Goal: Communication & Community: Answer question/provide support

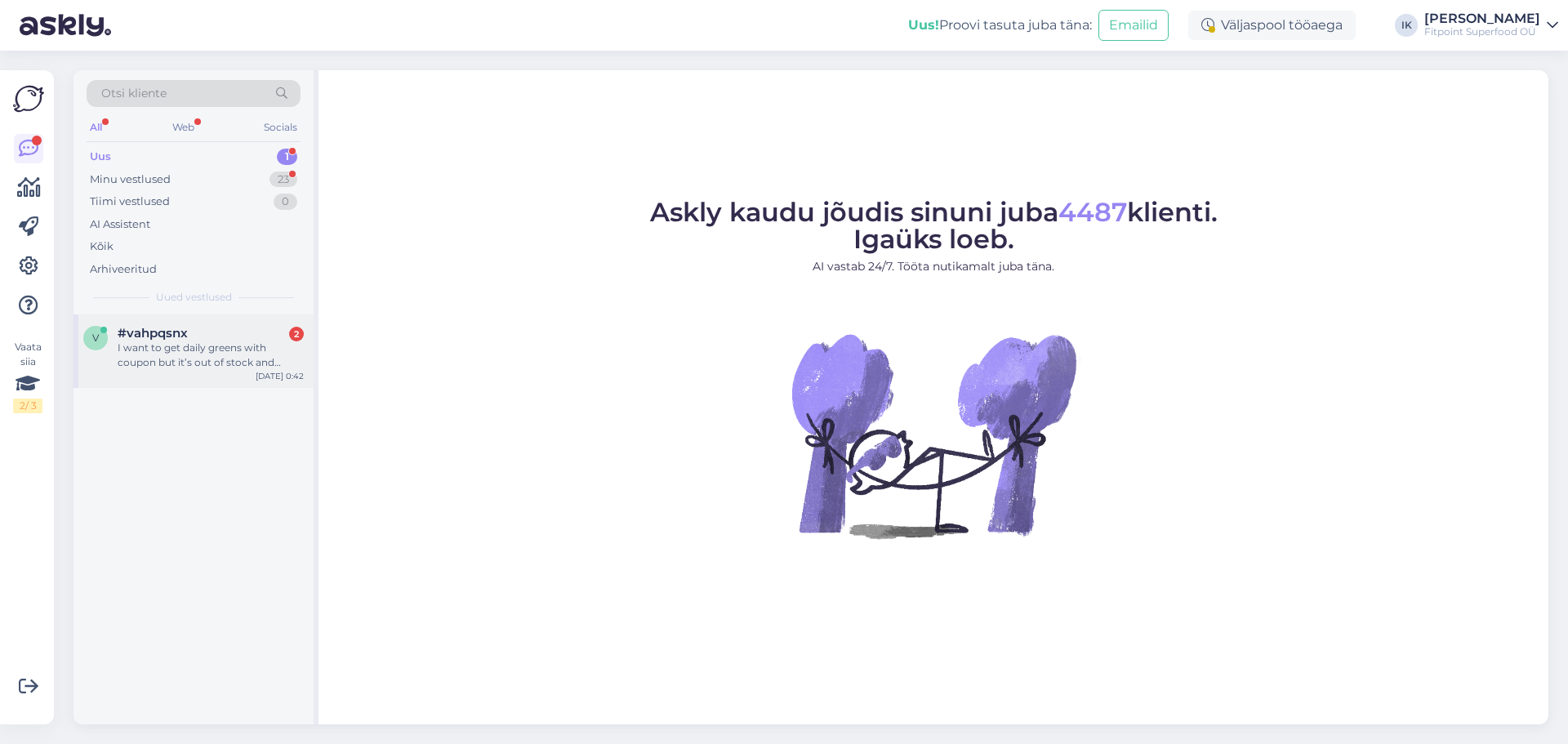
click at [258, 347] on div "I want to get daily greens with coupon but it’s out of stock and coupon is expi…" at bounding box center [210, 355] width 186 height 29
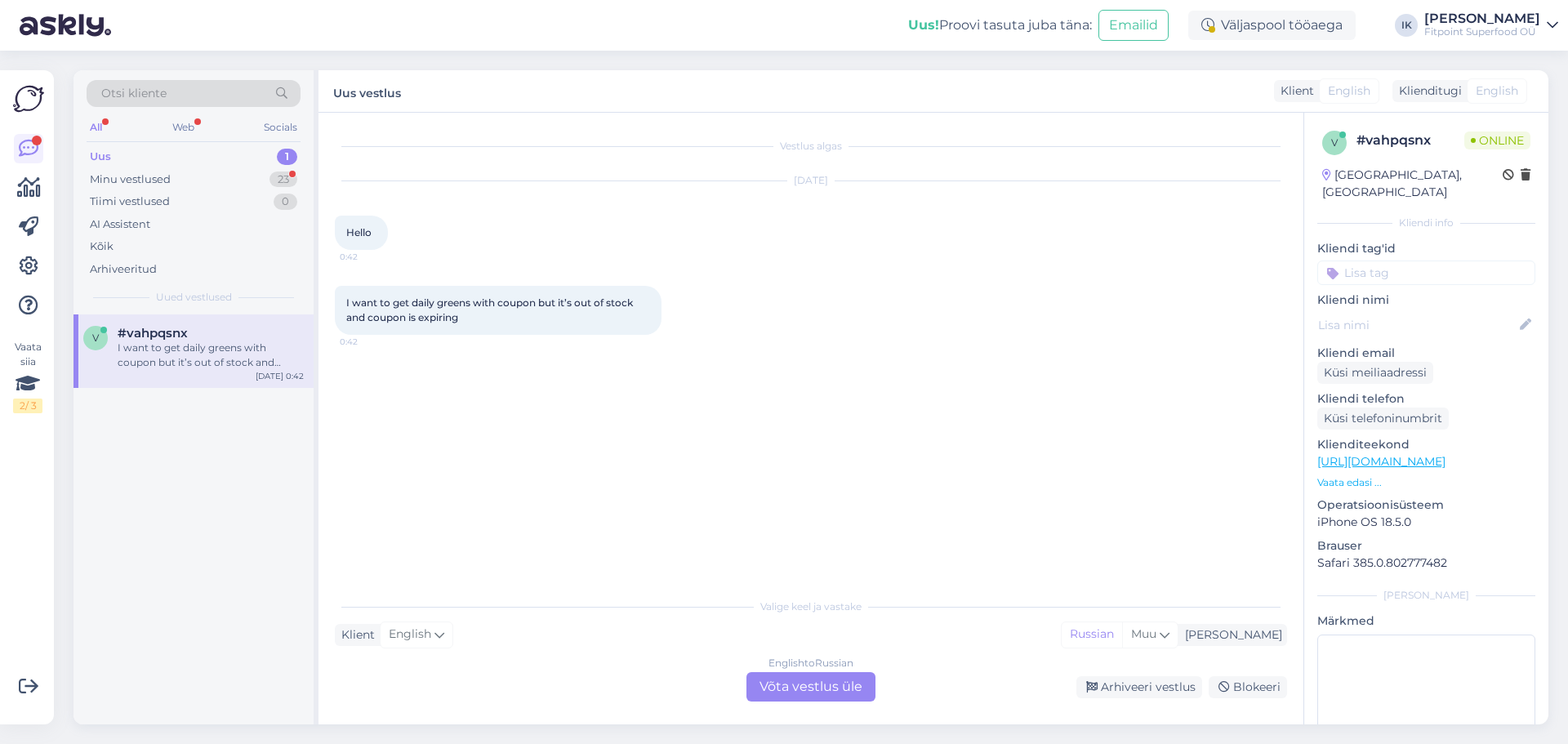
click at [753, 692] on div "English to Russian Võta vestlus üle" at bounding box center [811, 687] width 129 height 29
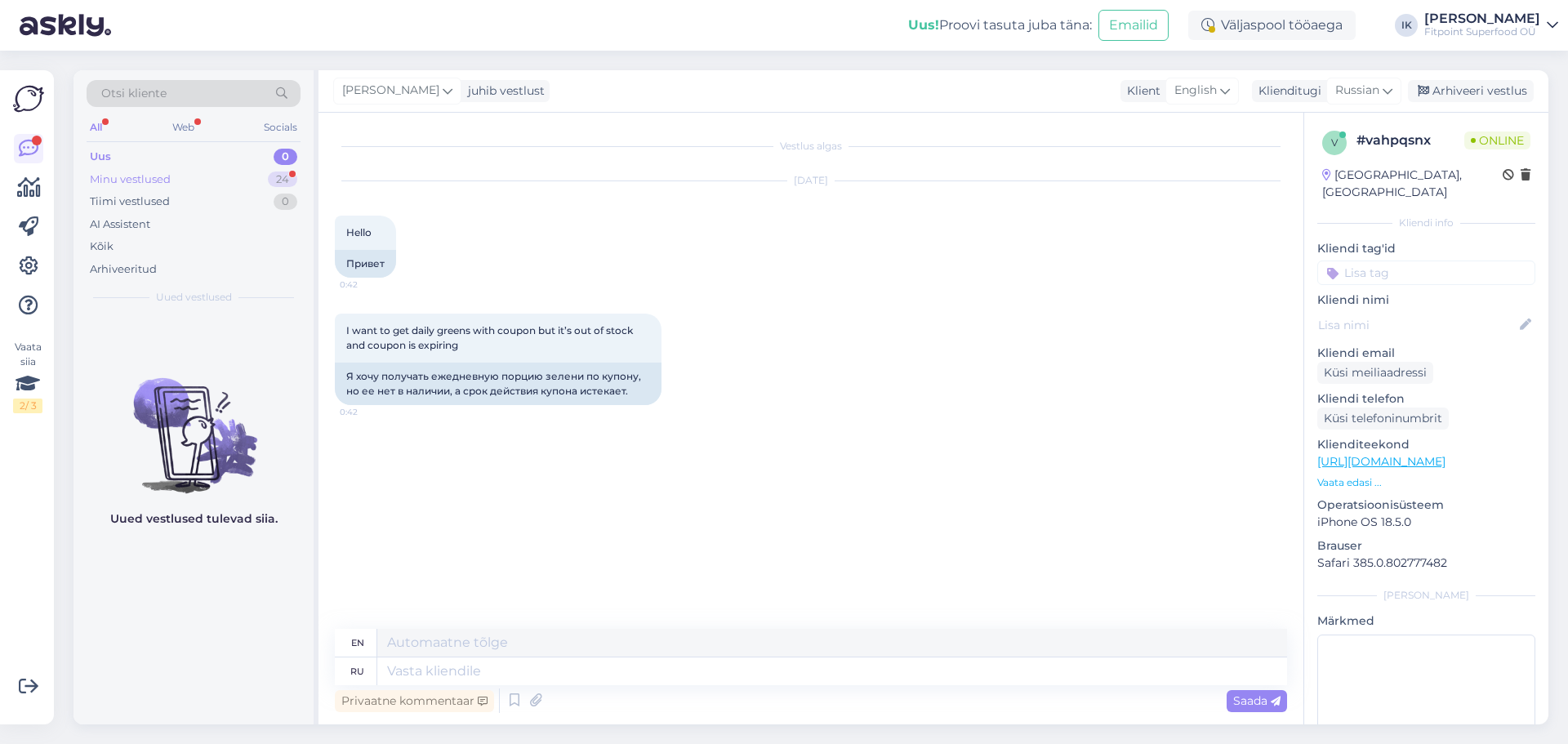
click at [270, 174] on div "24" at bounding box center [282, 180] width 29 height 17
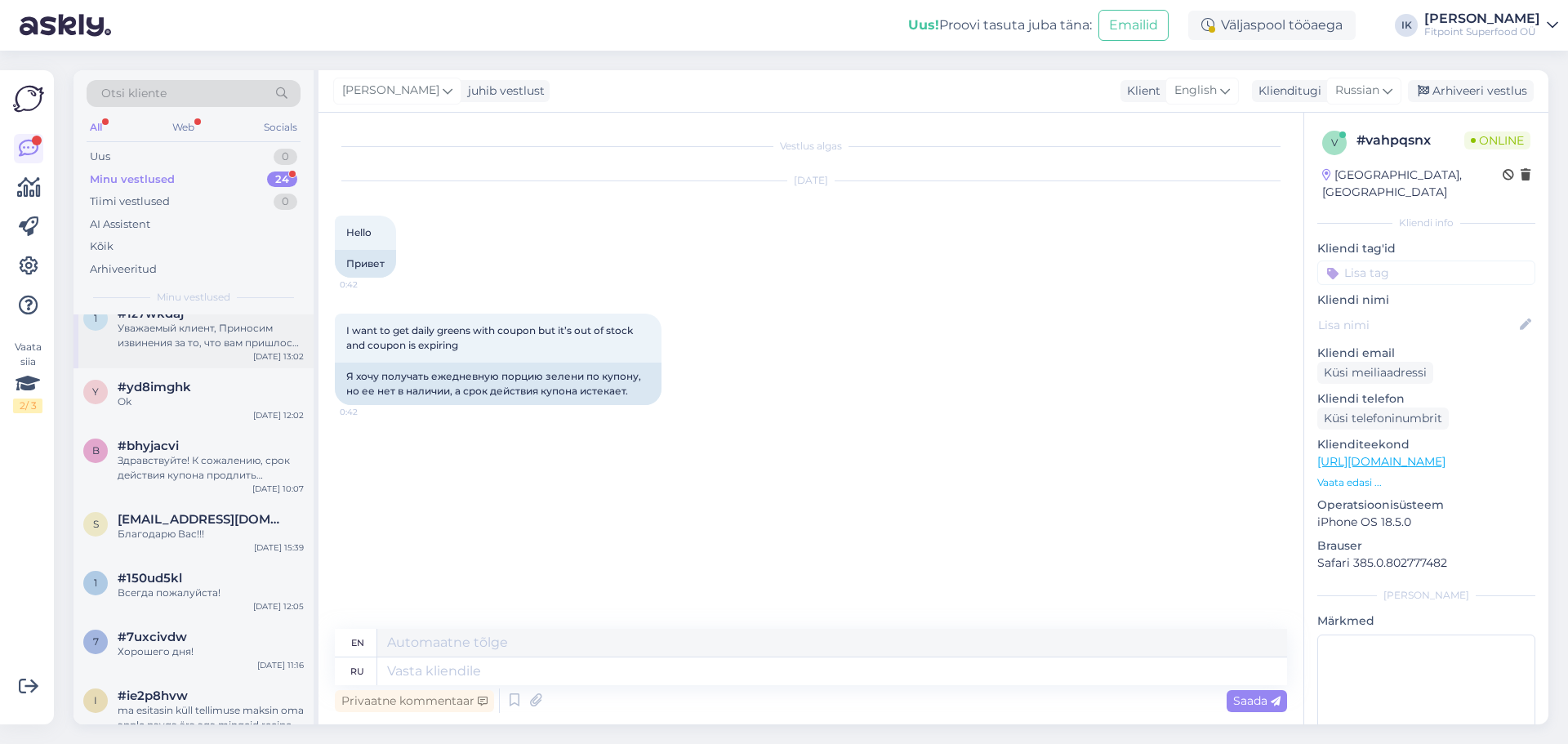
scroll to position [980, 0]
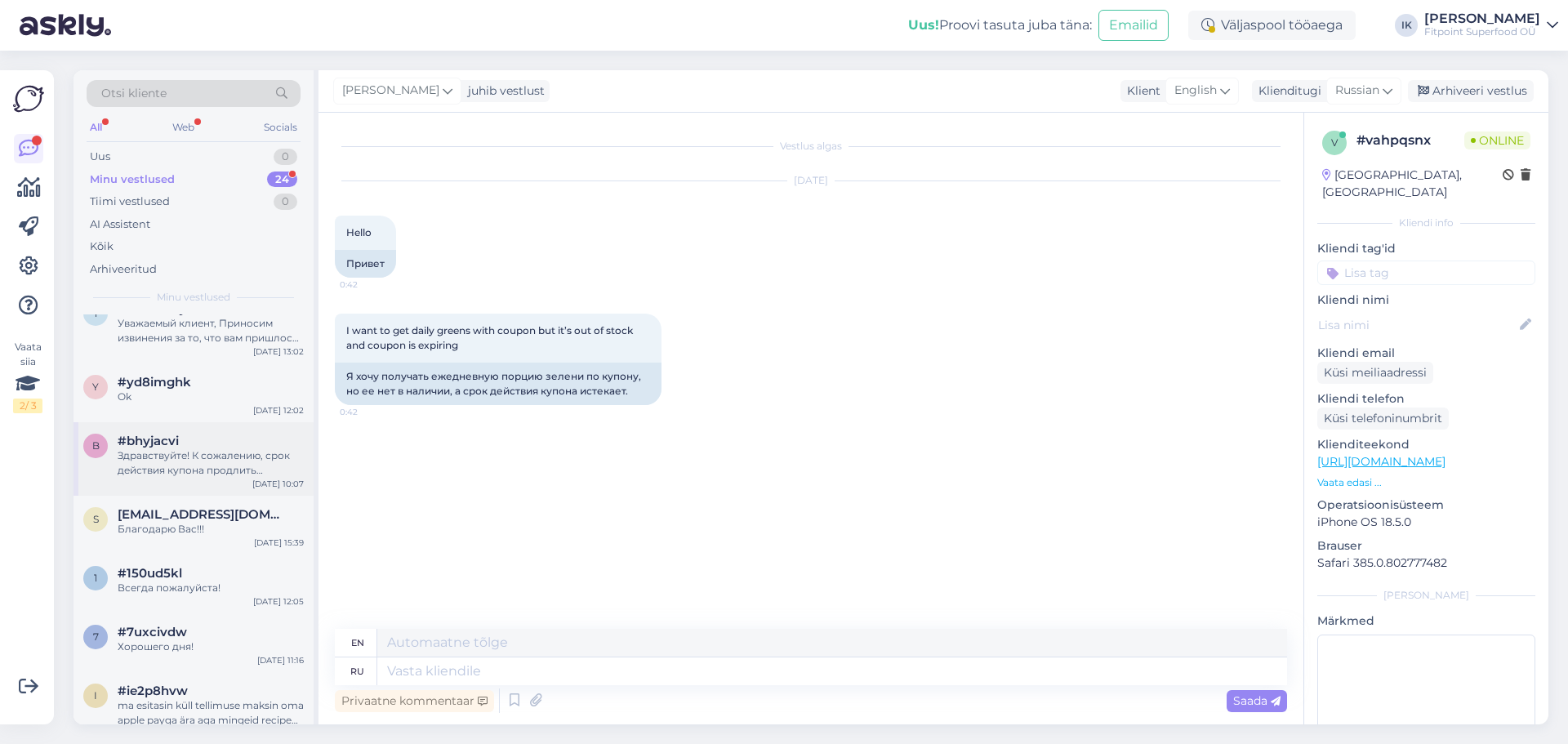
click at [272, 477] on div "Здравствуйте! К сожалению, срок действия купона продлить невозможно, так как он…" at bounding box center [210, 463] width 186 height 29
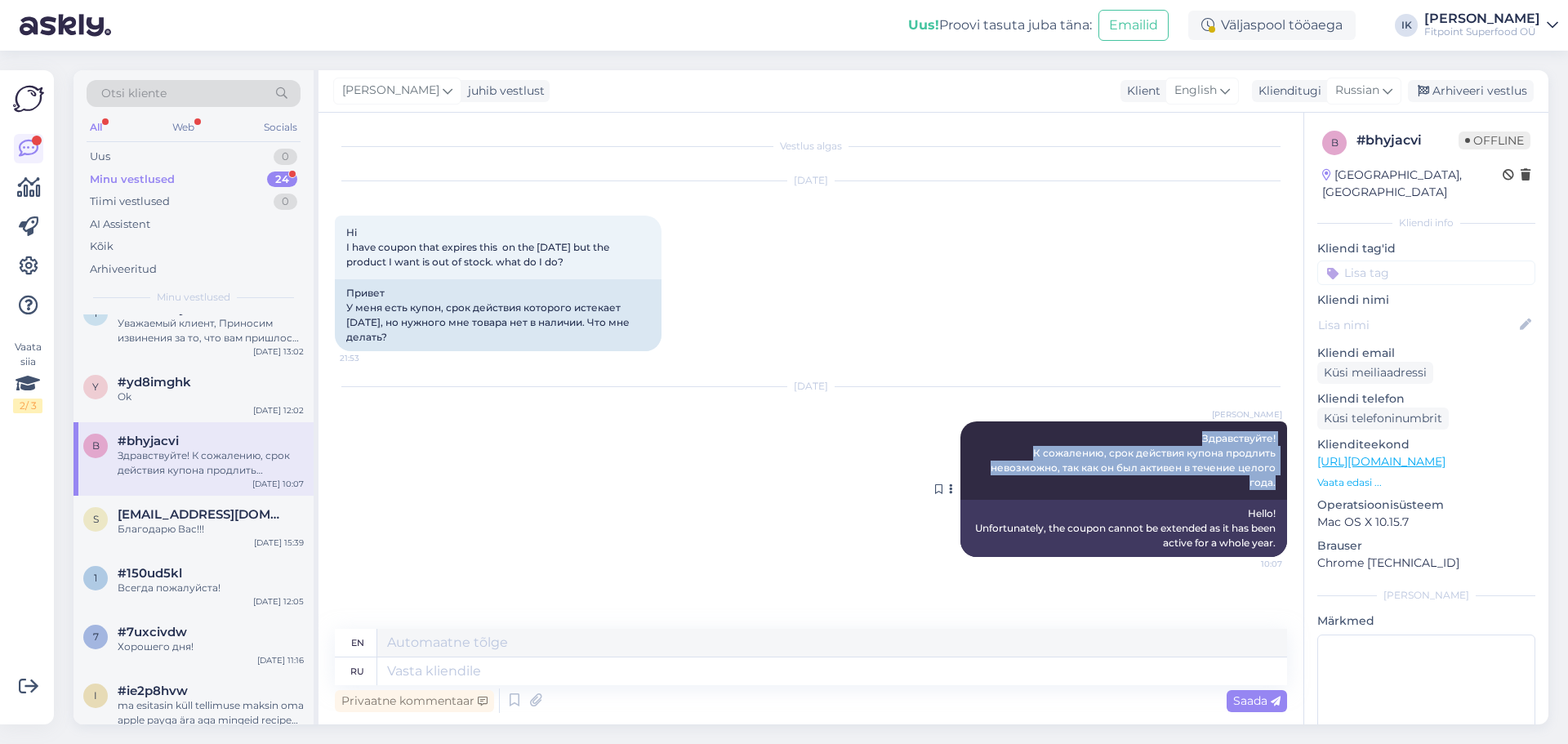
drag, startPoint x: 1278, startPoint y: 482, endPoint x: 1205, endPoint y: 426, distance: 92.0
click at [1205, 426] on div "[PERSON_NAME] Здравствуйте! К сожалению, срок действия купона продлить невозмож…" at bounding box center [1124, 461] width 327 height 78
copy span "Здравствуйте! К сожалению, срок действия купона продлить невозможно, так как он…"
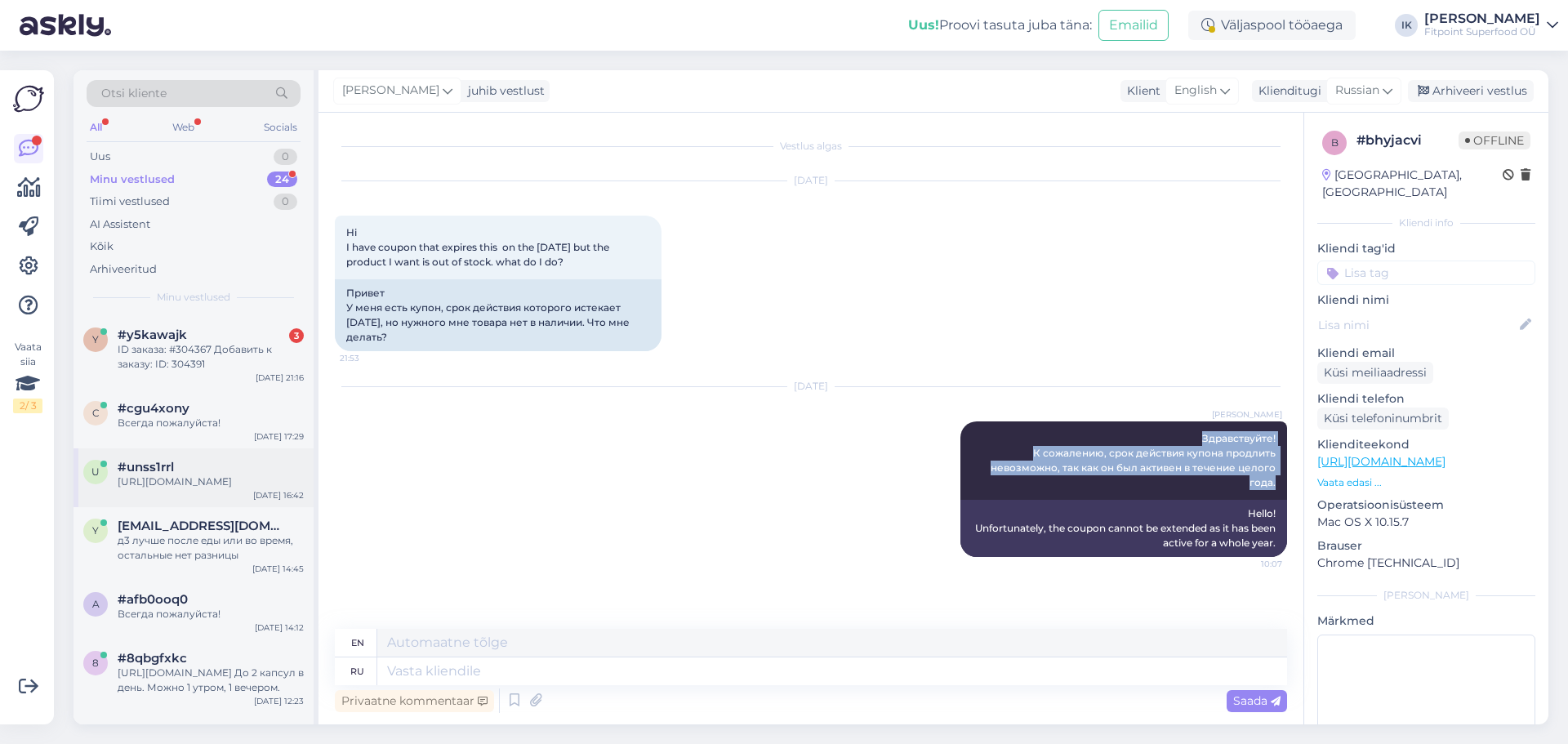
scroll to position [0, 0]
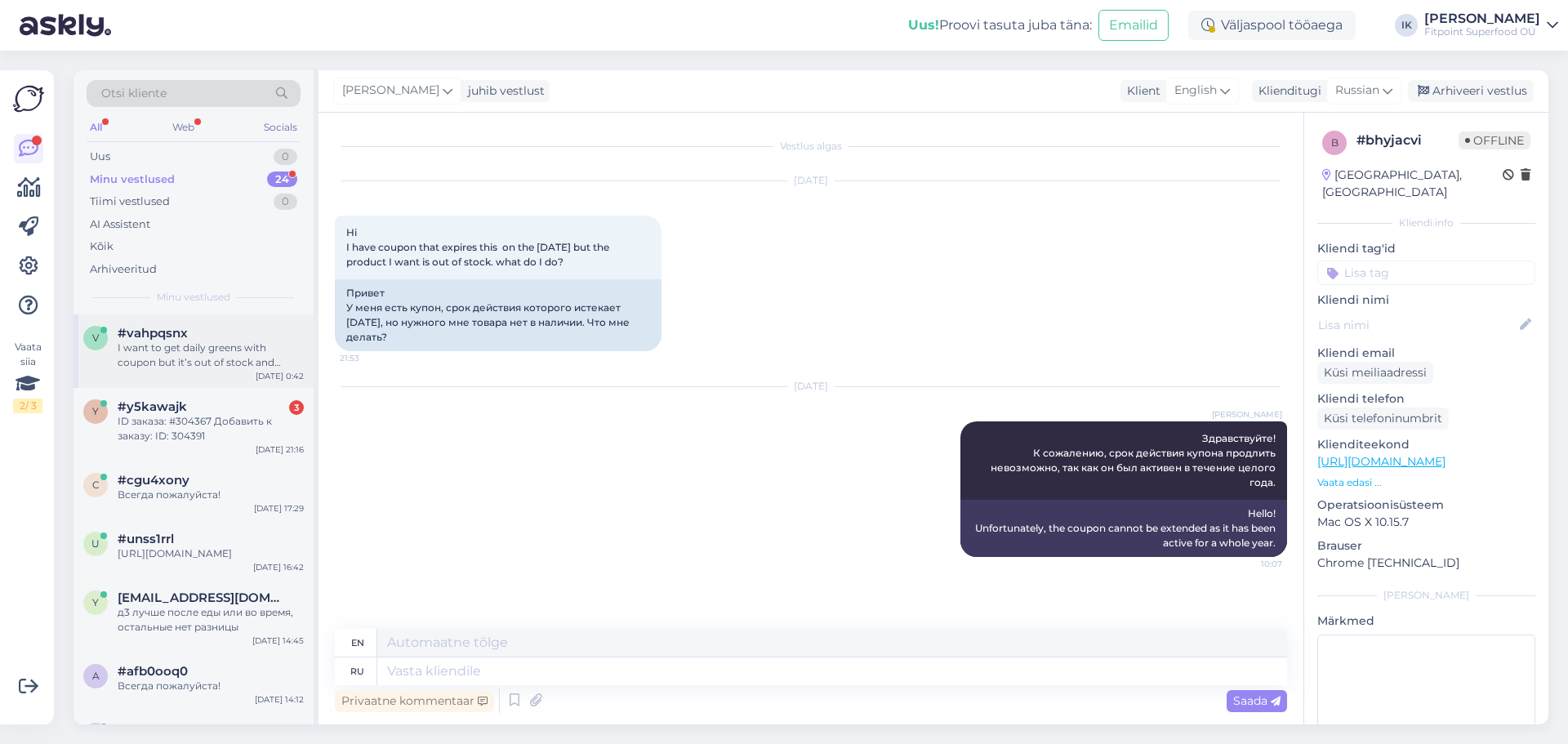
click at [204, 351] on div "I want to get daily greens with coupon but it’s out of stock and coupon is expi…" at bounding box center [210, 355] width 186 height 29
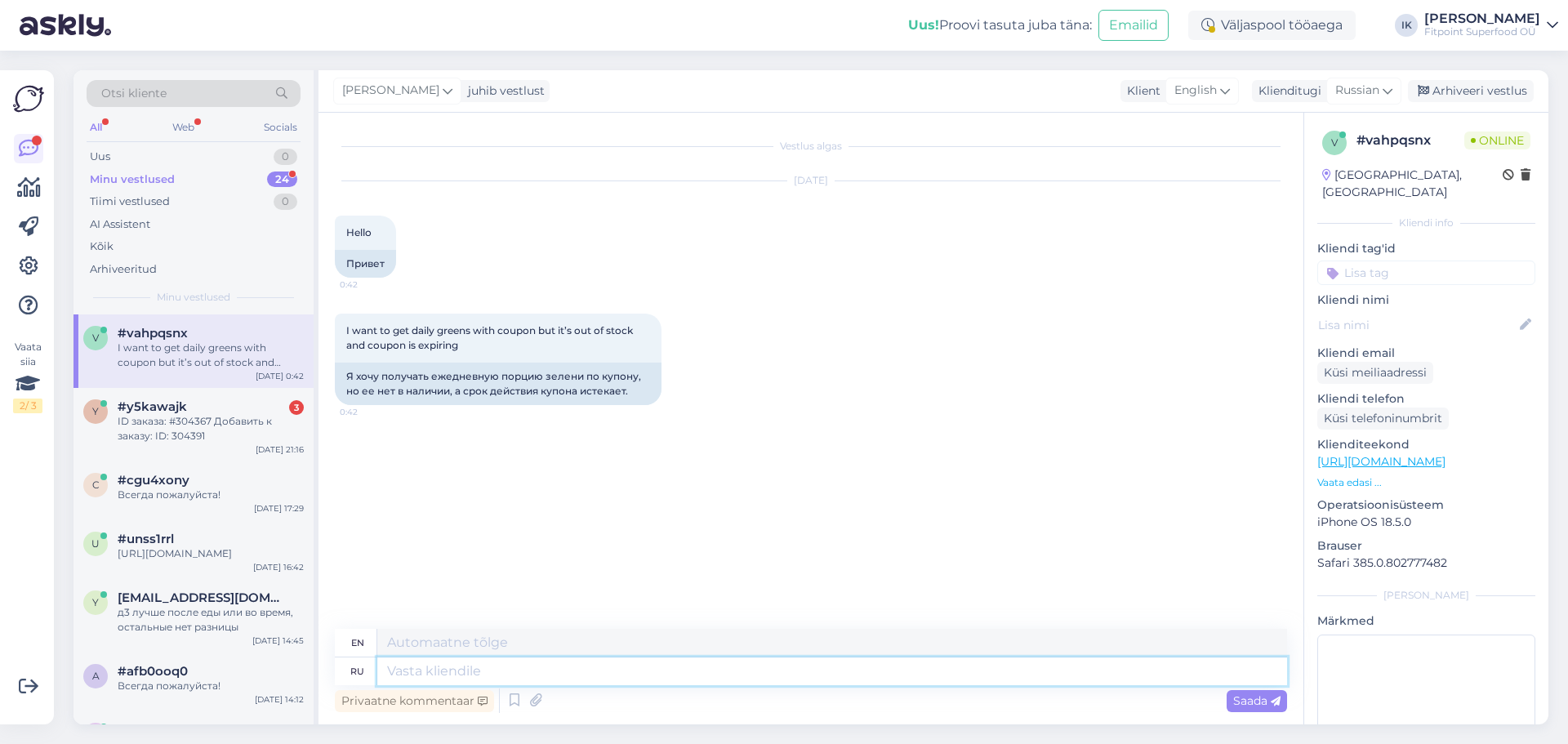
click at [572, 668] on textarea at bounding box center [833, 671] width 910 height 27
paste textarea "Здравствуйте! К сожалению, срок действия купона продлить невозможно, так как он…"
type textarea "Здравствуйте! К сожалению, срок действия купона продлить невозможно, так как он…"
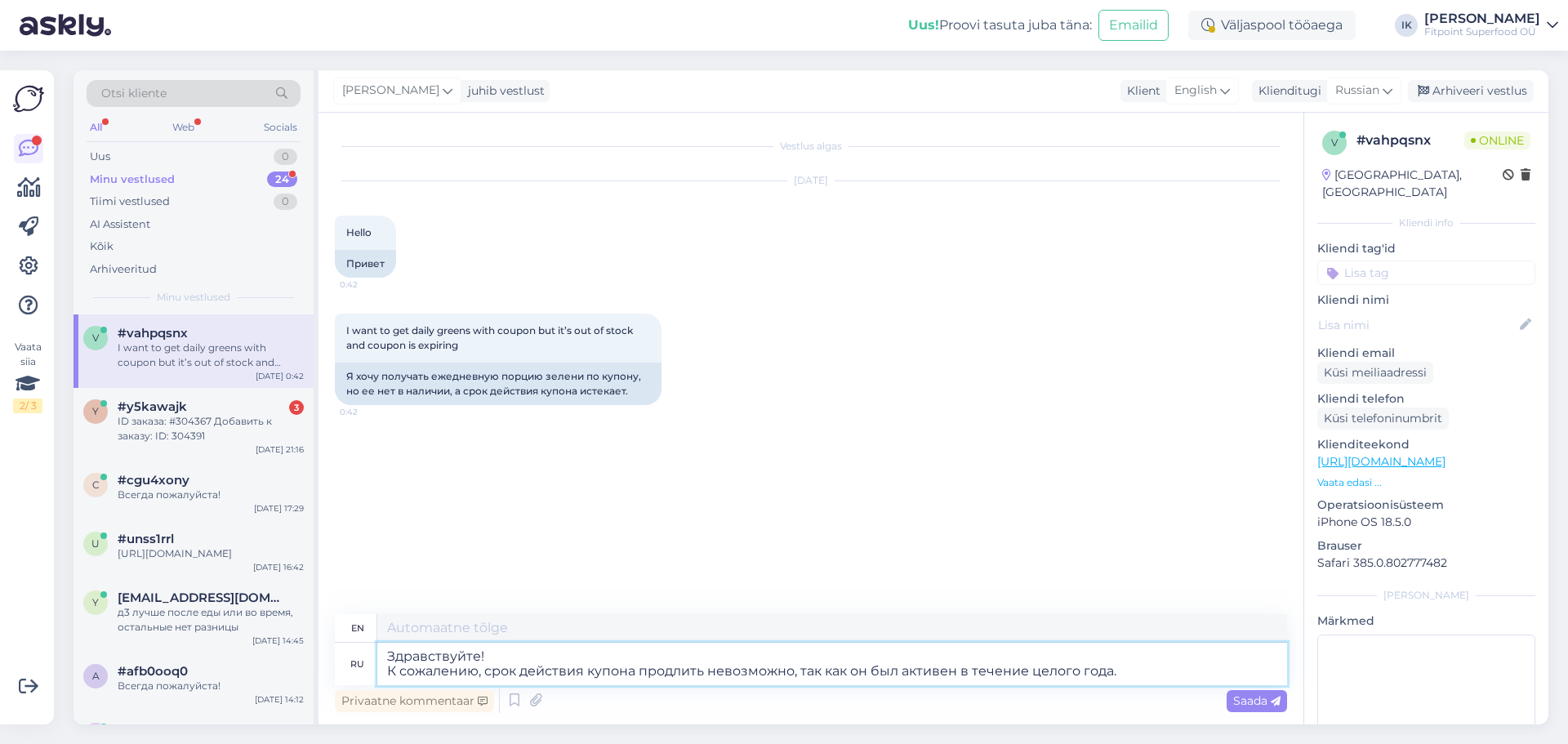
type textarea "Hello! Unfortunately, the coupon cannot be extended as it has been active for a…"
type textarea "Здравствуйте! К сожалению, срок действия купона продлить невозможно, так как он…"
type textarea "Hello! Unfortunately, the coupon cannot be extended as it has been active for a…"
type textarea "Здравствуйте! К сожалению, срок действия купона продлить невозможно, так как он…"
type textarea "Hello! Unfortunately, the coupon cannot be extended as it has been active for a…"
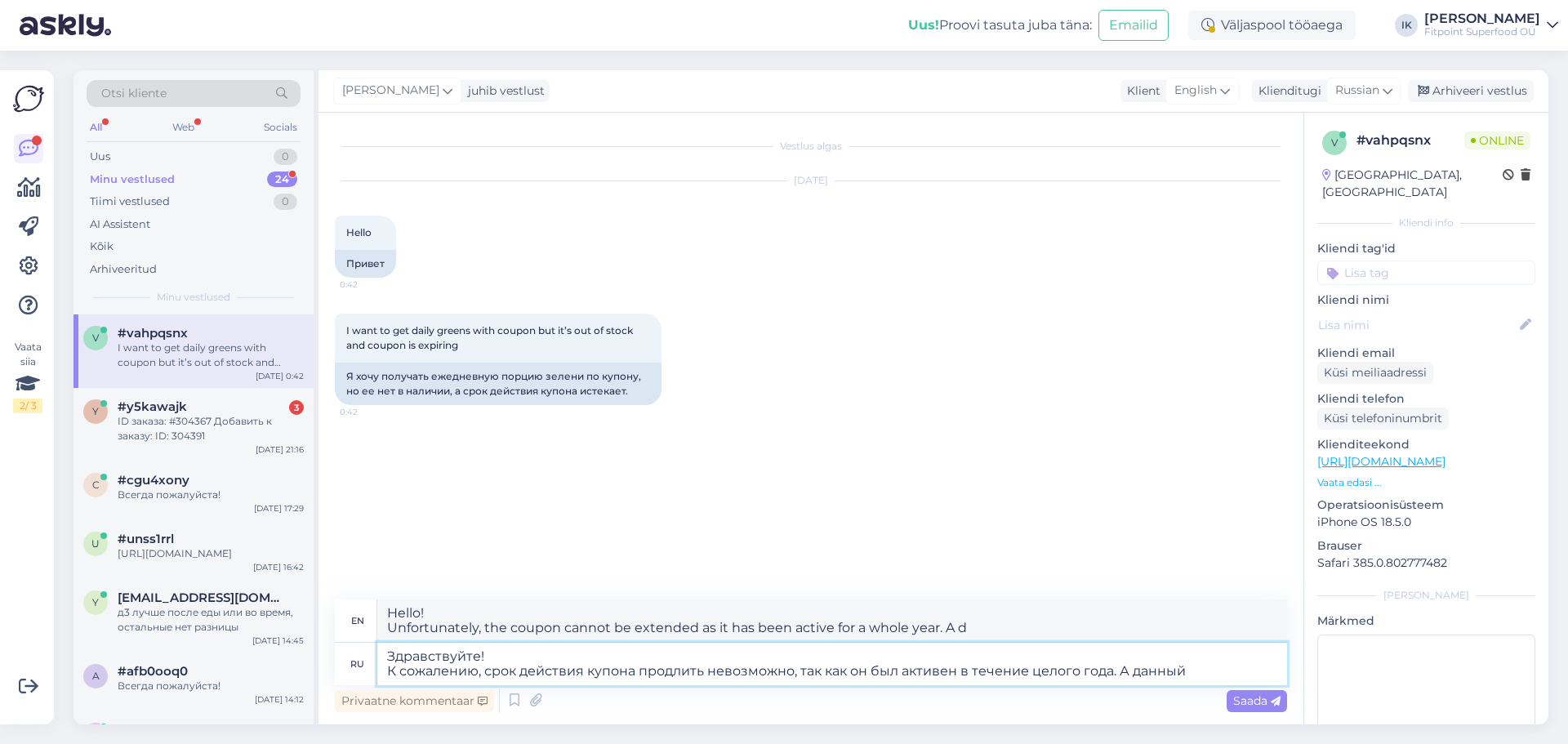
type textarea "Здравствуйте! К сожалению, срок действия купона продлить невозможно, так как он…"
type textarea "Hello! Unfortunately, the coupon cannot be extended as it was active for a whol…"
type textarea "Здравствуйте! К сожалению, срок действия купона продлить невозможно, так как он…"
type textarea "Hello! Unfortunately, the coupon cannot be extended as it has been active for a…"
type textarea "Здравствуйте! К сожалению, срок действия купона продлить невозможно, так как он…"
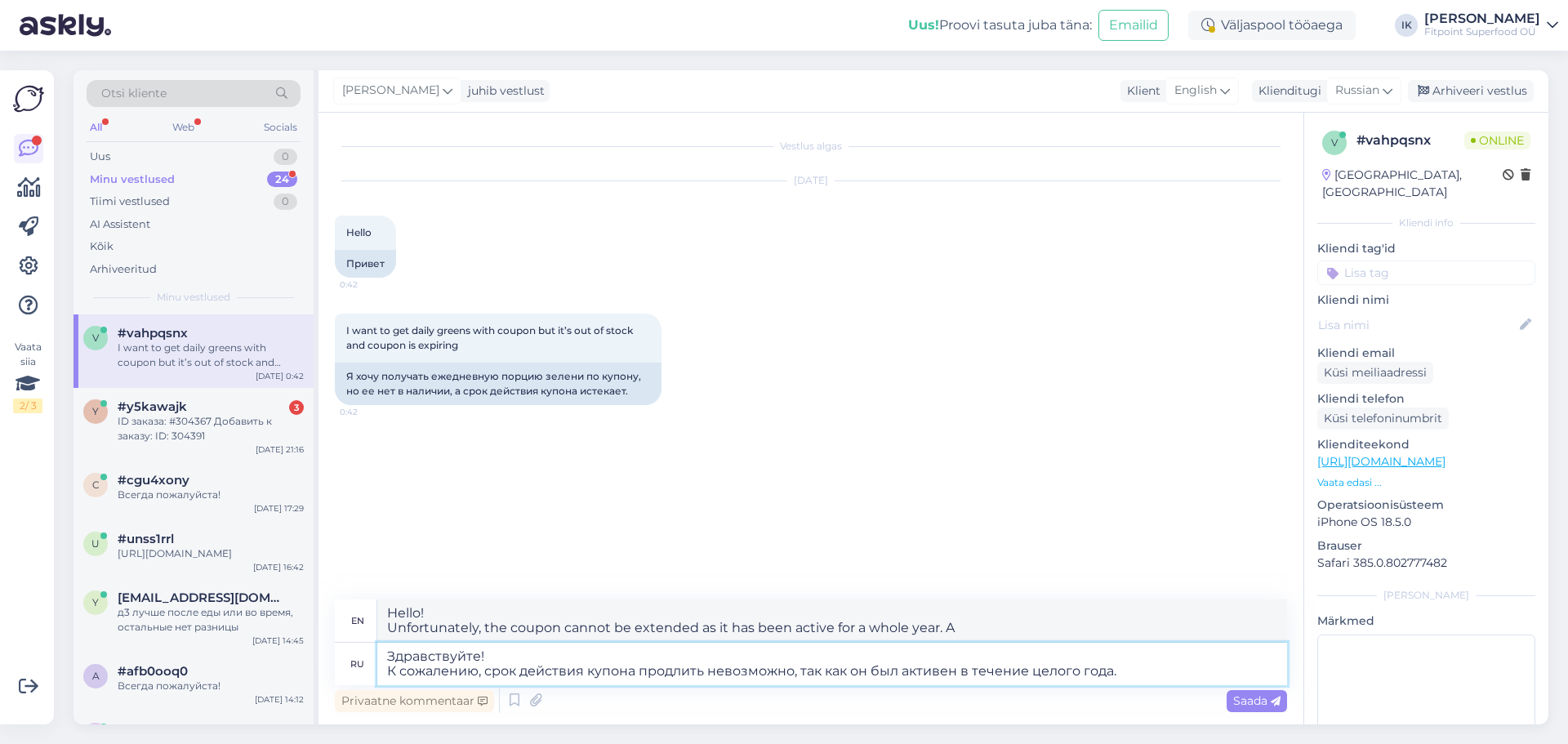
type textarea "Hello! Unfortunately, the coupon cannot be extended as it has been active for a…"
type textarea "Здравствуйте! К сожалению, срок действия купона продлить невозможно, так как он…"
type textarea "Hello! Unfortunately, the coupon cannot be extended as it has been active for a…"
type textarea "Здравствуйте! К сожалению, срок действия купона продлить невозможно, так как он…"
type textarea "Hello! Unfortunately, the coupon cannot be extended as it has been active for a…"
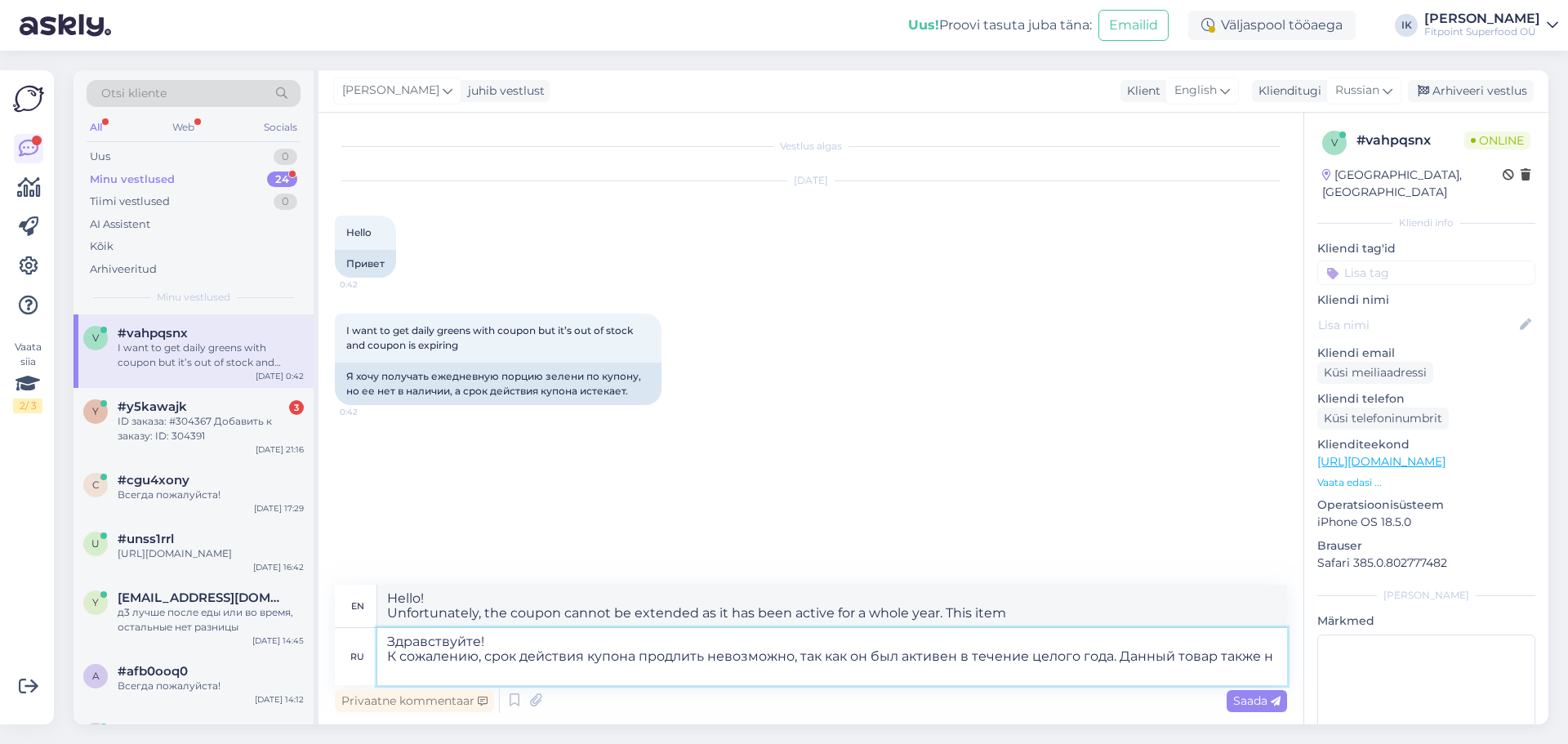
type textarea "Здравствуйте! К сожалению, срок действия купона продлить невозможно, так как он…"
type textarea "Hello! Unfortunately, the coupon cannot be extended as it was active for a whol…"
type textarea "Здравствуйте! К сожалению, срок действия купона продлить невозможно, так как он…"
type textarea "Hello! Unfortunately, the coupon cannot be extended as it has been active for a…"
type textarea "Здравствуйте! К сожалению, срок действия купона продлить невозможно, так как он…"
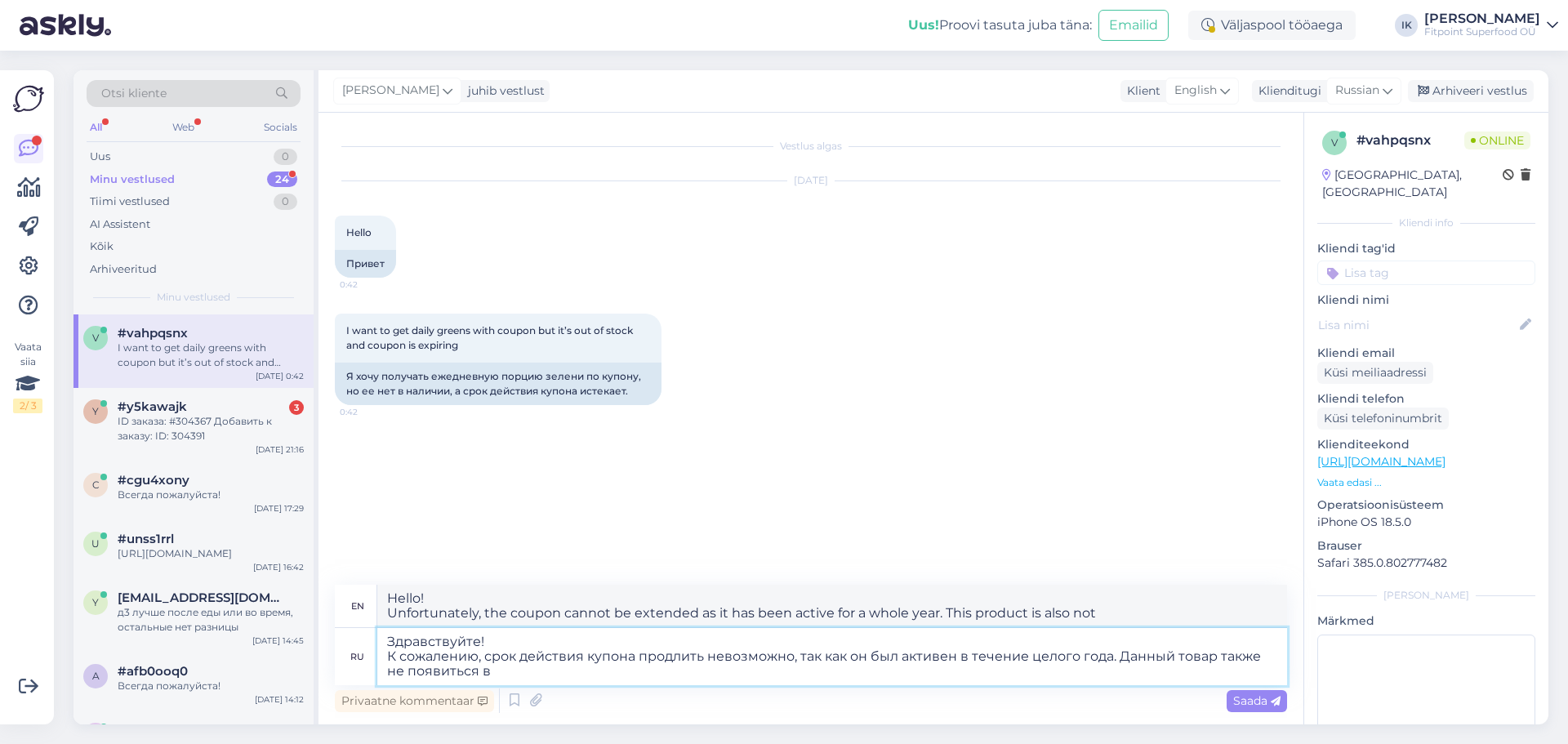
type textarea "Hello! Unfortunately, the coupon cannot be extended, as it was active for a who…"
type textarea "Здравствуйте! К сожалению, срок действия купона продлить невозможно, так как он…"
type textarea "Hello! Unfortunately, the coupon cannot be extended as it has been active for a…"
type textarea "Здравствуйте! К сожалению, срок действия купона продлить невозможно, так как он…"
type textarea "Hello! , the coupon cannot be extended, as it was active for a full year. This …"
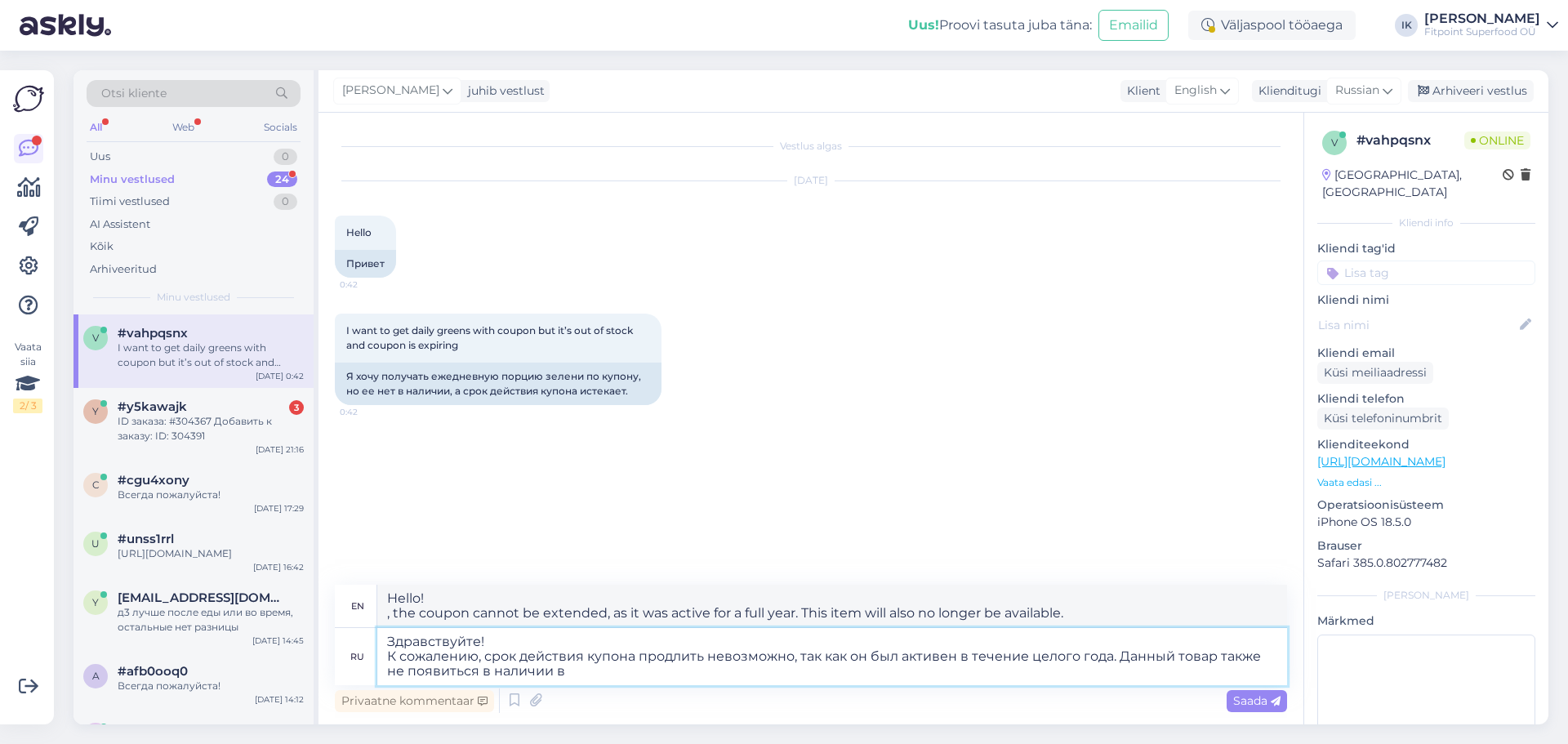
type textarea "Здравствуйте! К сожалению, срок действия купона продлить невозможно, так как он…"
type textarea "Hello! Unfortunately, the coupon cannot be extended as it has been active for a…"
type textarea "Здравствуйте! К сожалению, срок действия купона продлить невозможно, так как он…"
type textarea "Hello! Unfortunately, the coupon cannot be extended as it has been active for a…"
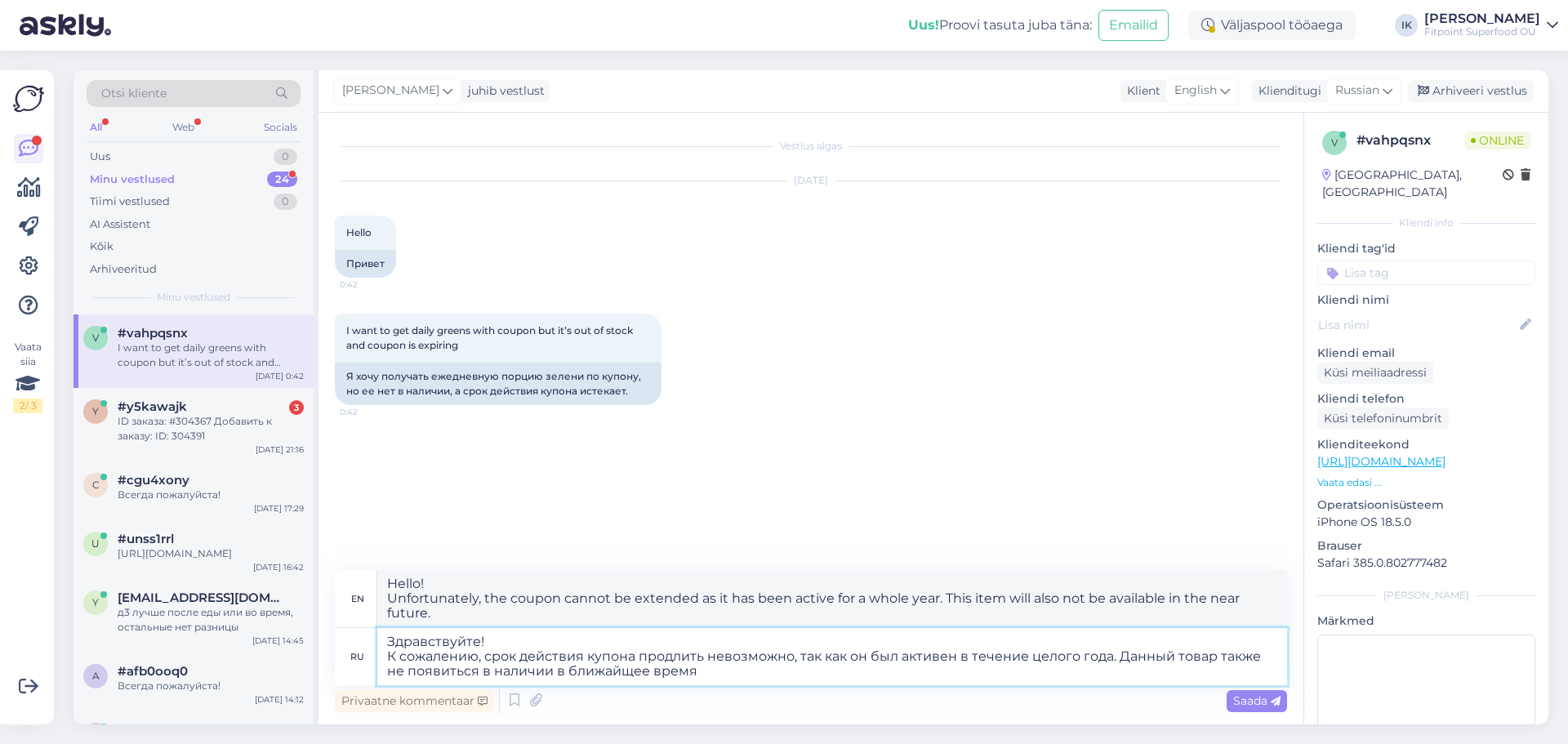
type textarea "Здравствуйте! К сожалению, срок действия купона продлить невозможно, так как он…"
type textarea "Hello! , the coupon cannot be extended as it has been active for a full year. T…"
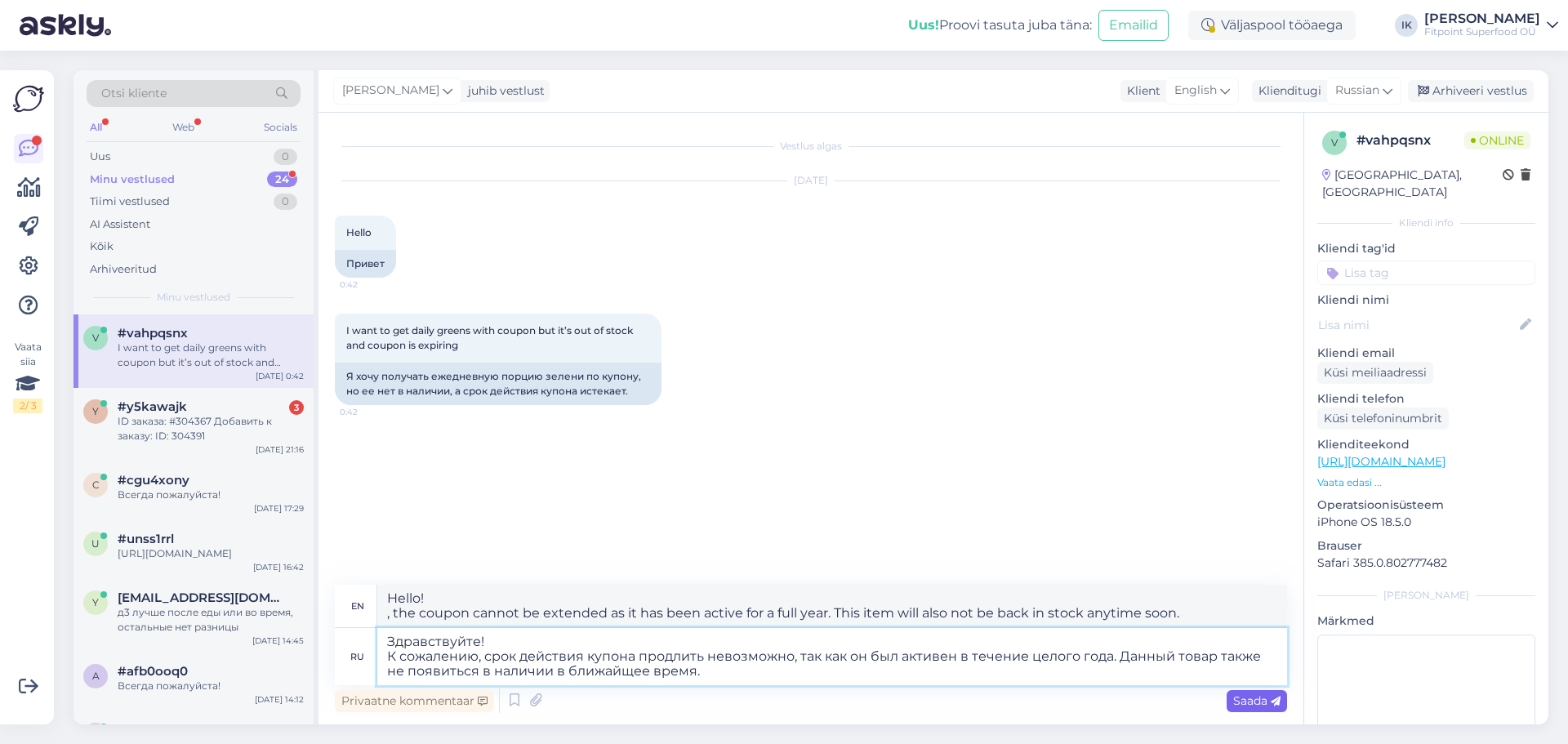
type textarea "Здравствуйте! К сожалению, срок действия купона продлить невозможно, так как он…"
click at [1245, 696] on span "Saada" at bounding box center [1257, 700] width 48 height 15
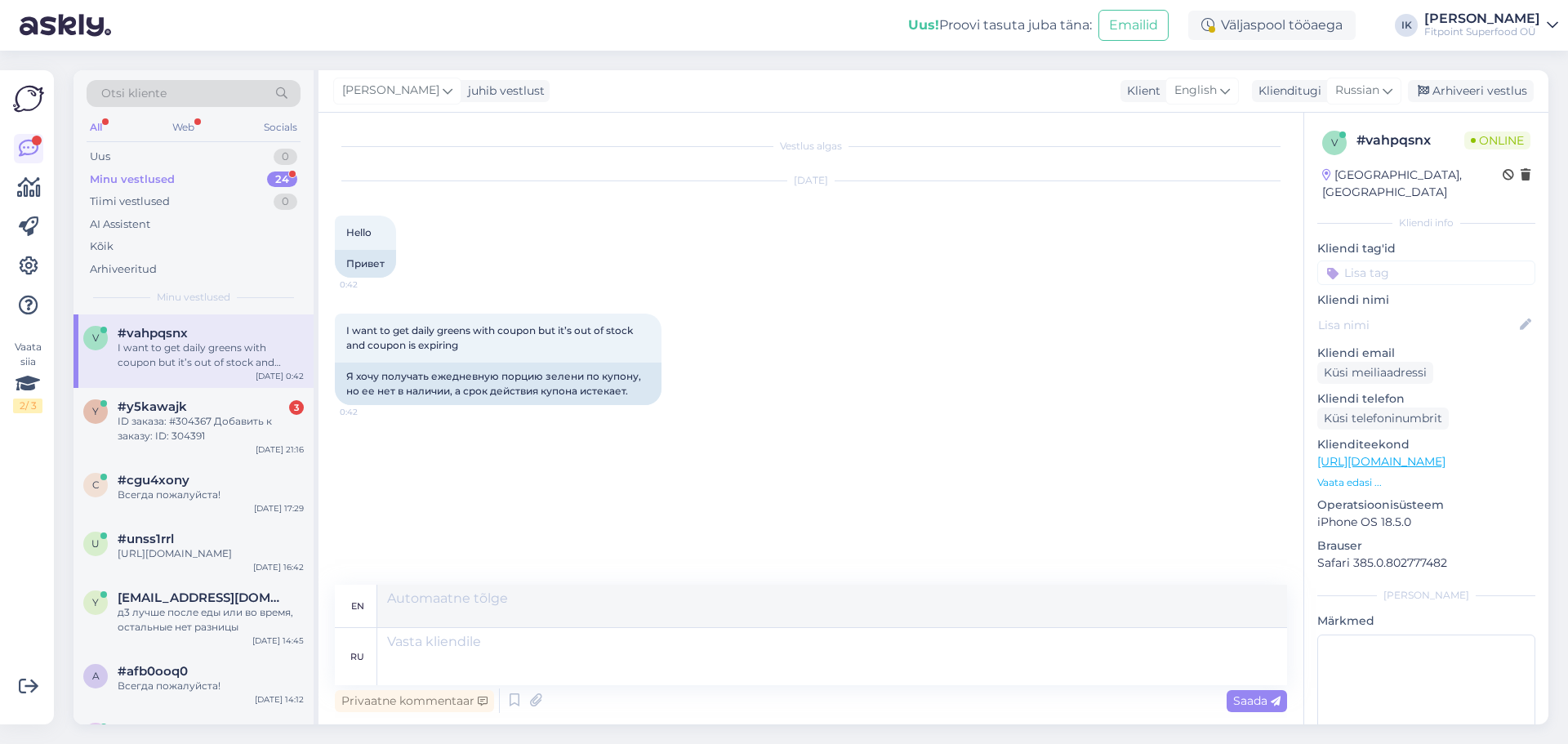
scroll to position [10, 0]
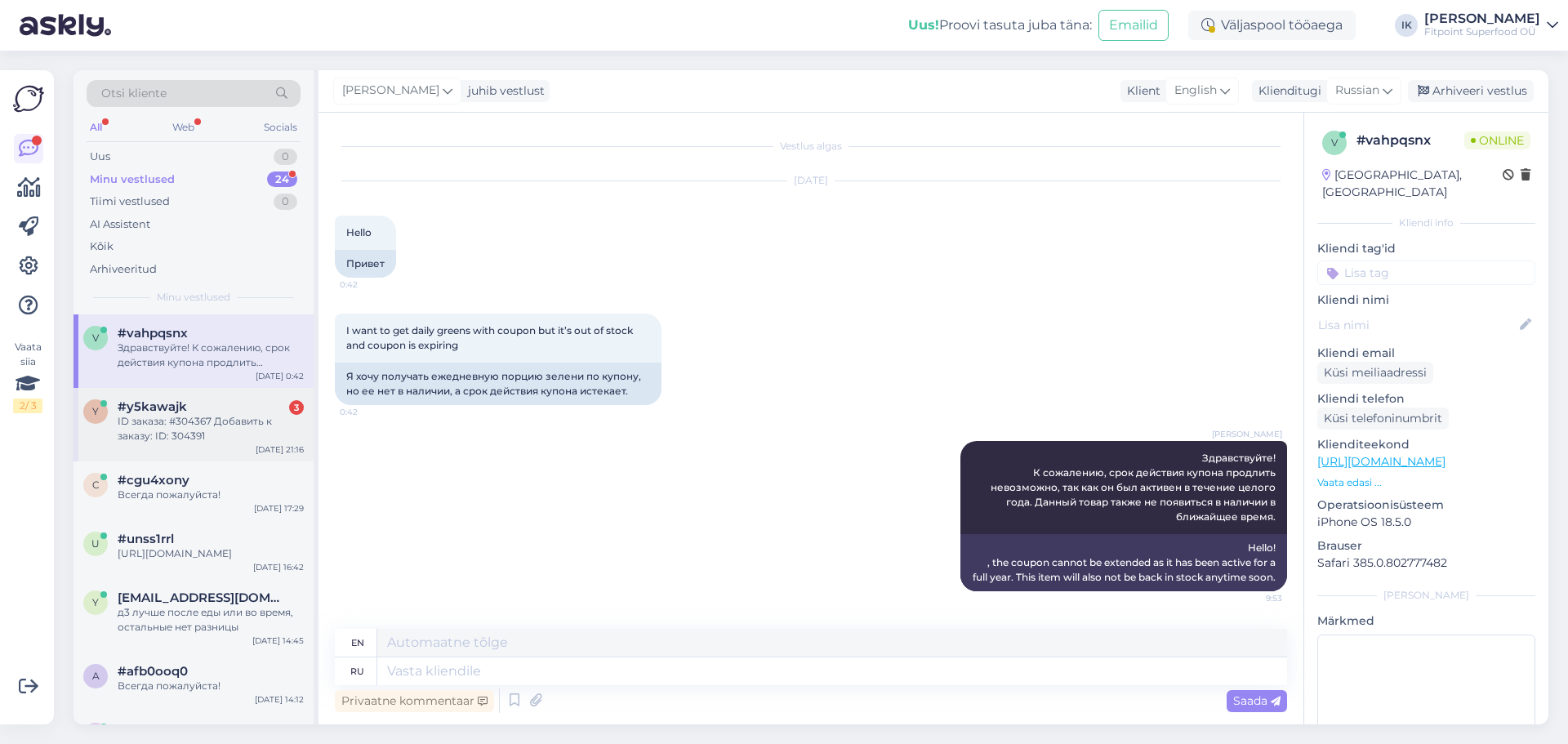
click at [245, 423] on div "ID заказа: #304367 Добавить к заказу: ID: 304391" at bounding box center [210, 429] width 186 height 29
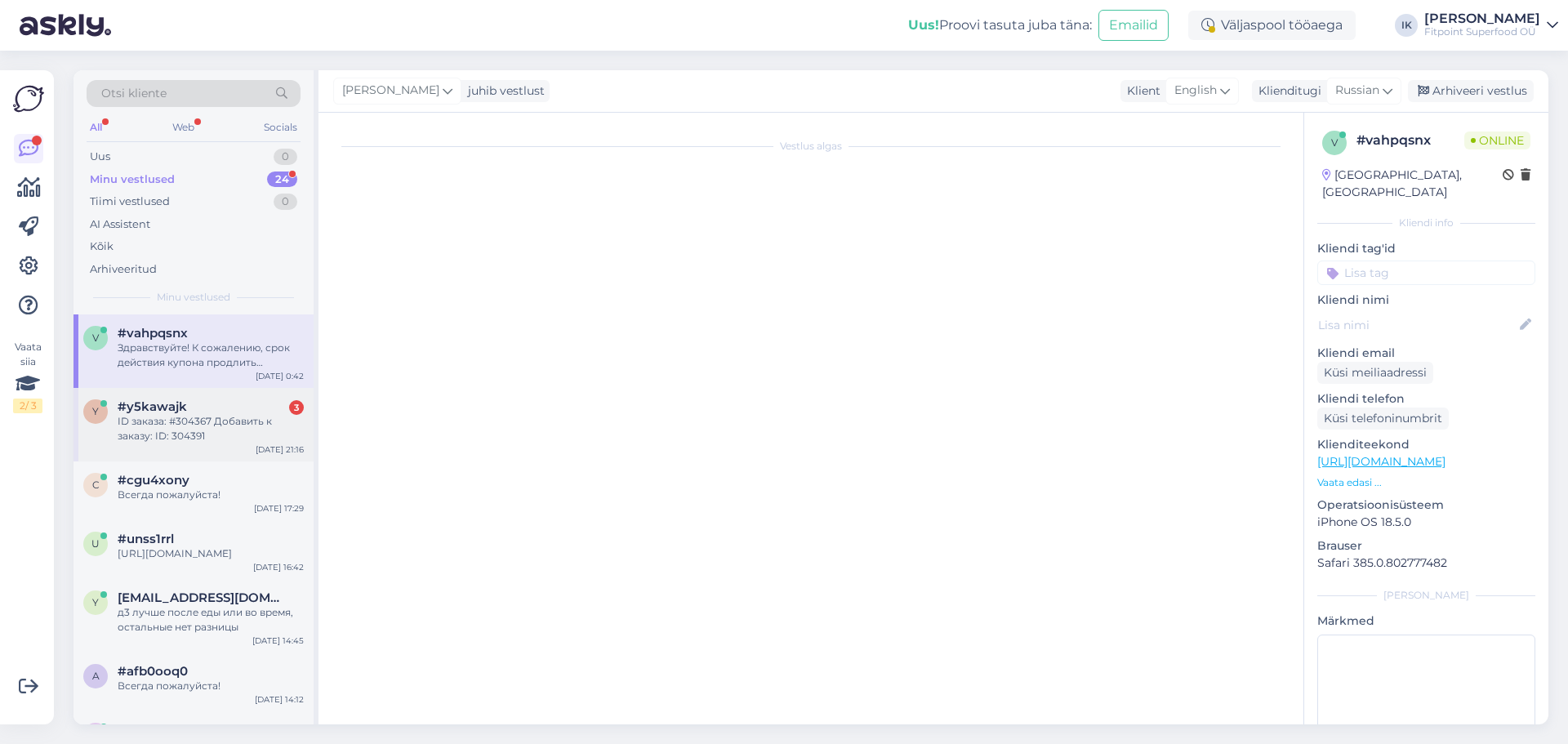
scroll to position [1127, 0]
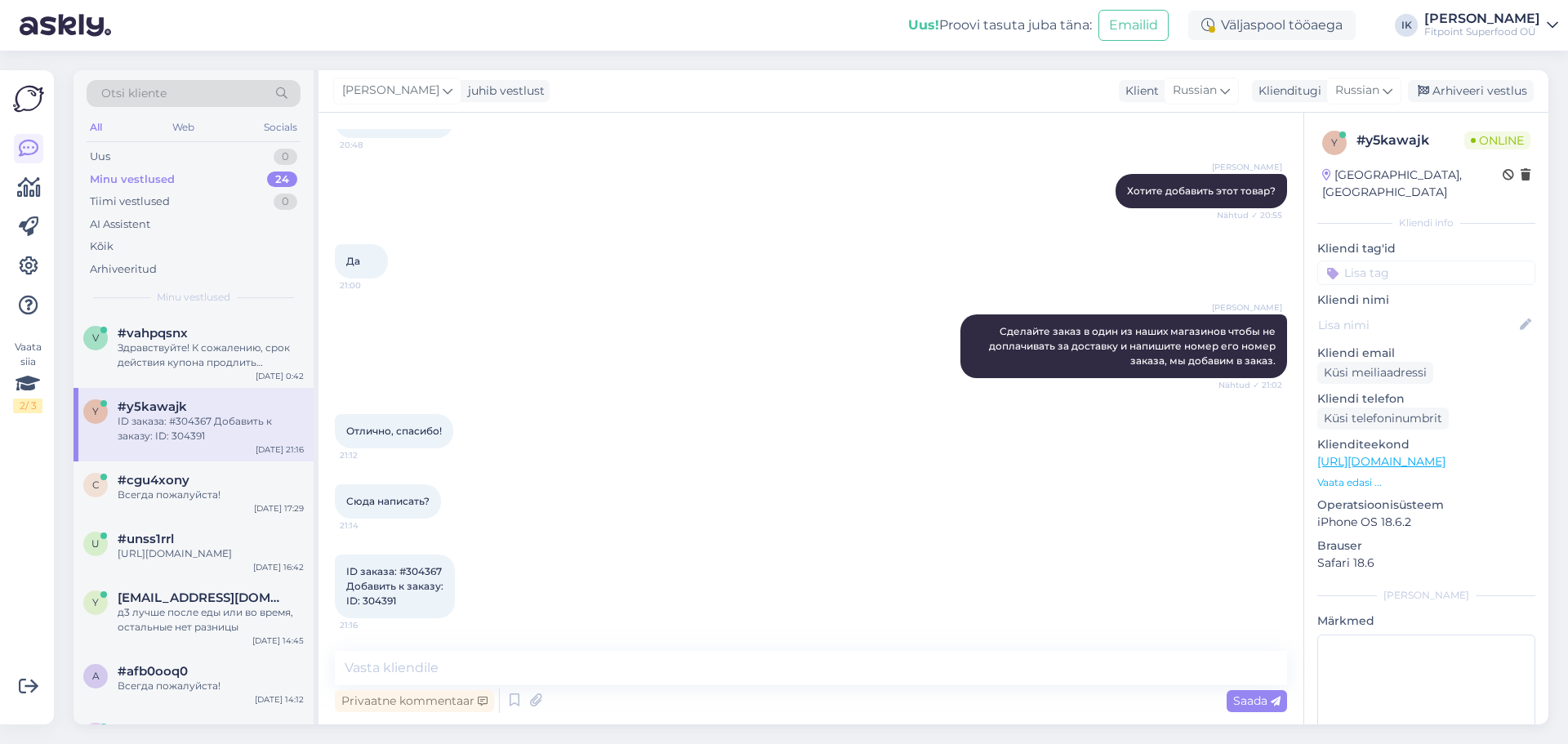
click at [421, 575] on span "ID заказа: #304367 Добавить к заказу: ID: 304391" at bounding box center [395, 586] width 98 height 42
copy span "304367"
click at [374, 602] on span "ID заказа: #304367 Добавить к заказу: ID: 304391" at bounding box center [395, 586] width 98 height 42
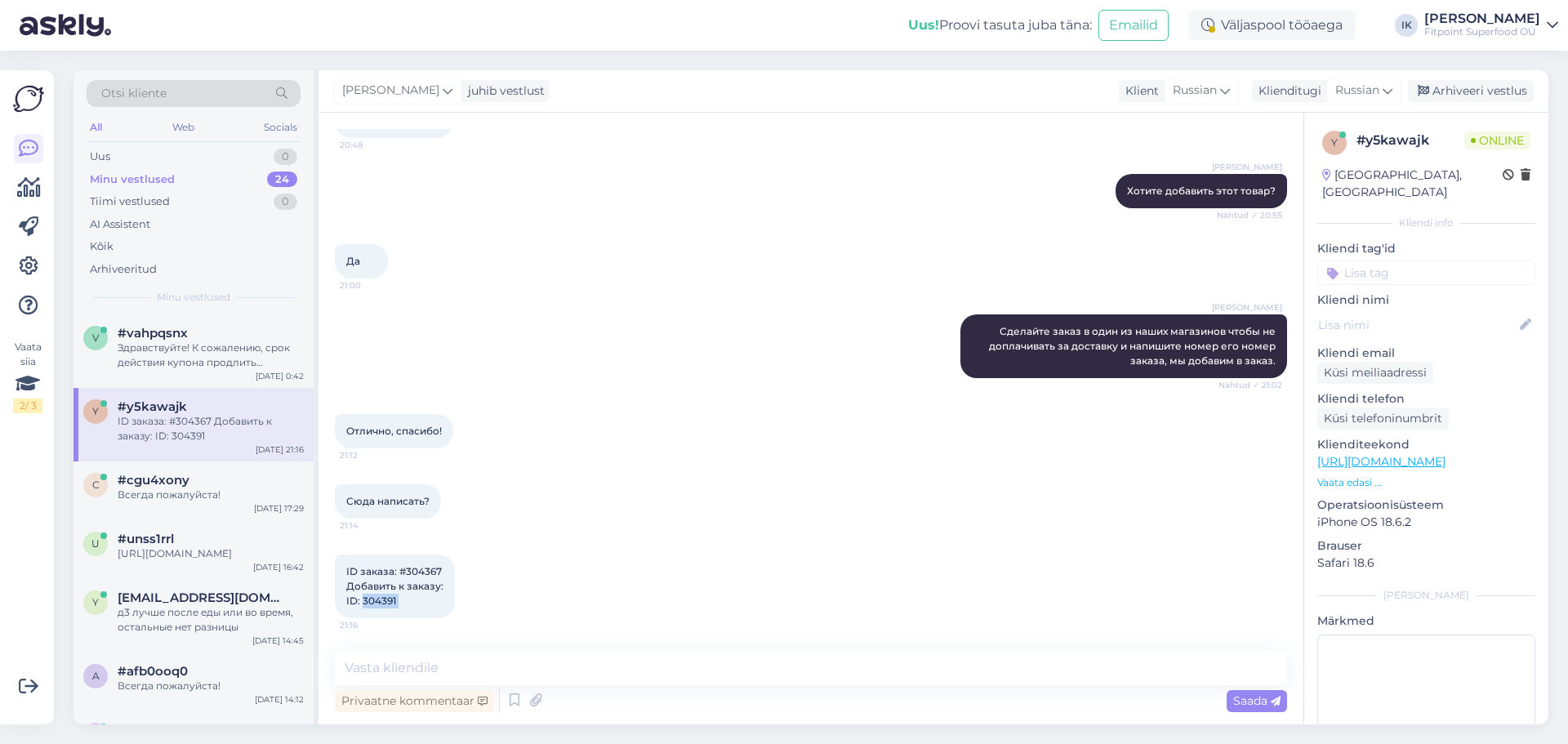
copy div "304391 21:16"
click at [815, 678] on textarea at bounding box center [810, 668] width 952 height 34
type textarea "Мы объеденили два заказа в один."
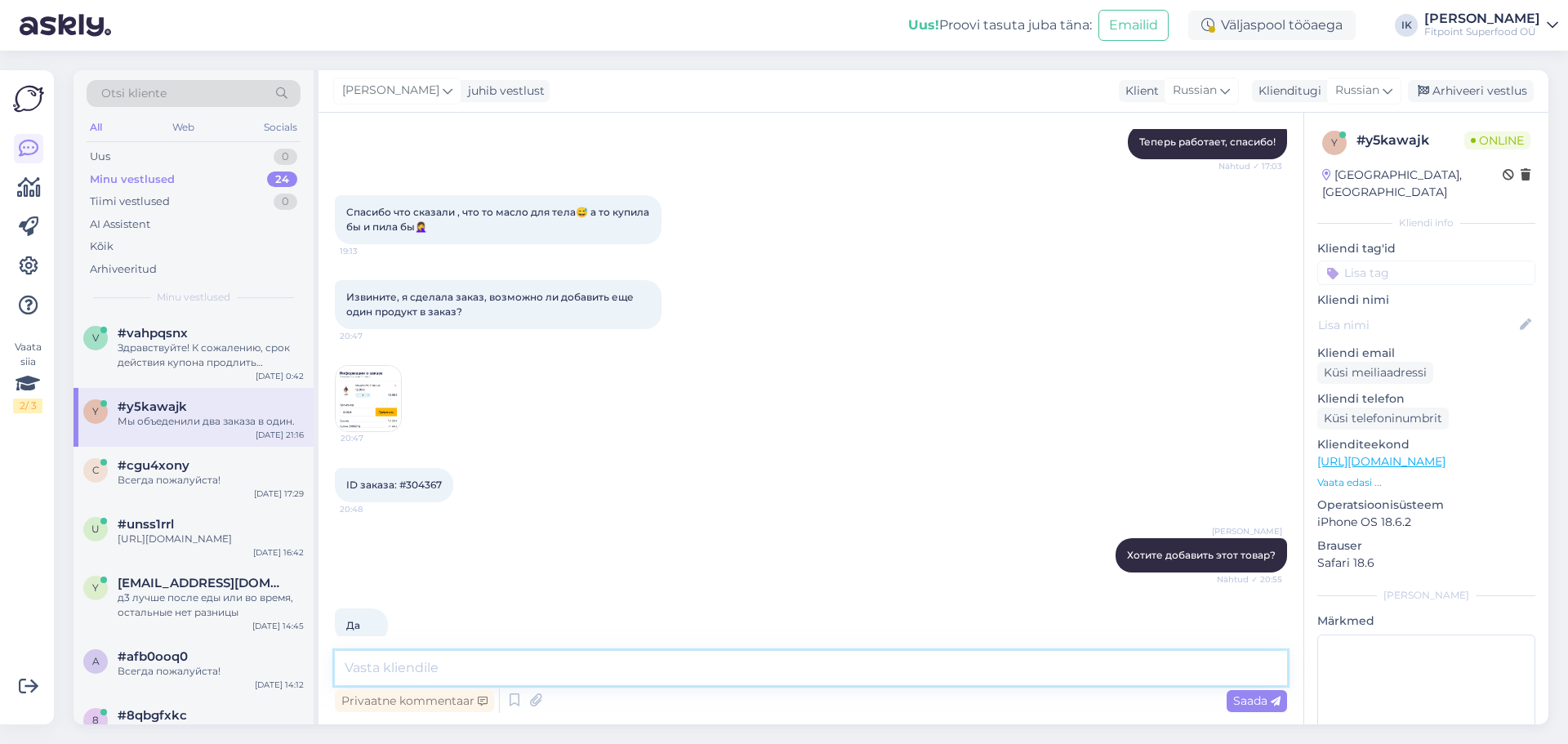
scroll to position [741, 0]
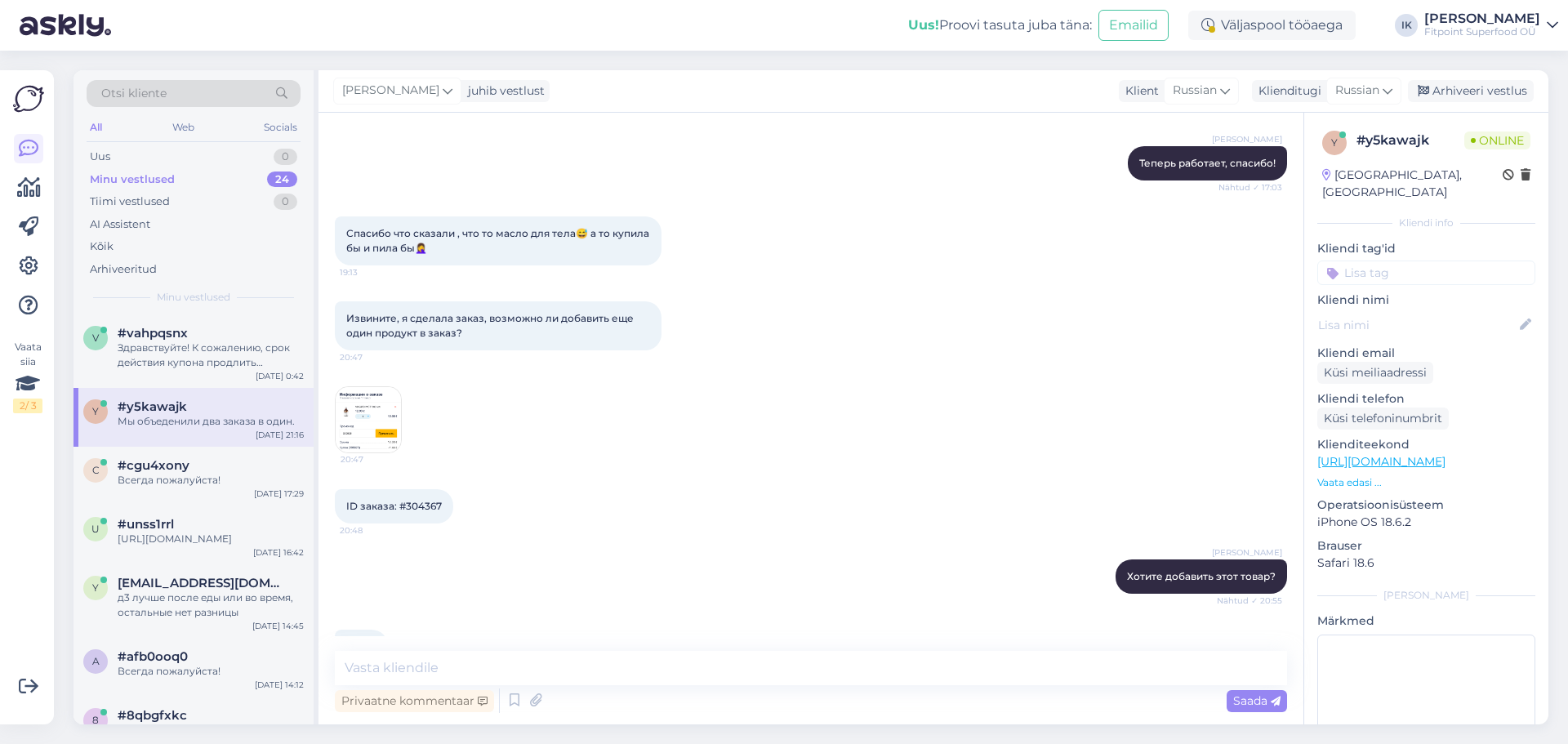
click at [383, 423] on img at bounding box center [368, 420] width 65 height 65
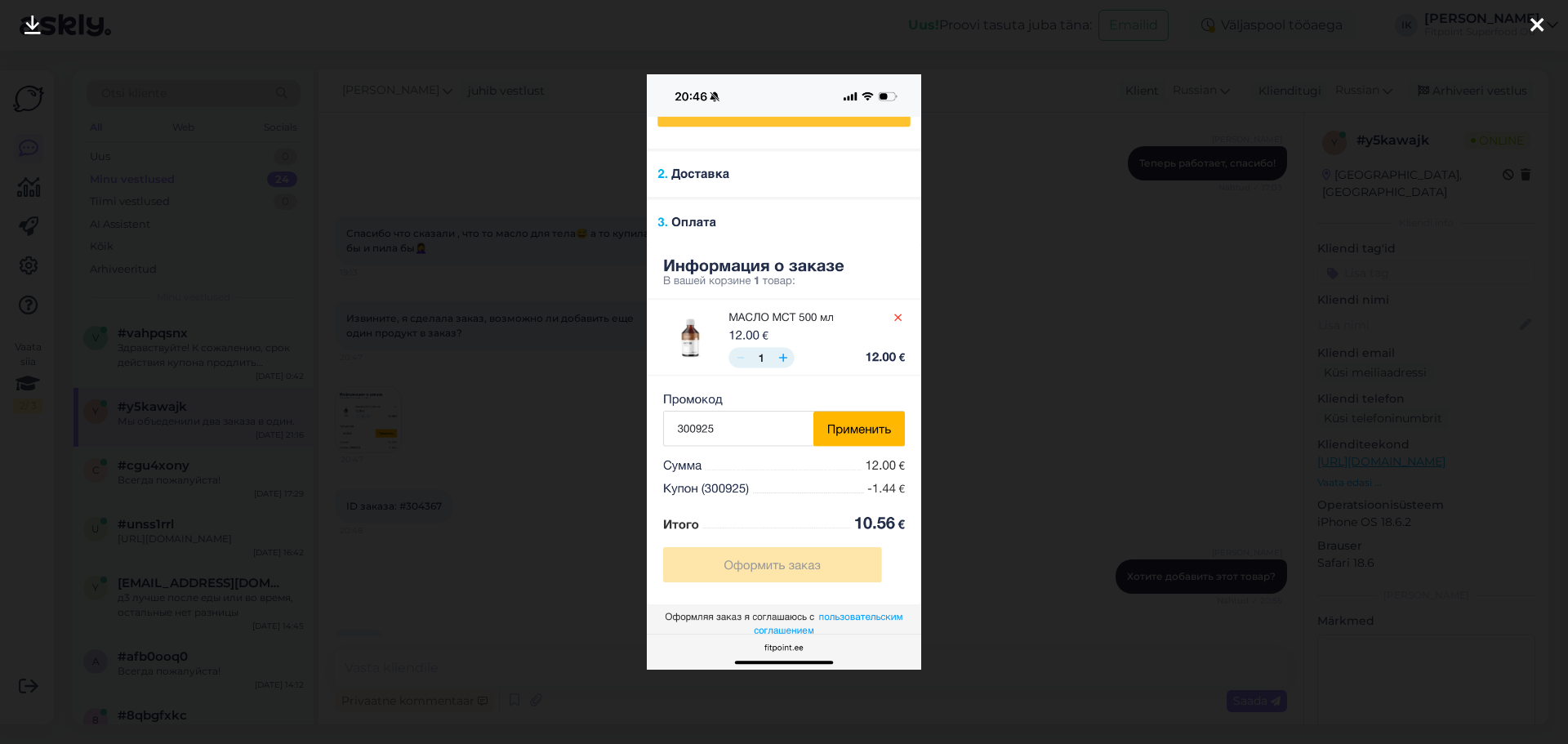
click at [1002, 383] on div at bounding box center [784, 372] width 1568 height 744
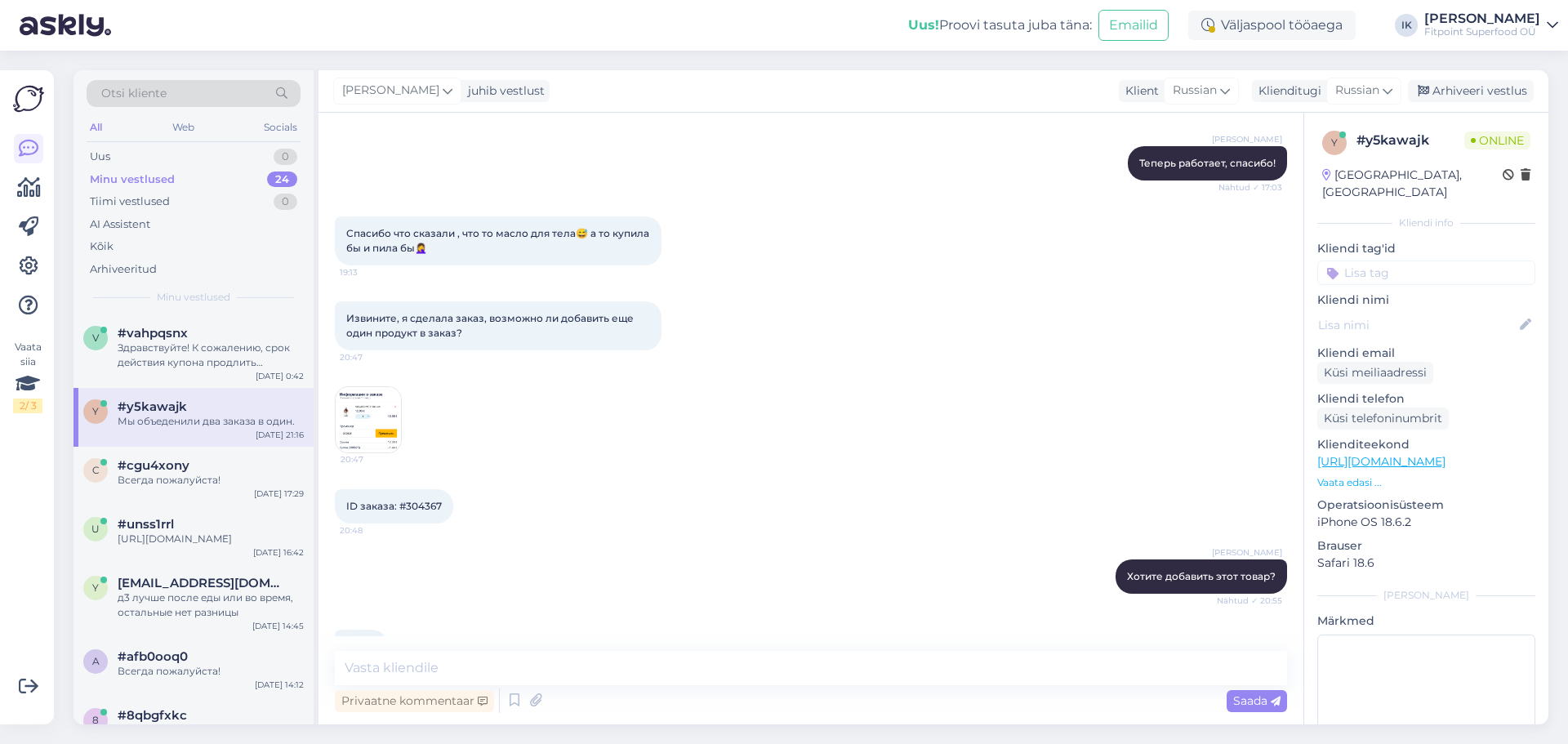
scroll to position [332, 0]
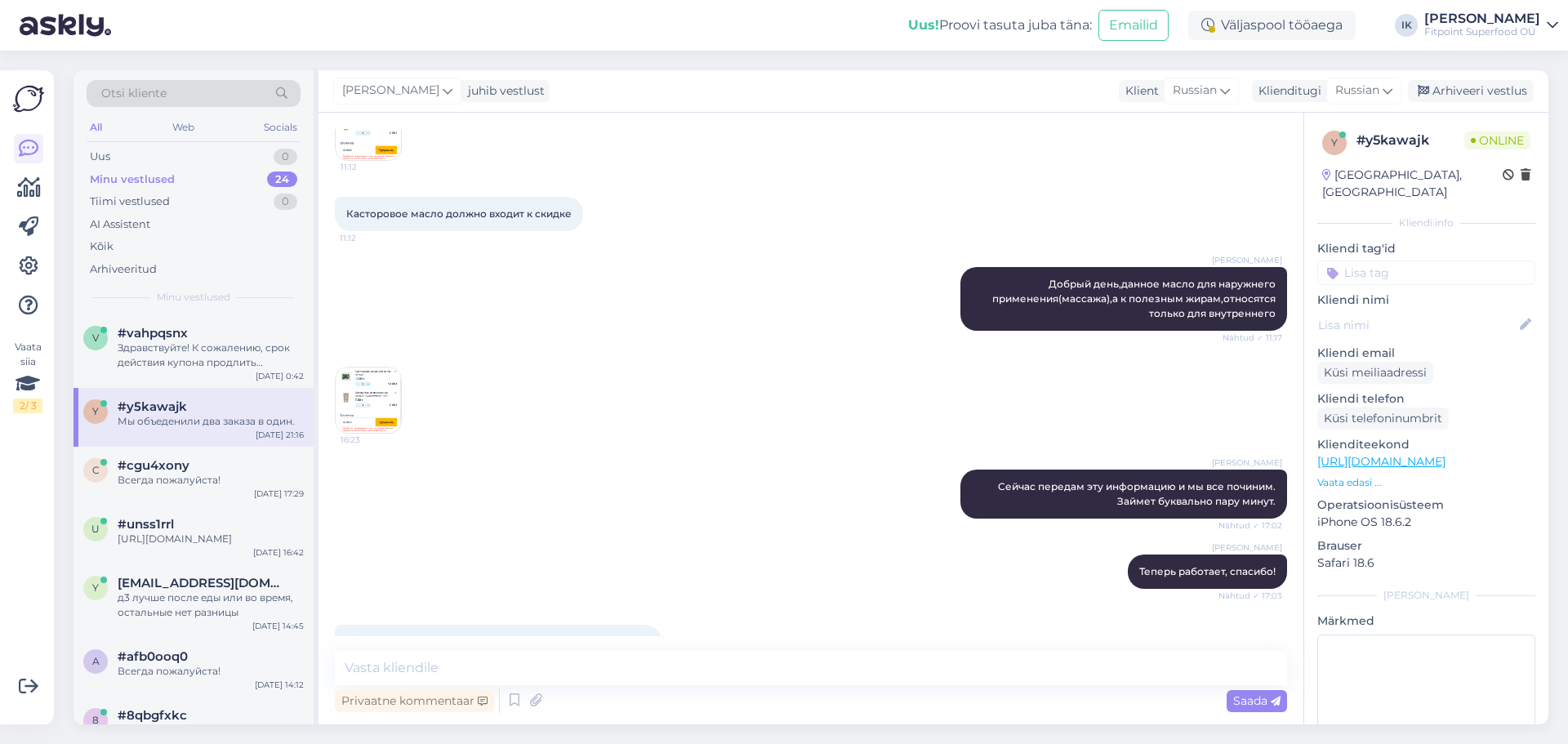
click at [362, 393] on img at bounding box center [368, 399] width 65 height 65
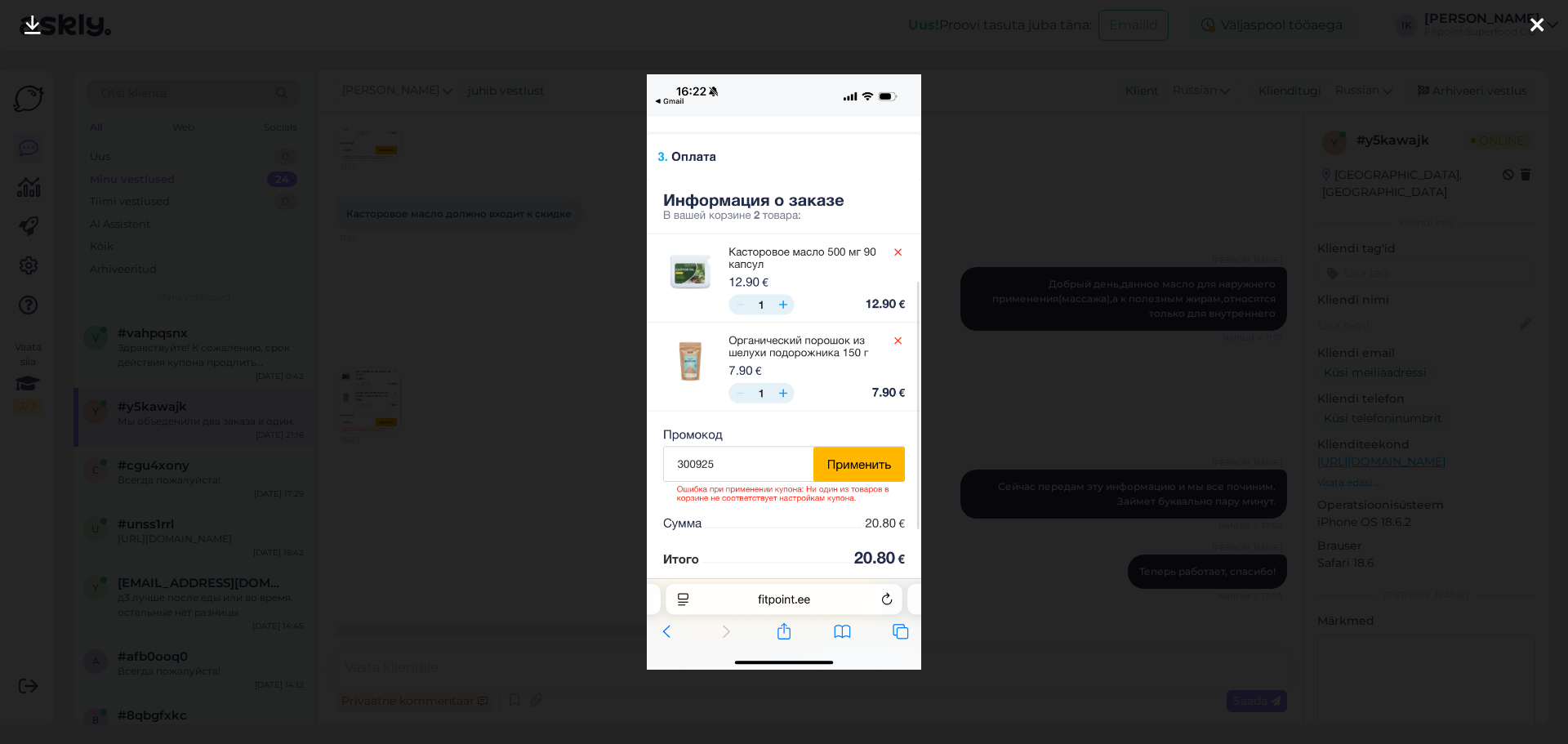
click at [992, 352] on div at bounding box center [784, 372] width 1568 height 744
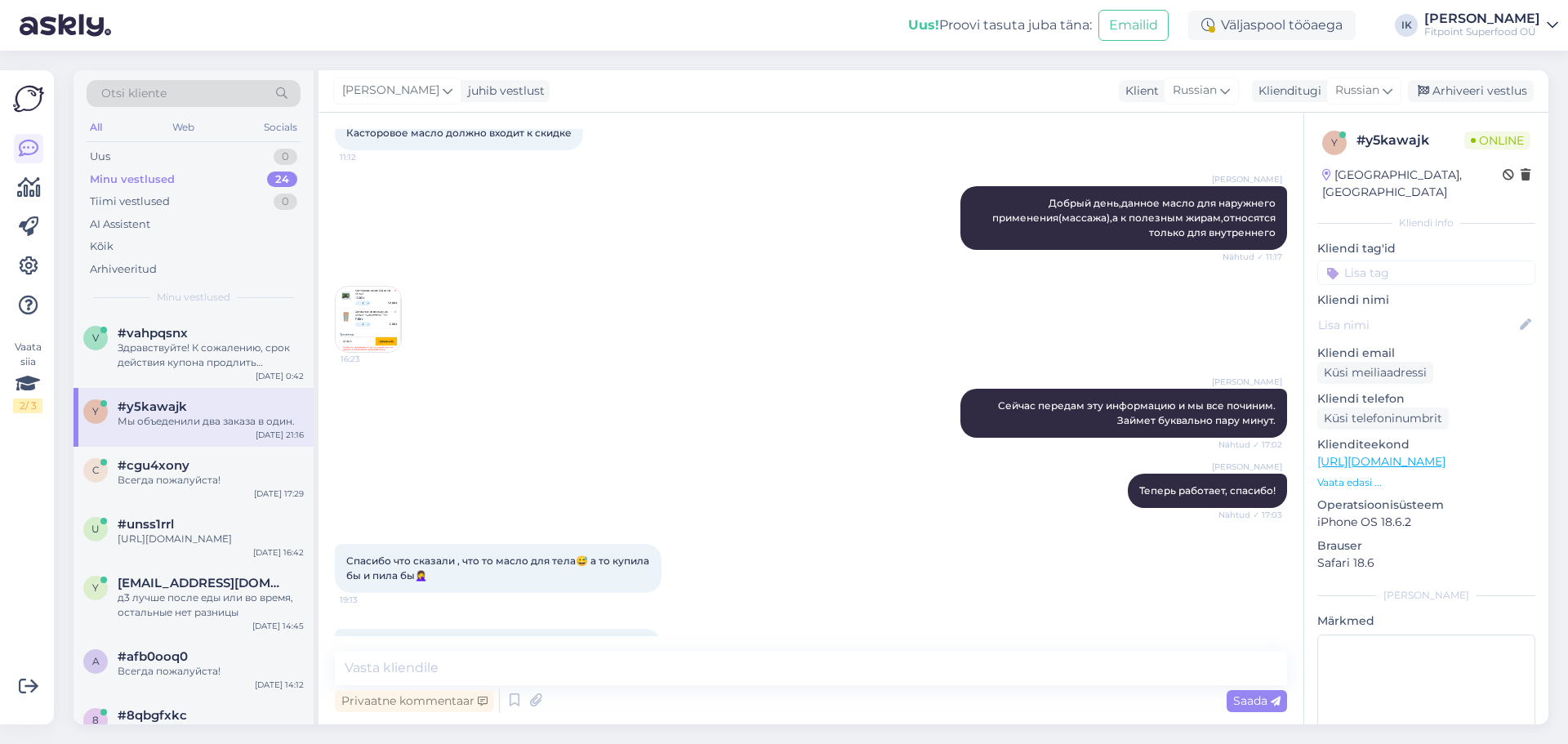
scroll to position [414, 0]
click at [382, 306] on img at bounding box center [368, 318] width 65 height 65
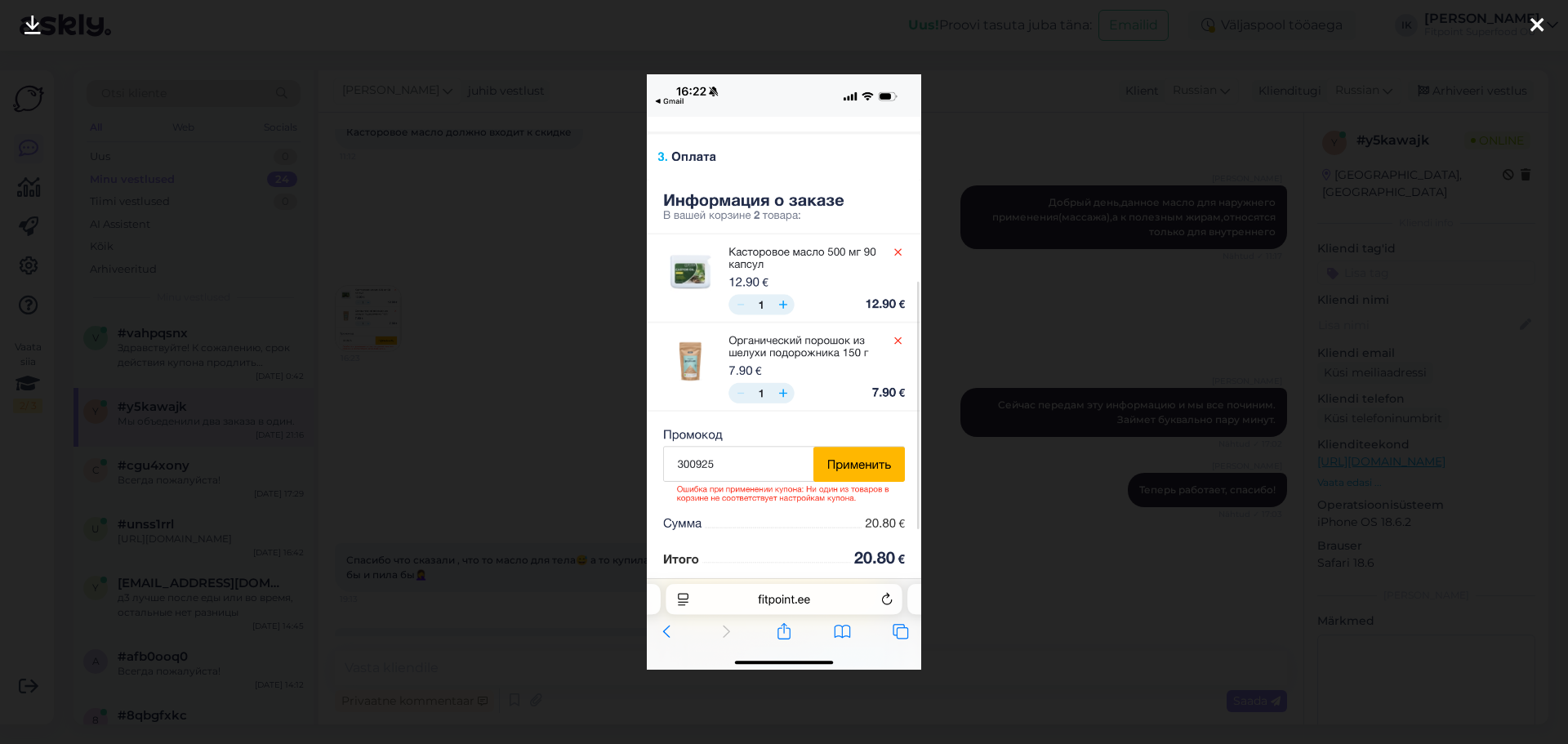
click at [1030, 322] on div at bounding box center [784, 372] width 1568 height 744
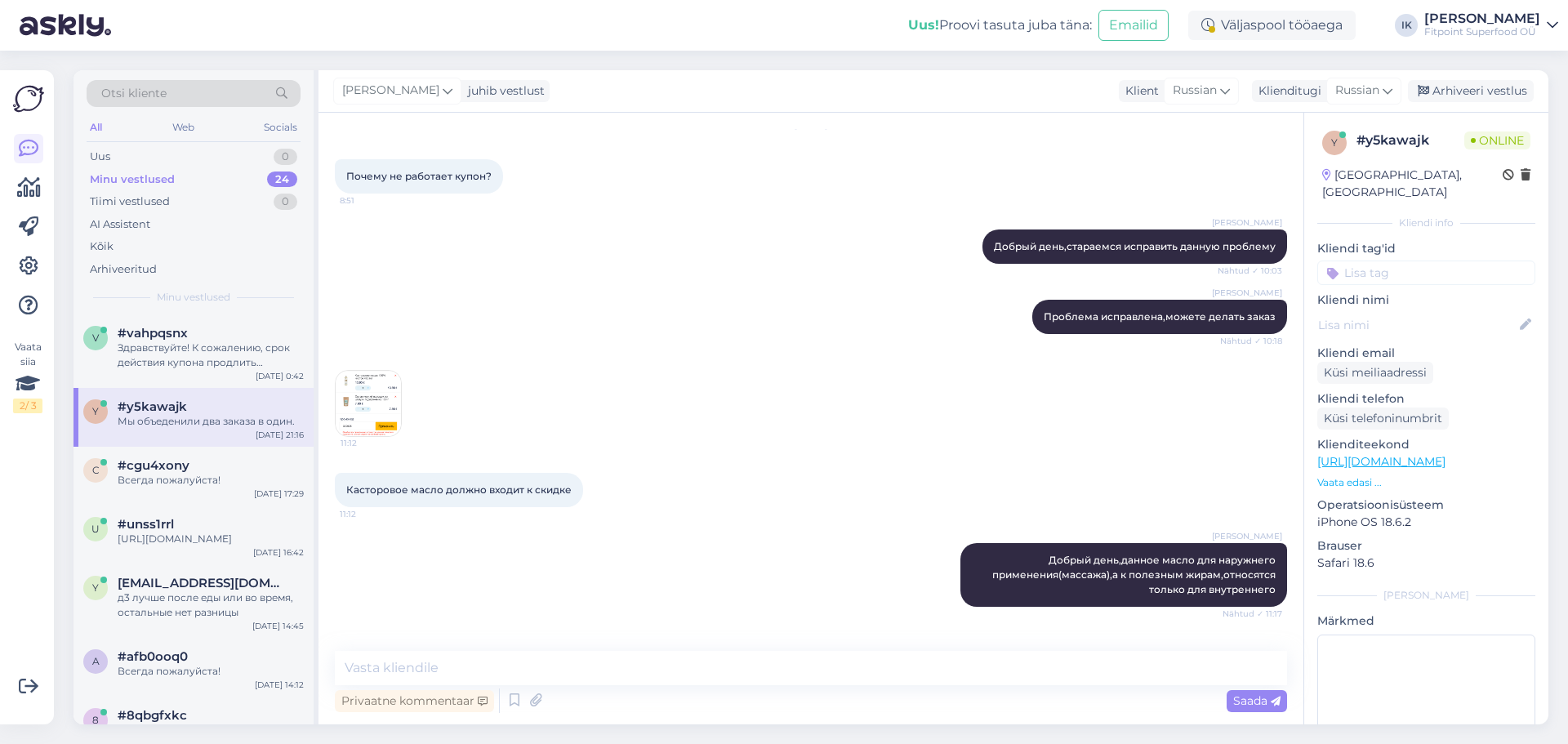
scroll to position [82, 0]
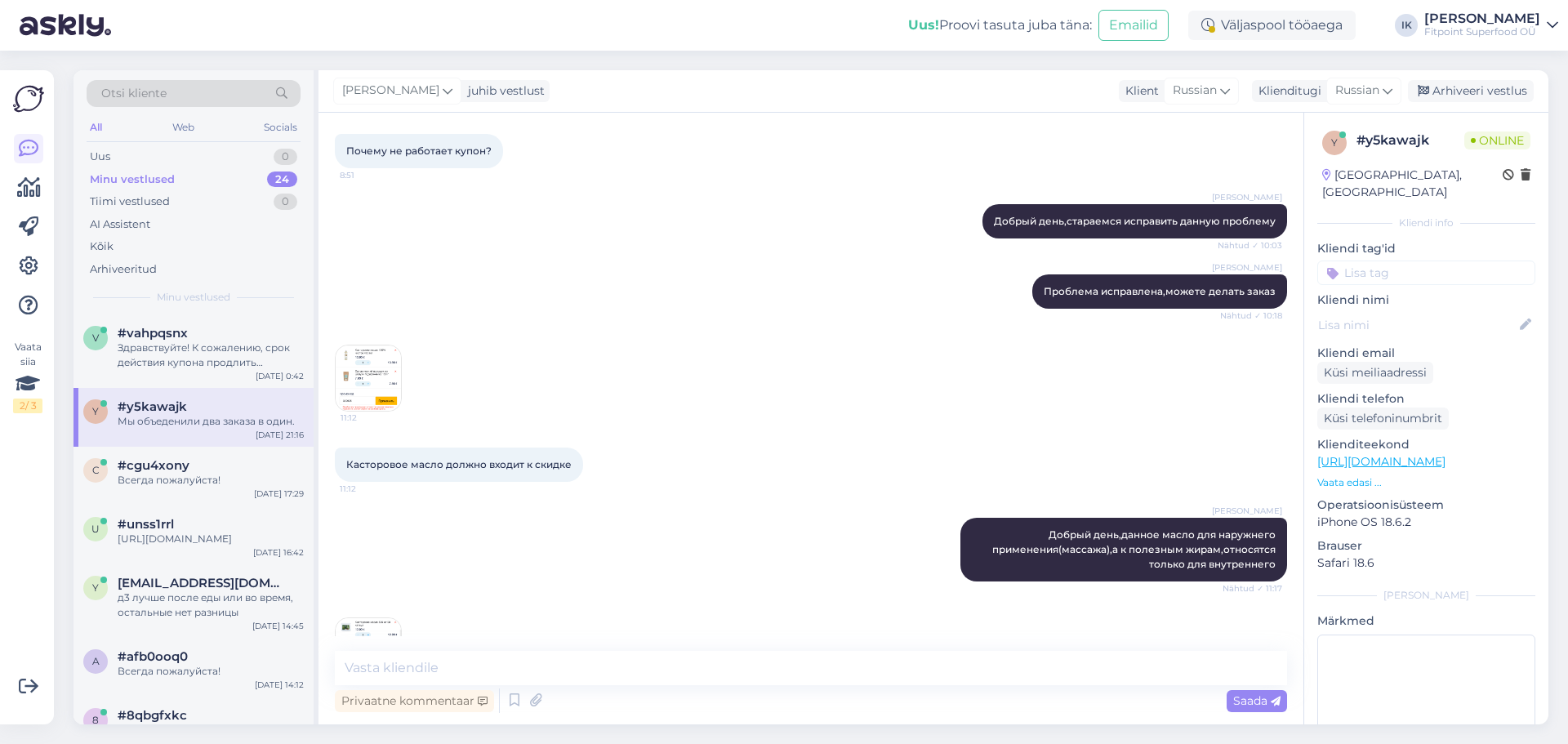
click at [383, 376] on img at bounding box center [368, 378] width 65 height 65
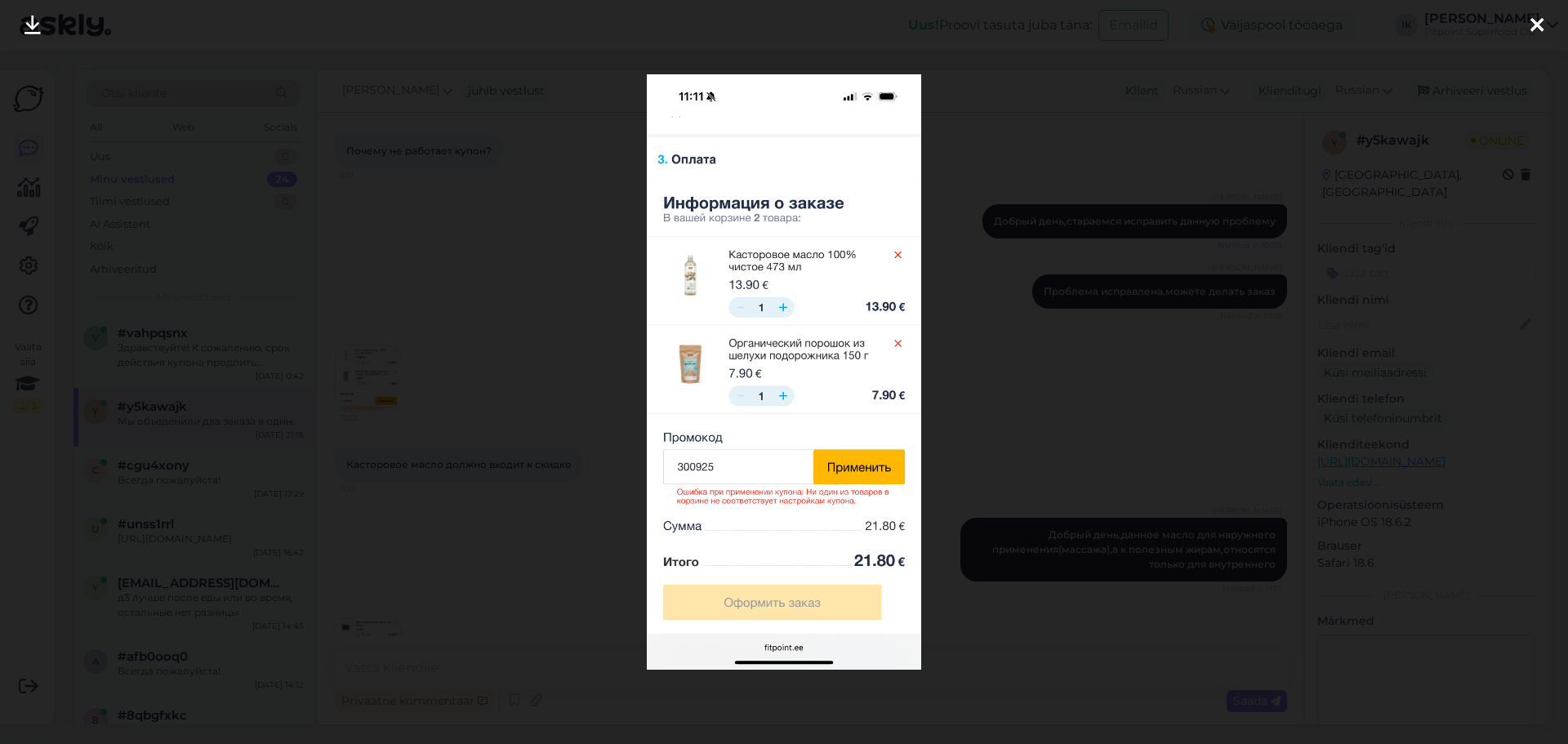
click at [1081, 358] on div at bounding box center [784, 372] width 1568 height 744
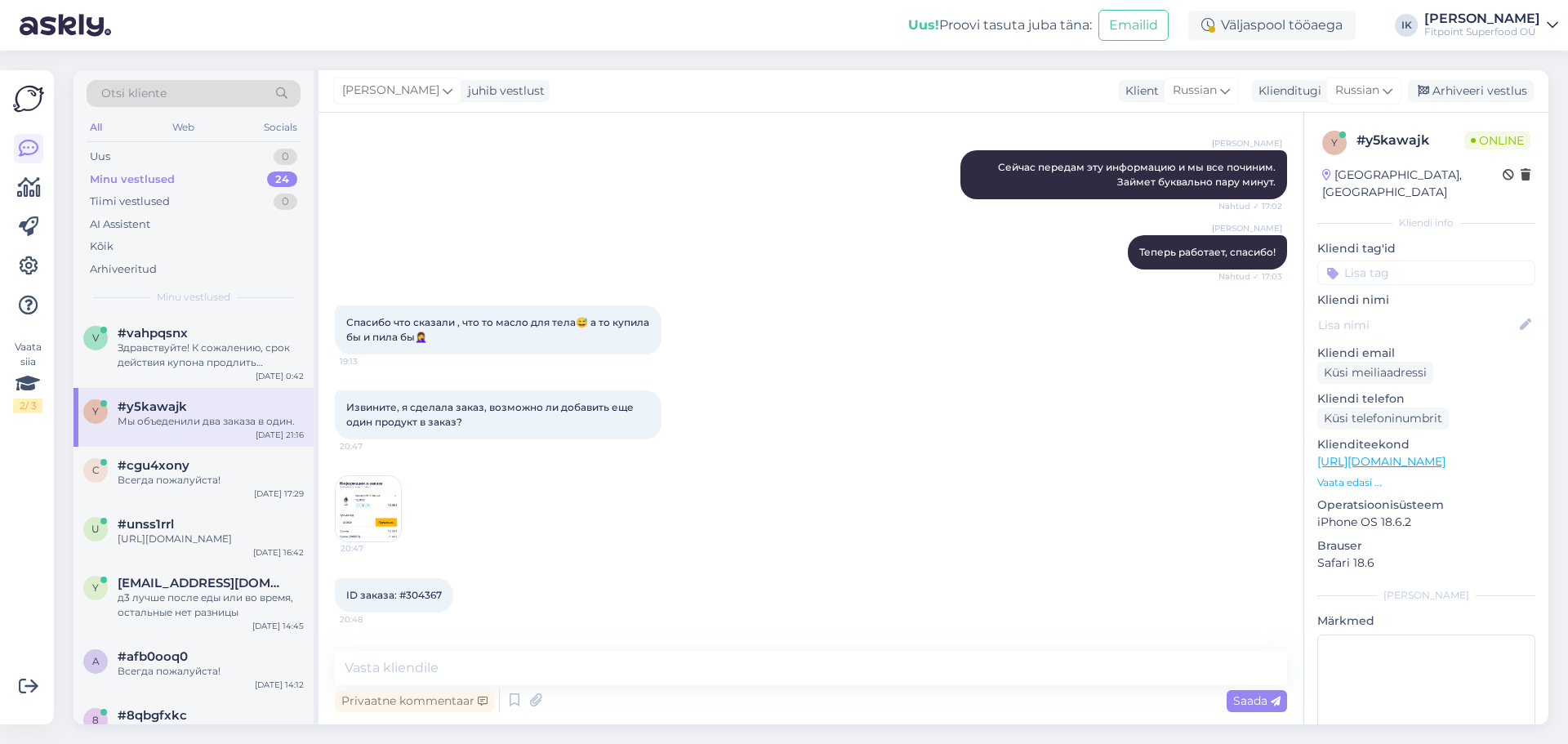
scroll to position [653, 0]
click at [260, 492] on div "[DATE] 17:29" at bounding box center [278, 493] width 50 height 13
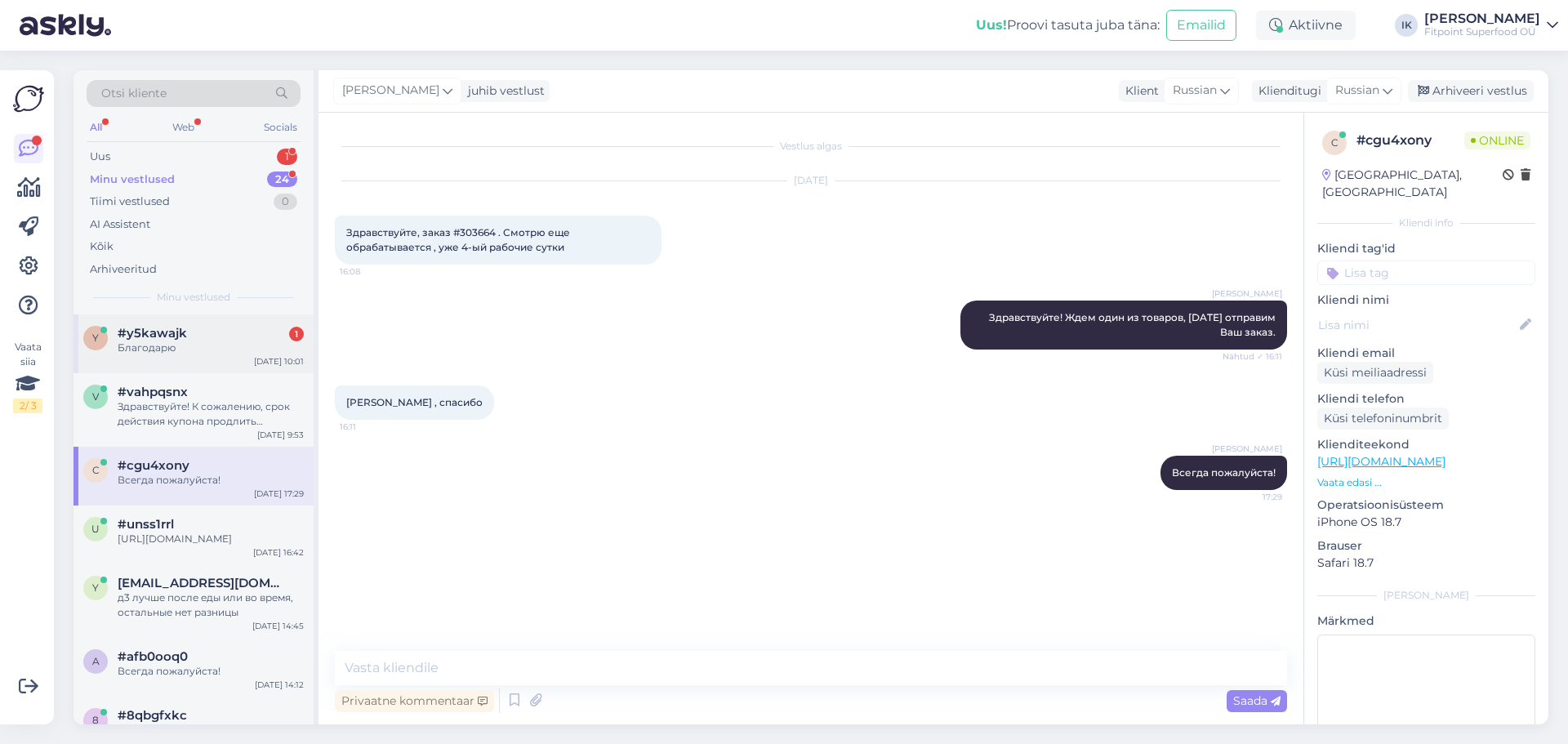
click at [265, 339] on div "#y5kawajk 1" at bounding box center [210, 333] width 186 height 15
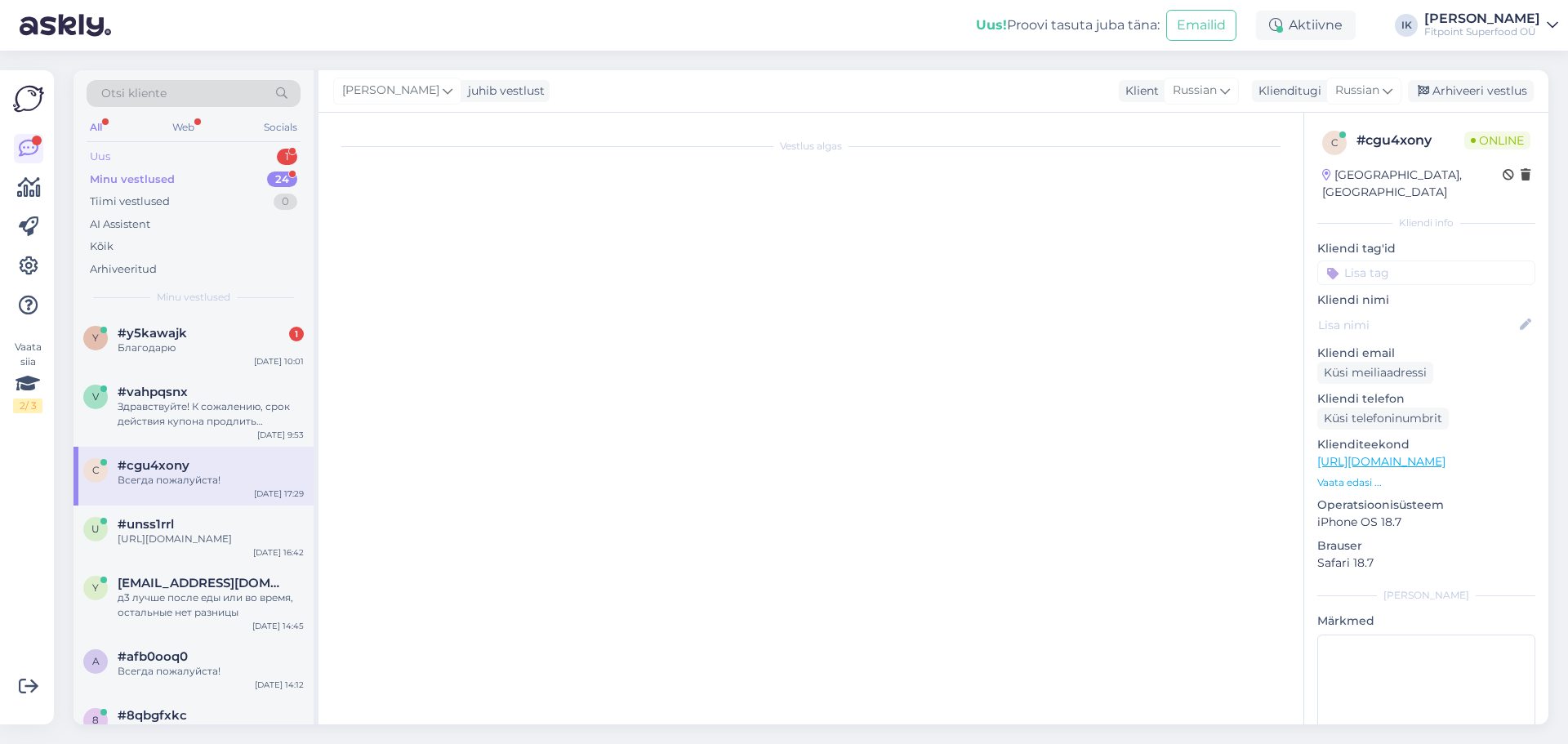
click at [272, 154] on div "Uus 1" at bounding box center [193, 156] width 214 height 22
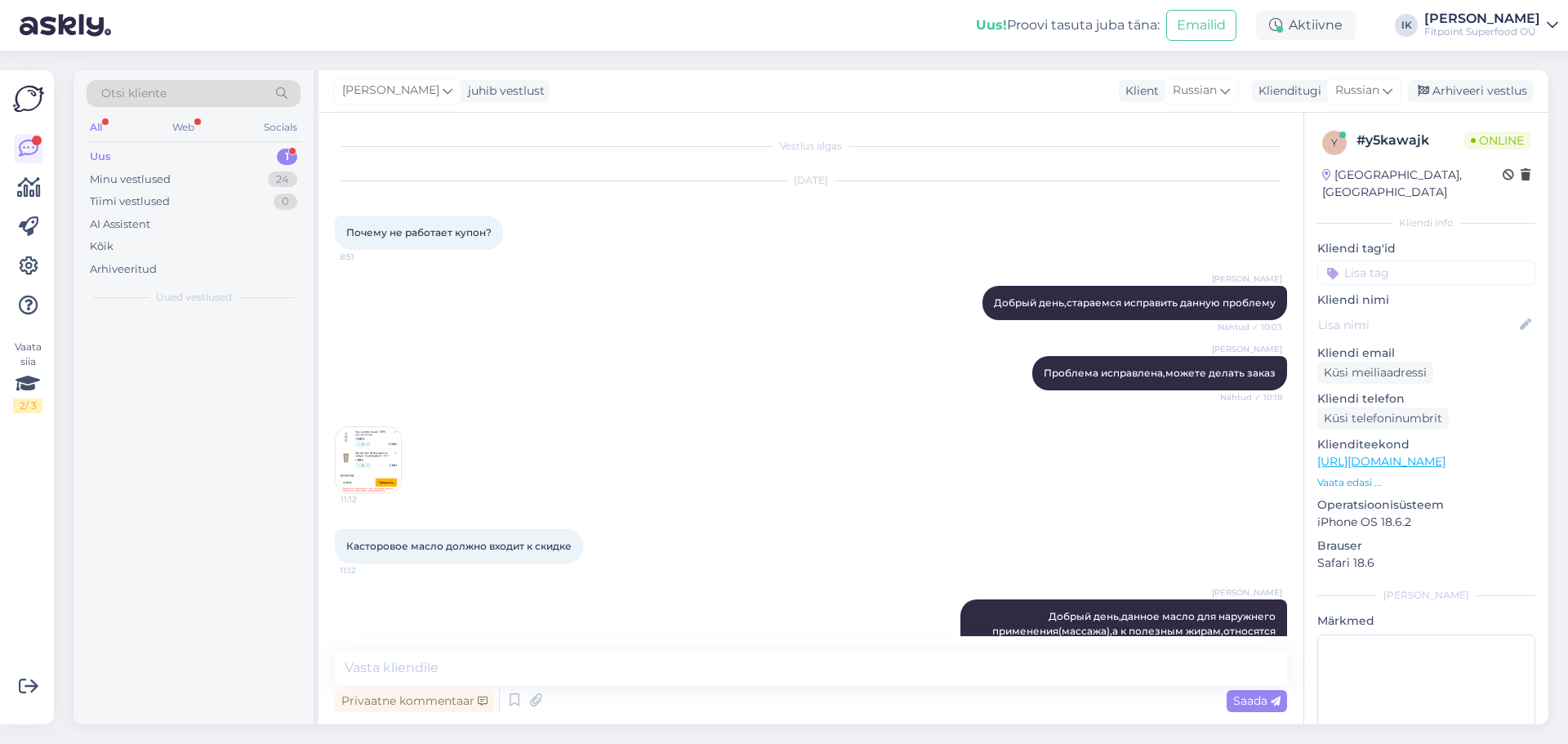
scroll to position [1302, 0]
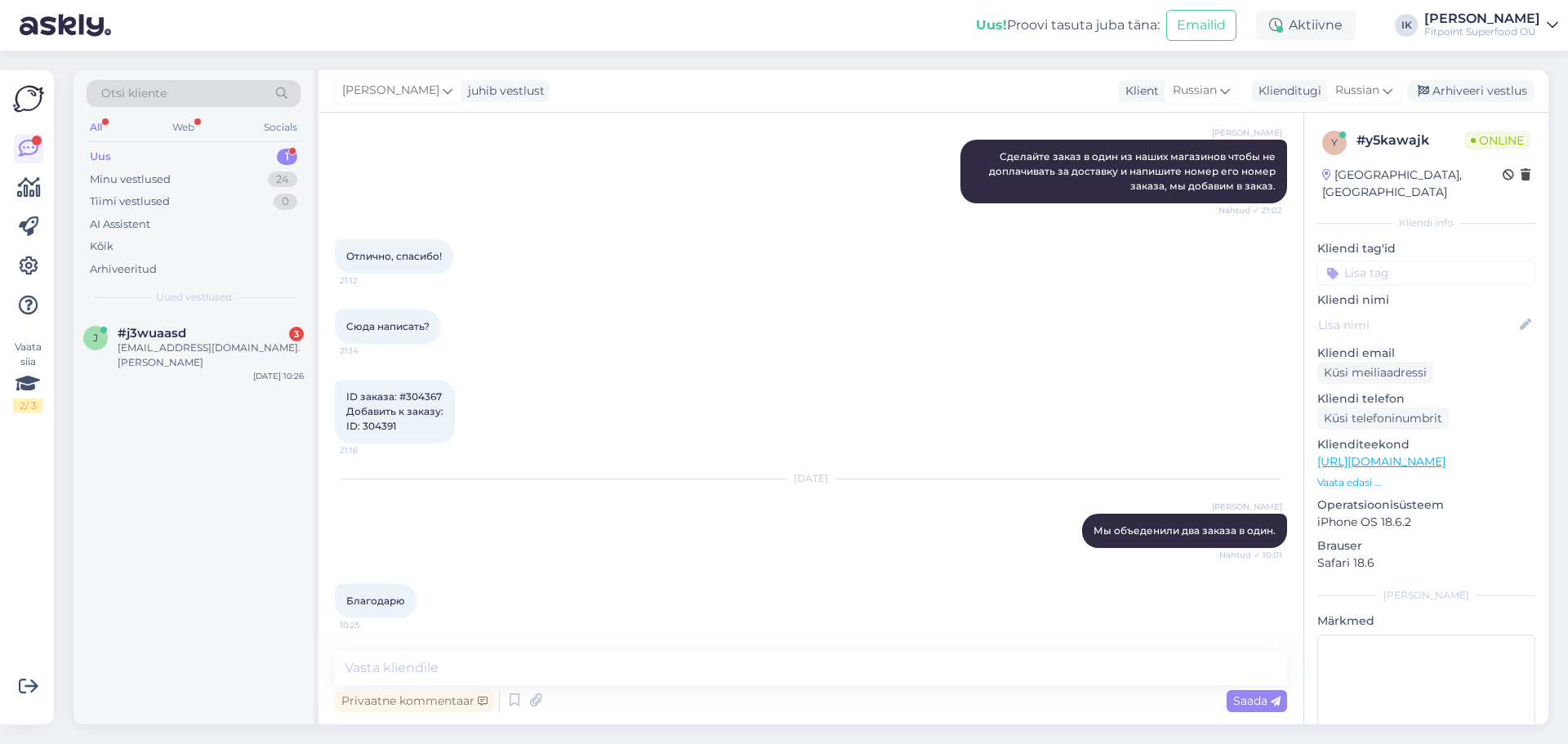
click at [260, 377] on div "j #j3wuaasd 3 [EMAIL_ADDRESS][DOMAIN_NAME]. [PERSON_NAME] [DATE] 10:26" at bounding box center [193, 519] width 240 height 410
click at [262, 338] on div "#j3wuaasd 3" at bounding box center [210, 333] width 186 height 15
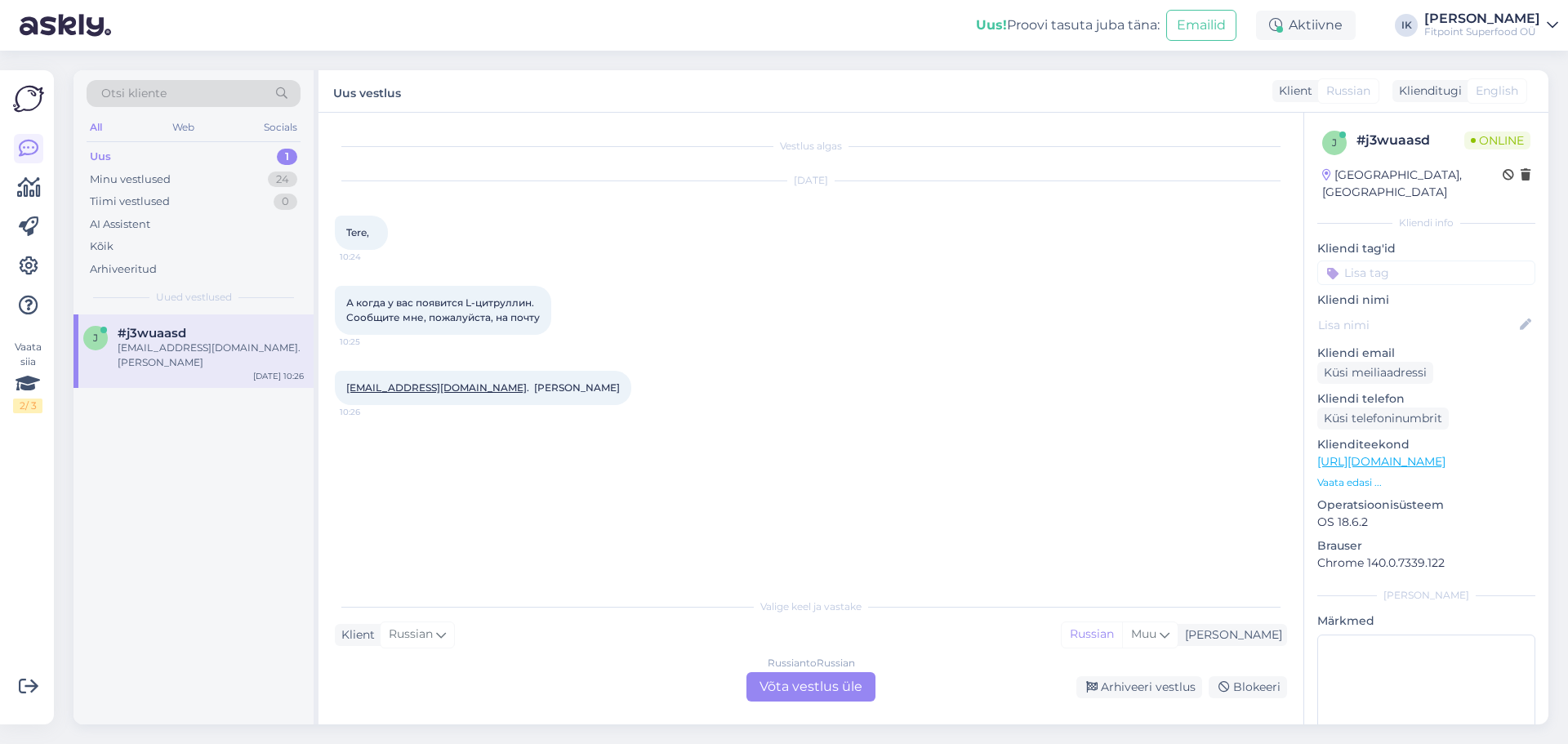
click at [775, 684] on div "Russian to Russian Võta vestlus üle" at bounding box center [811, 687] width 129 height 29
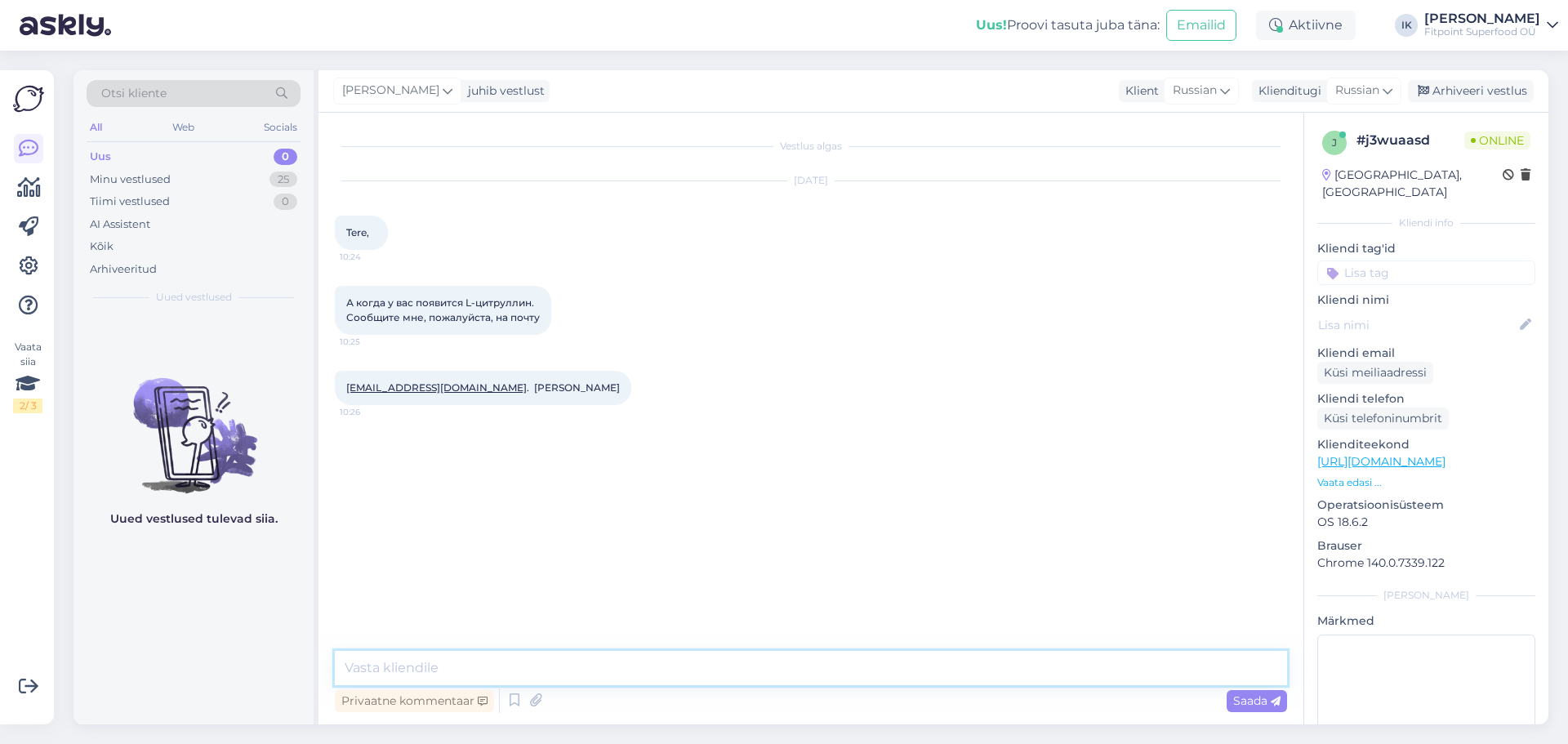
click at [770, 684] on textarea at bounding box center [810, 668] width 952 height 34
click at [1424, 454] on link "[URL][DOMAIN_NAME]" at bounding box center [1381, 461] width 128 height 15
click at [1112, 668] on textarea at bounding box center [810, 668] width 952 height 34
type textarea "з"
type textarea "Здравствуйте! У наст есть л-цитруллин в наличии. Вот ссылка на все товары этой …"
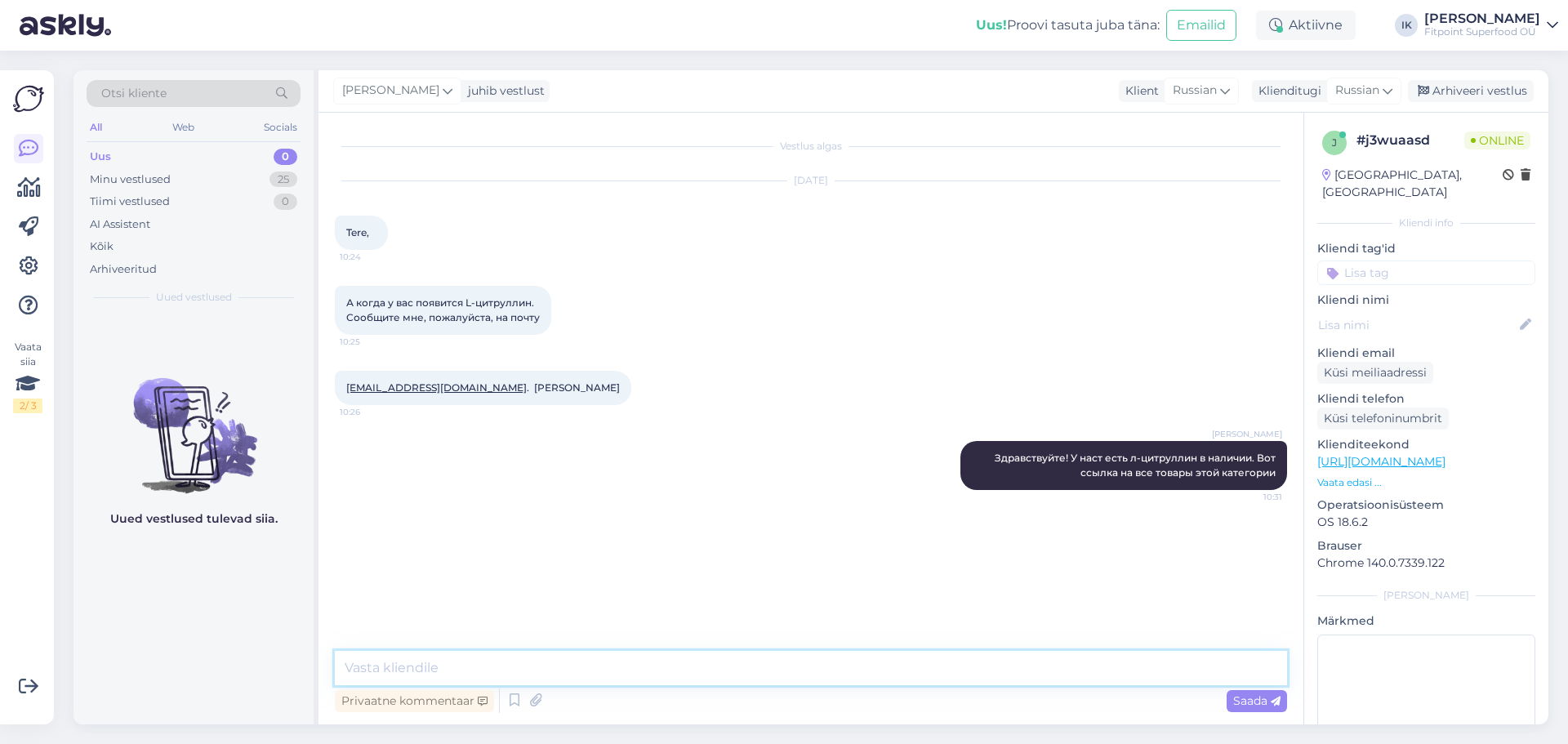
paste textarea "[URL][DOMAIN_NAME]"
type textarea "[URL][DOMAIN_NAME]"
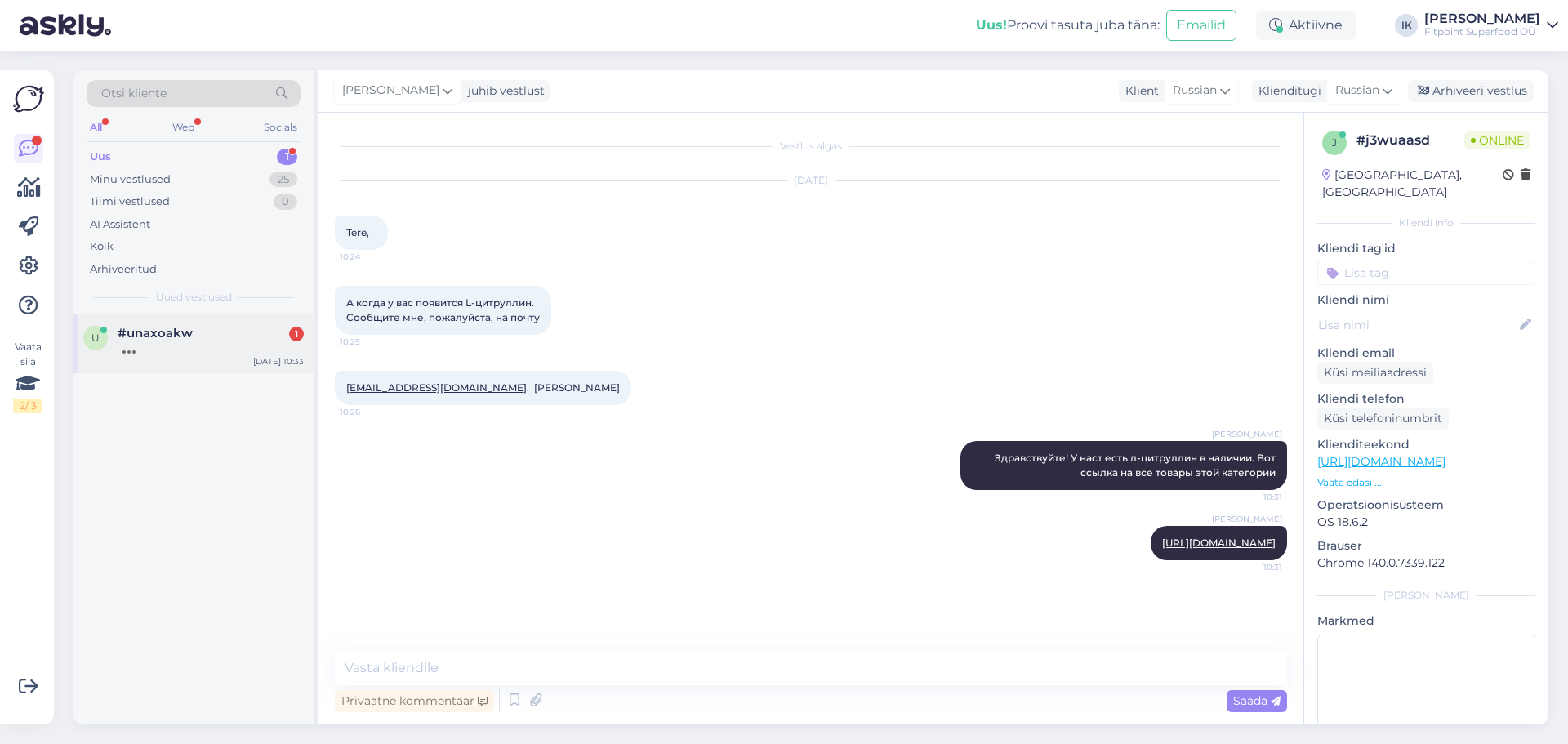
click at [225, 344] on div at bounding box center [210, 348] width 186 height 15
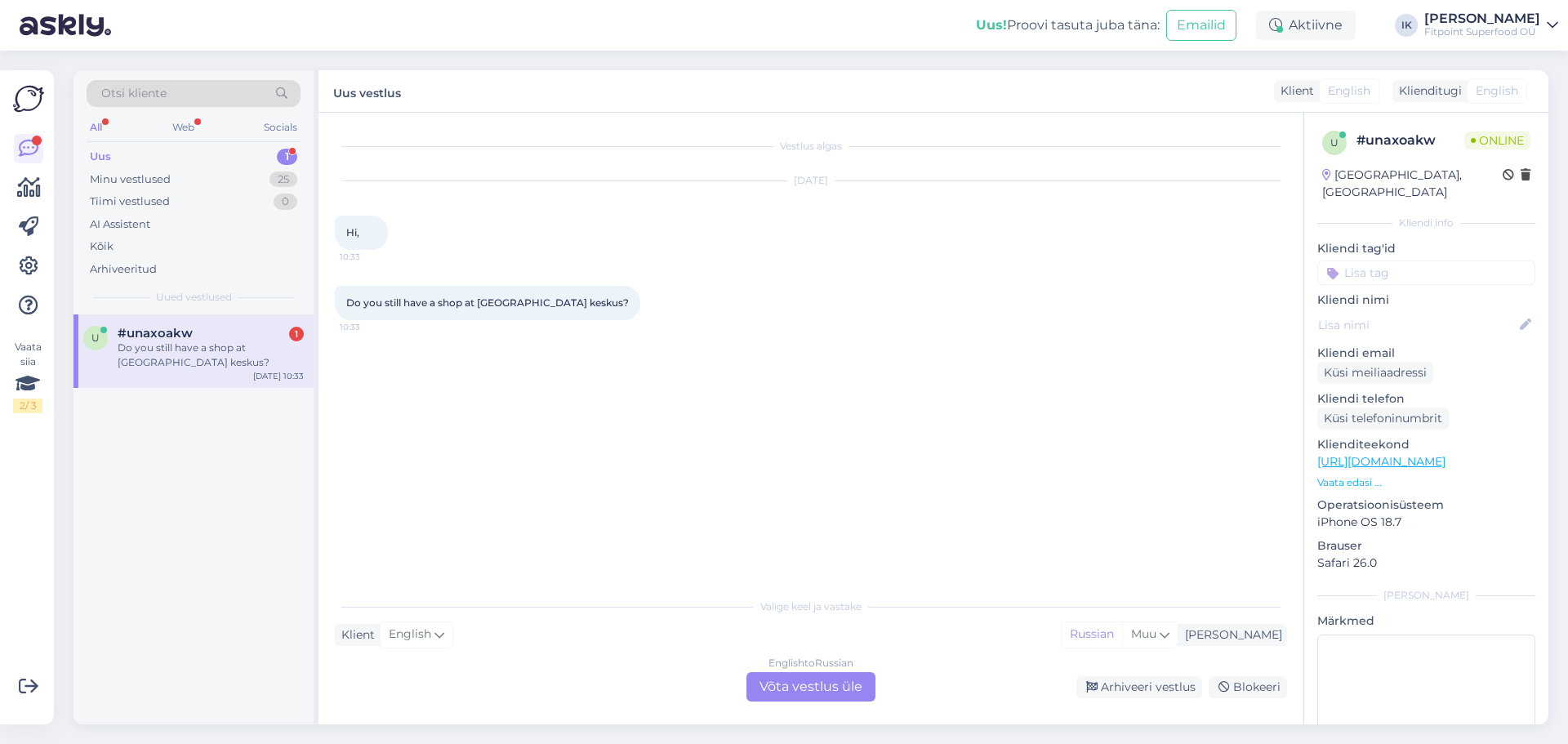
click at [800, 690] on div "English to Russian Võta vestlus üle" at bounding box center [811, 687] width 129 height 29
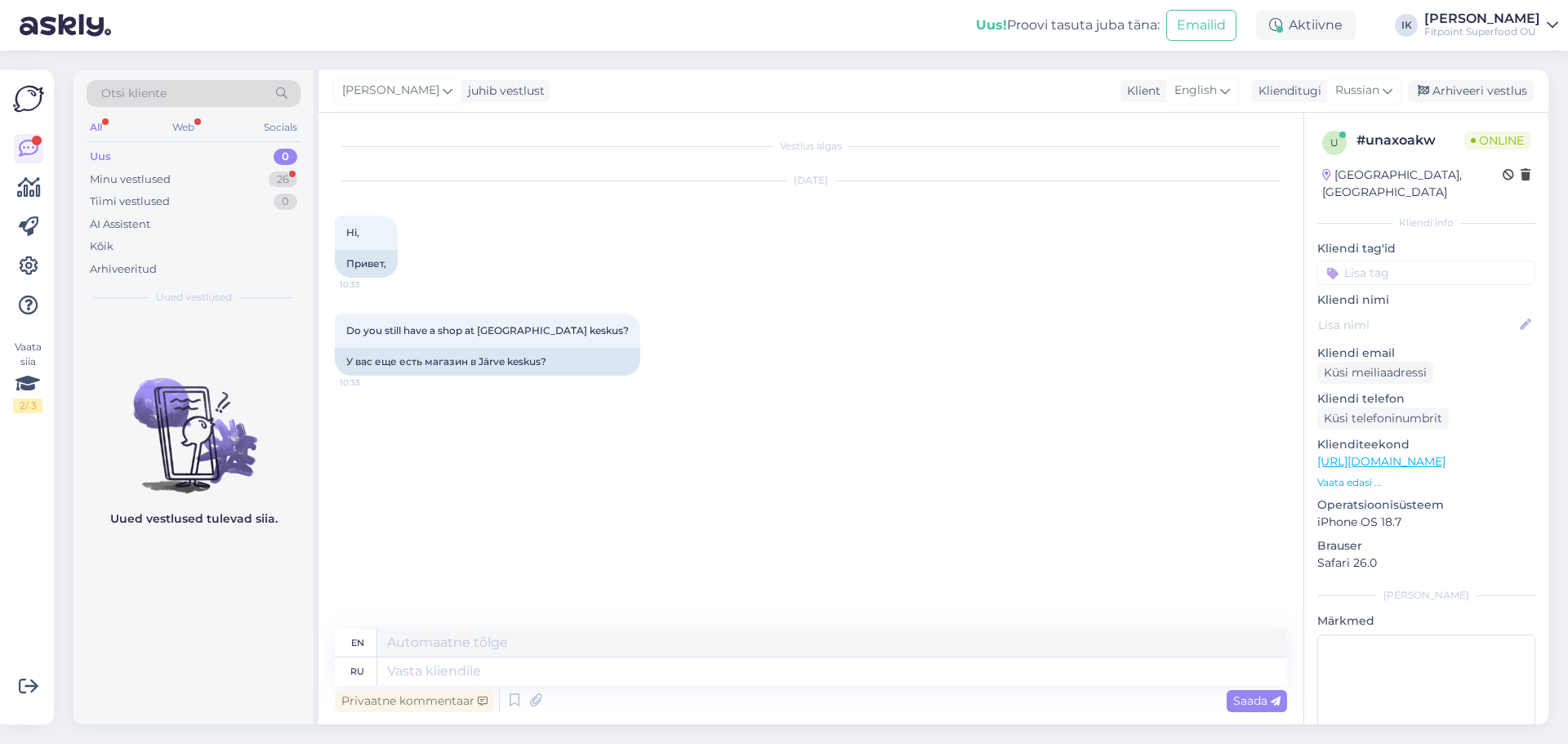
click at [811, 692] on div "Privaatne kommentaar Saada" at bounding box center [810, 701] width 952 height 31
click at [797, 666] on textarea at bounding box center [833, 671] width 910 height 27
type textarea "дЗ"
type textarea "d"
type textarea "дЗдравствуйе"
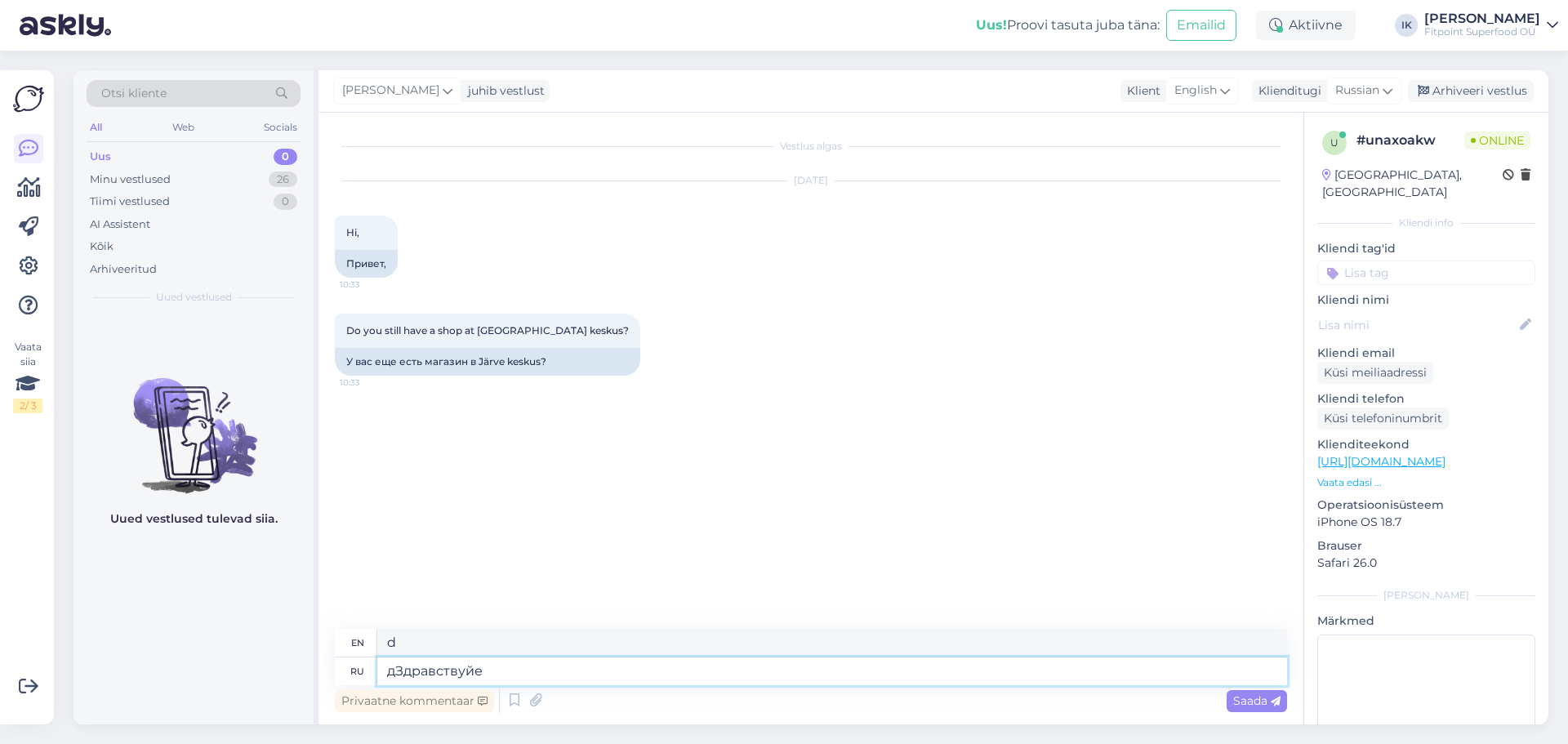
type textarea "Hello"
type textarea "дЗдравствуйте!"
type textarea "Hello!"
click at [394, 665] on textarea "дЗдравствуйте!" at bounding box center [833, 671] width 910 height 27
click at [667, 691] on div "Privaatne kommentaar Saada" at bounding box center [810, 701] width 952 height 31
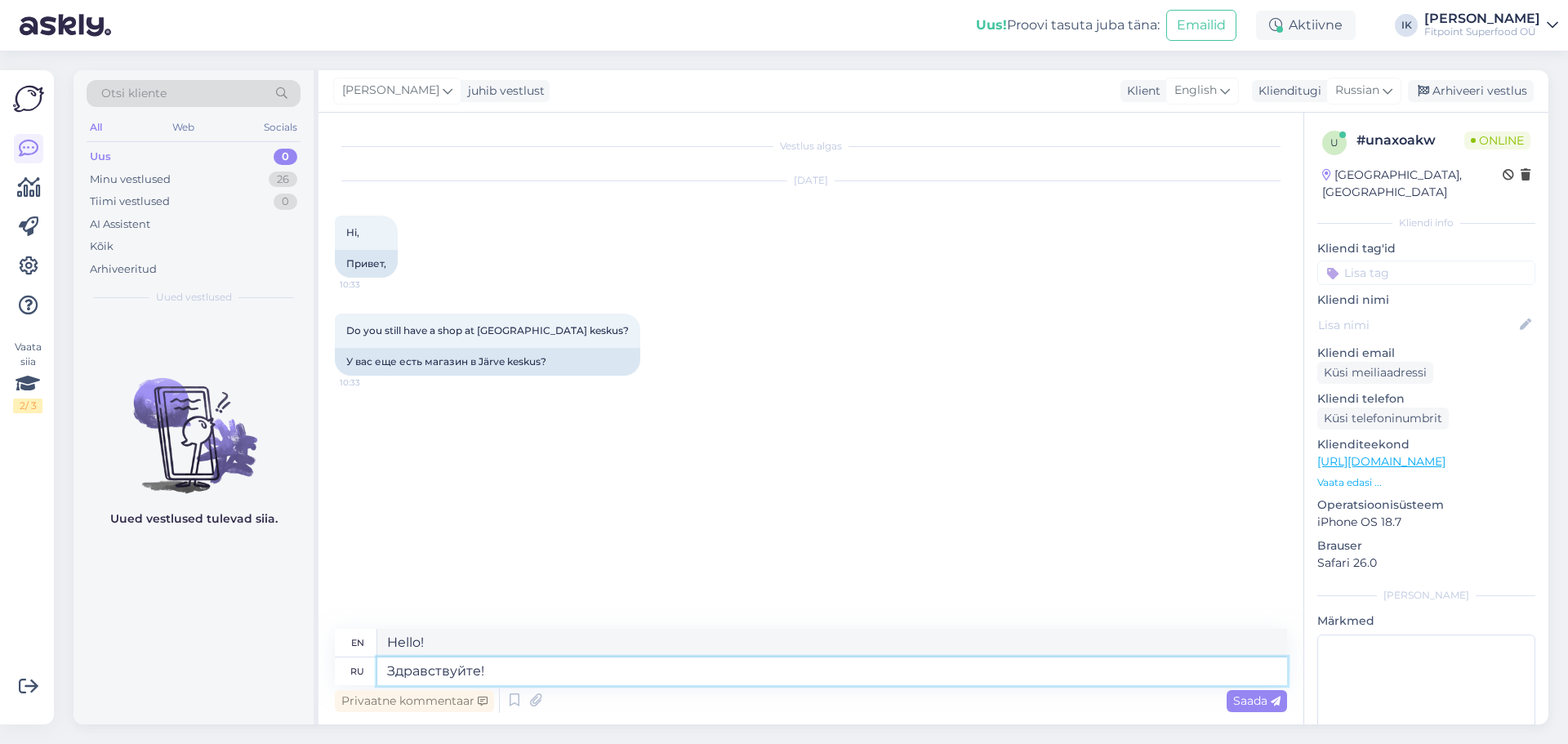
click at [663, 681] on textarea "Здравствуйте!" at bounding box center [833, 671] width 910 height 27
type textarea "Здравствуйте! Да, у"
type textarea "Hello! Yes,"
type textarea "Здравствуйте! Да, у на"
type textarea "Hello! Yes, I have."
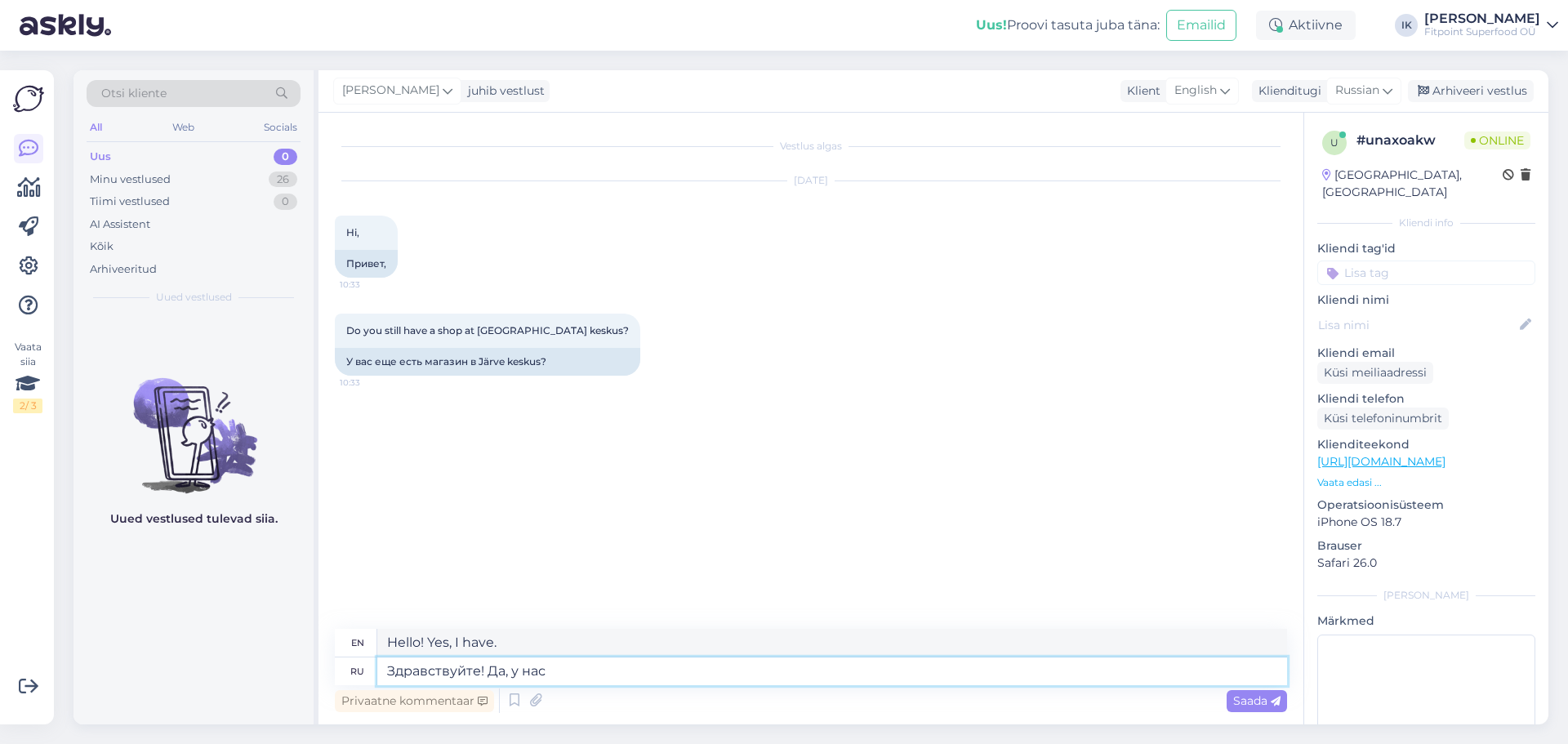
type textarea "Здравствуйте! Да, у нас е"
type textarea "Hello! Yes, we have"
type textarea "Здравствуйте! Да, у нас есть магазин"
type textarea "Hello! Yes, we have a store."
type textarea "Здравствуйте! Да, у нас есть магазин в"
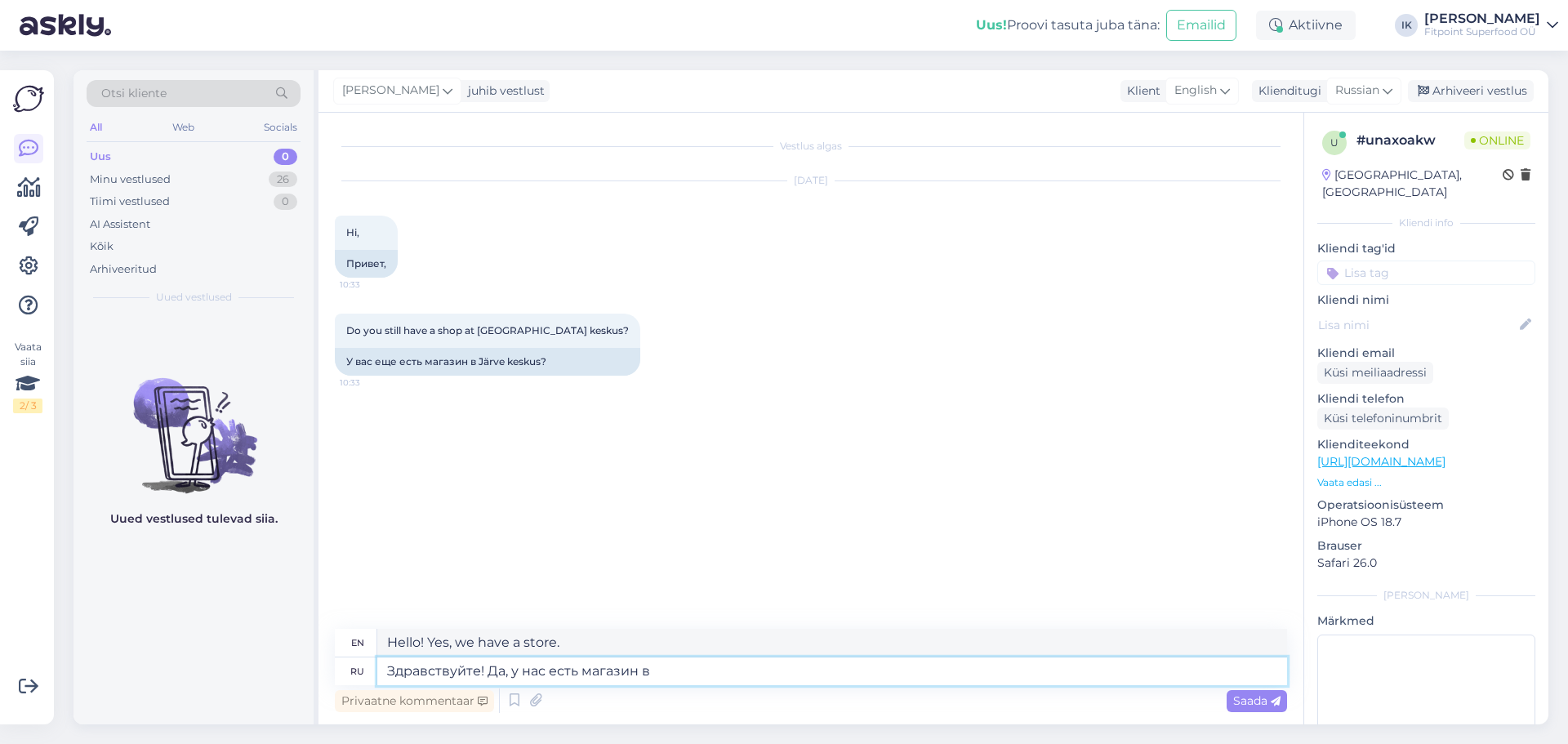
type textarea "Hello! Yes, we have a store in"
type textarea "Здравствуйте! Да, у нас есть магазин в Järve ke"
type textarea "Hello! Yes, we have a store in [GEOGRAPHIC_DATA]."
type textarea "Здравствуйте! Да, у нас есть магазин в Järve keskus-"
type textarea "Hello! Yes, we have a store in [GEOGRAPHIC_DATA] keskus-"
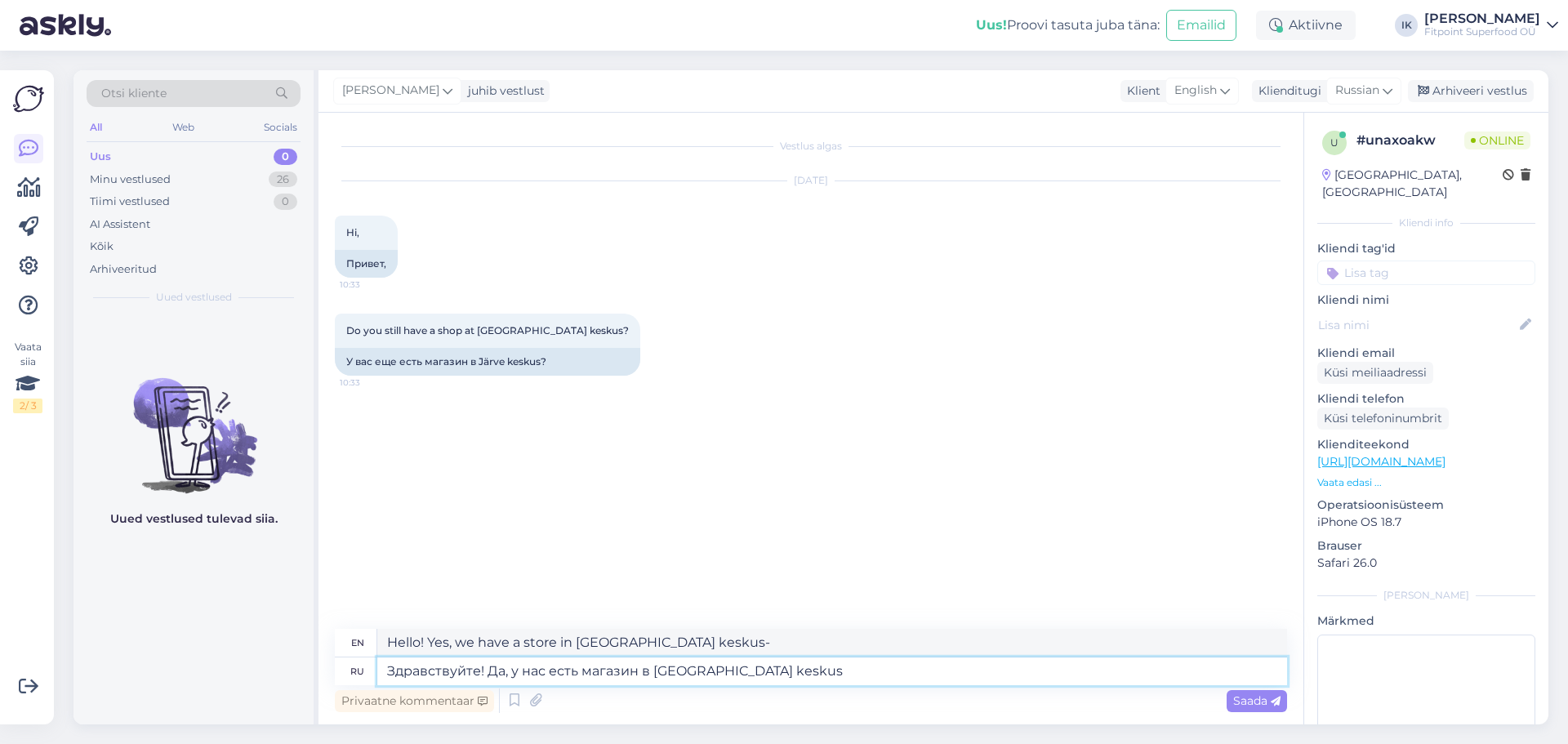
type textarea "Здравствуйте! Да, у нас есть магазин в [GEOGRAPHIC_DATA] keskus."
type textarea "Hello! Yes, we have a store in [GEOGRAPHIC_DATA] keskus."
type textarea "Здравствуйте! Да, у нас есть магазин в [GEOGRAPHIC_DATA] keskus."
click at [1233, 703] on span "Saada" at bounding box center [1257, 700] width 48 height 15
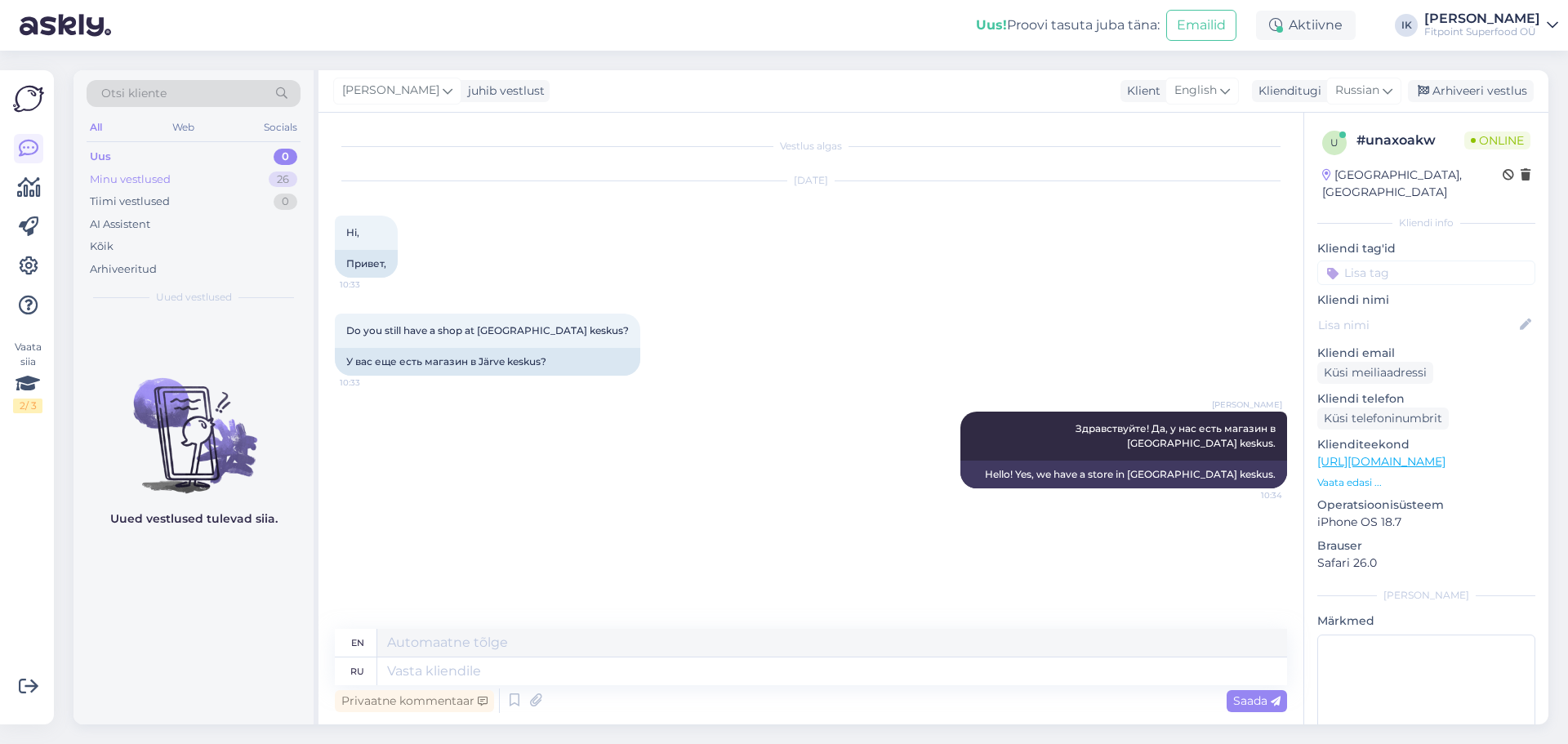
click at [268, 186] on div "Minu vestlused 26" at bounding box center [193, 179] width 214 height 22
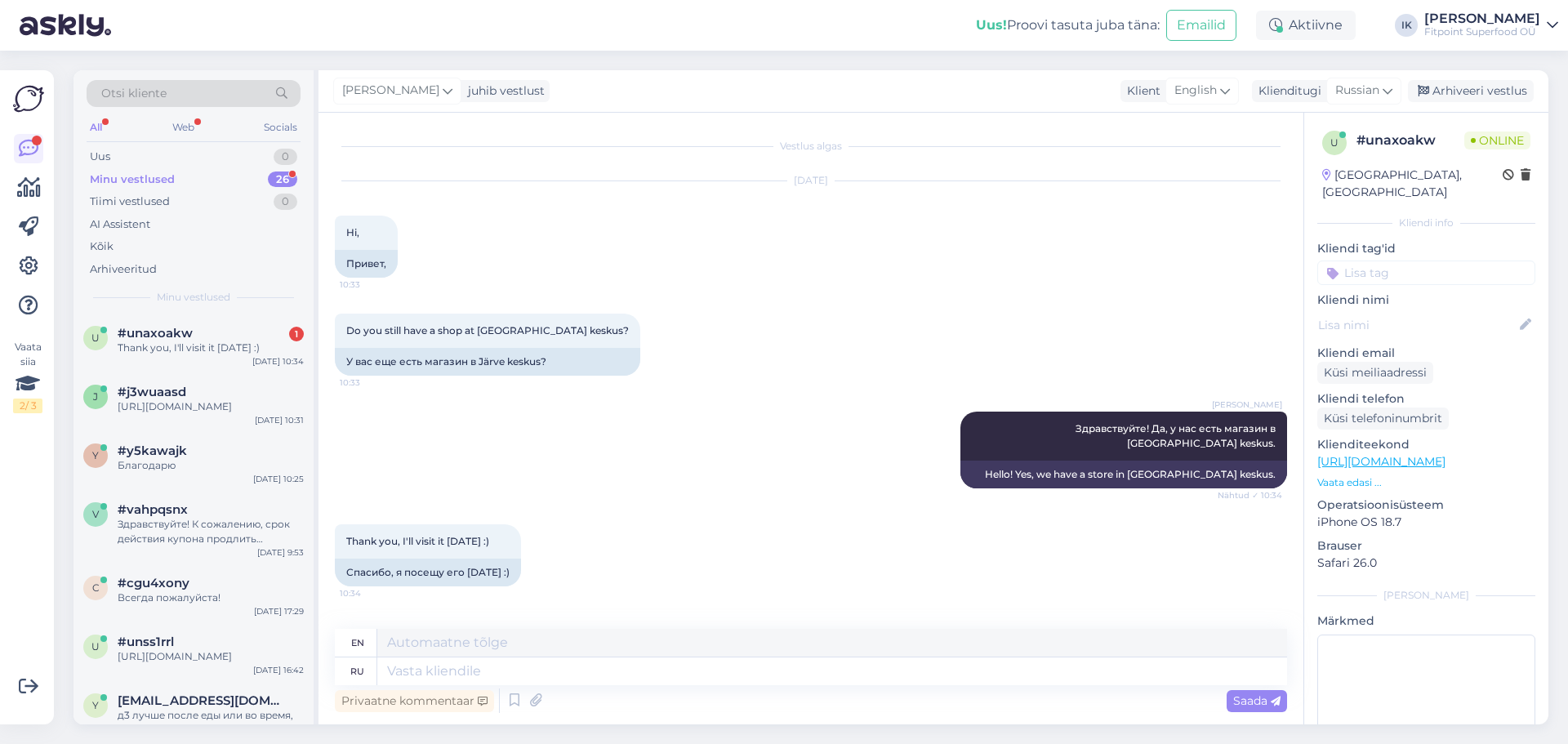
scroll to position [73, 0]
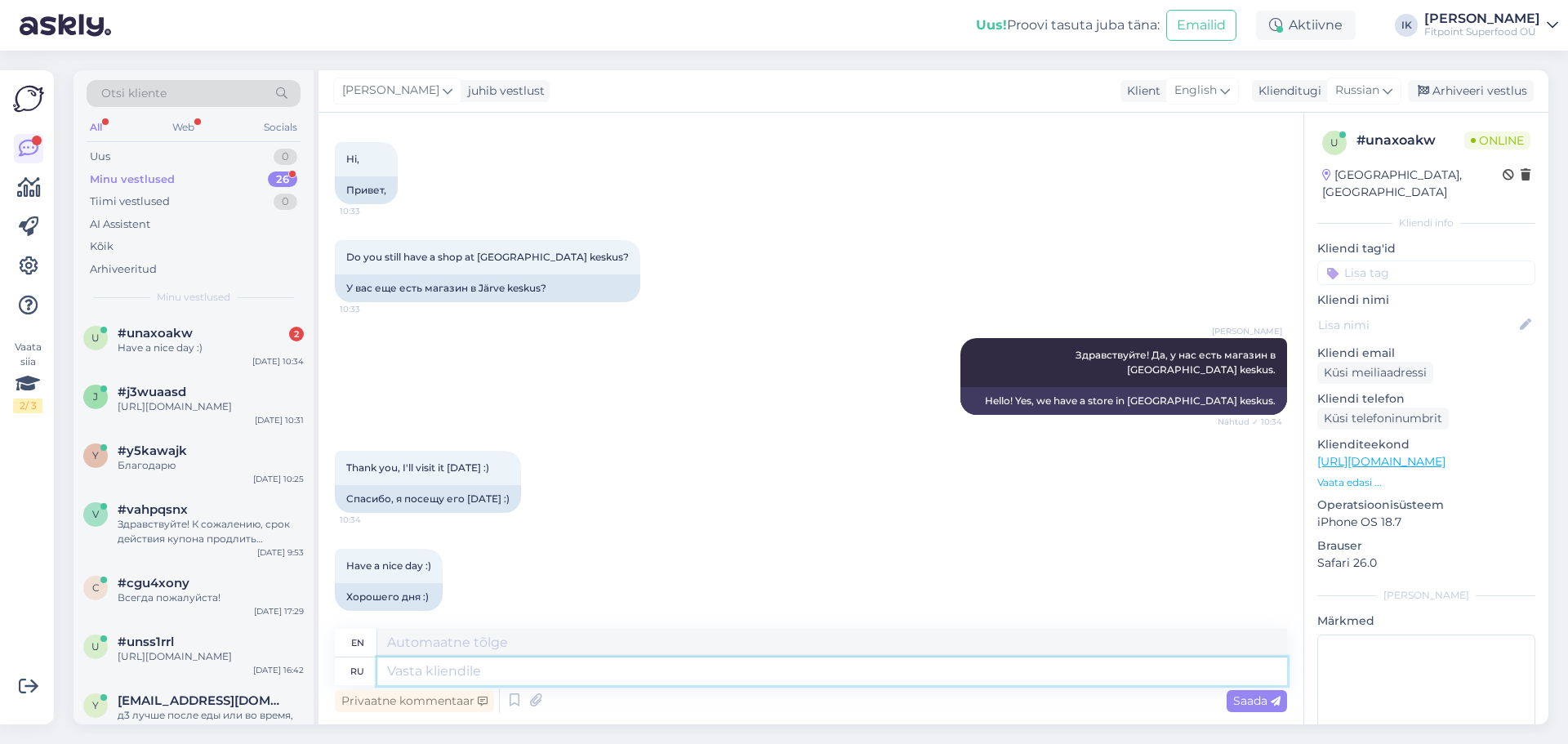
click at [634, 678] on textarea at bounding box center [833, 671] width 910 height 27
type textarea "Будем"
type textarea "We will"
type textarea "Будем ждать"
type textarea "We'll wait."
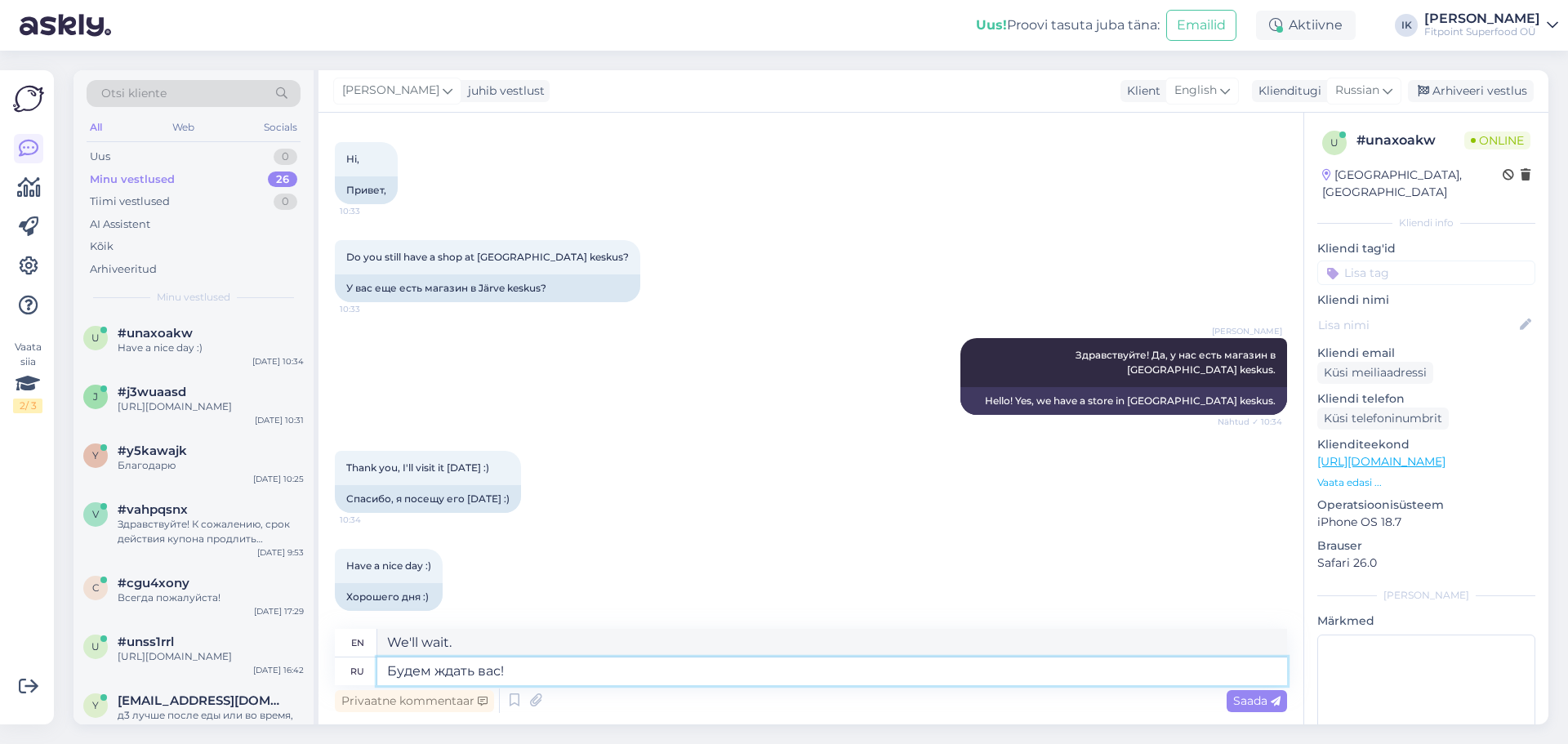
type textarea "Будем ждать вас!"
type textarea "We will be waiting for you!"
type textarea "Будем ждать вас! и"
type textarea "We will be waiting for you! and"
type textarea "Будем ждать вас!"
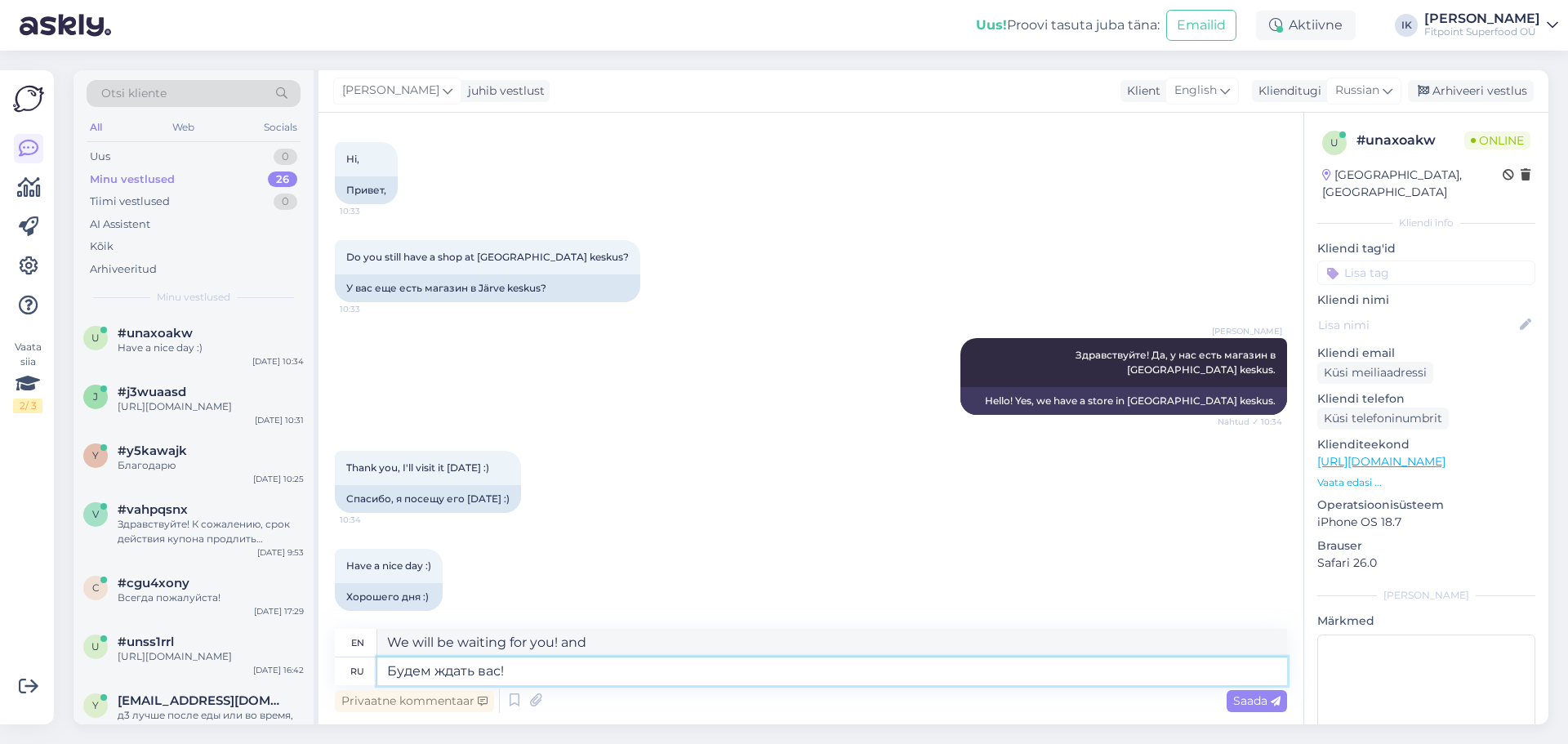
type textarea "We will be waiting for you!"
type textarea "Будем ждать вас! И в"
type textarea "We'll be waiting for you! And"
type textarea "Будем ждать вас! И вам"
type textarea "We'll be waiting for you! And to you too!"
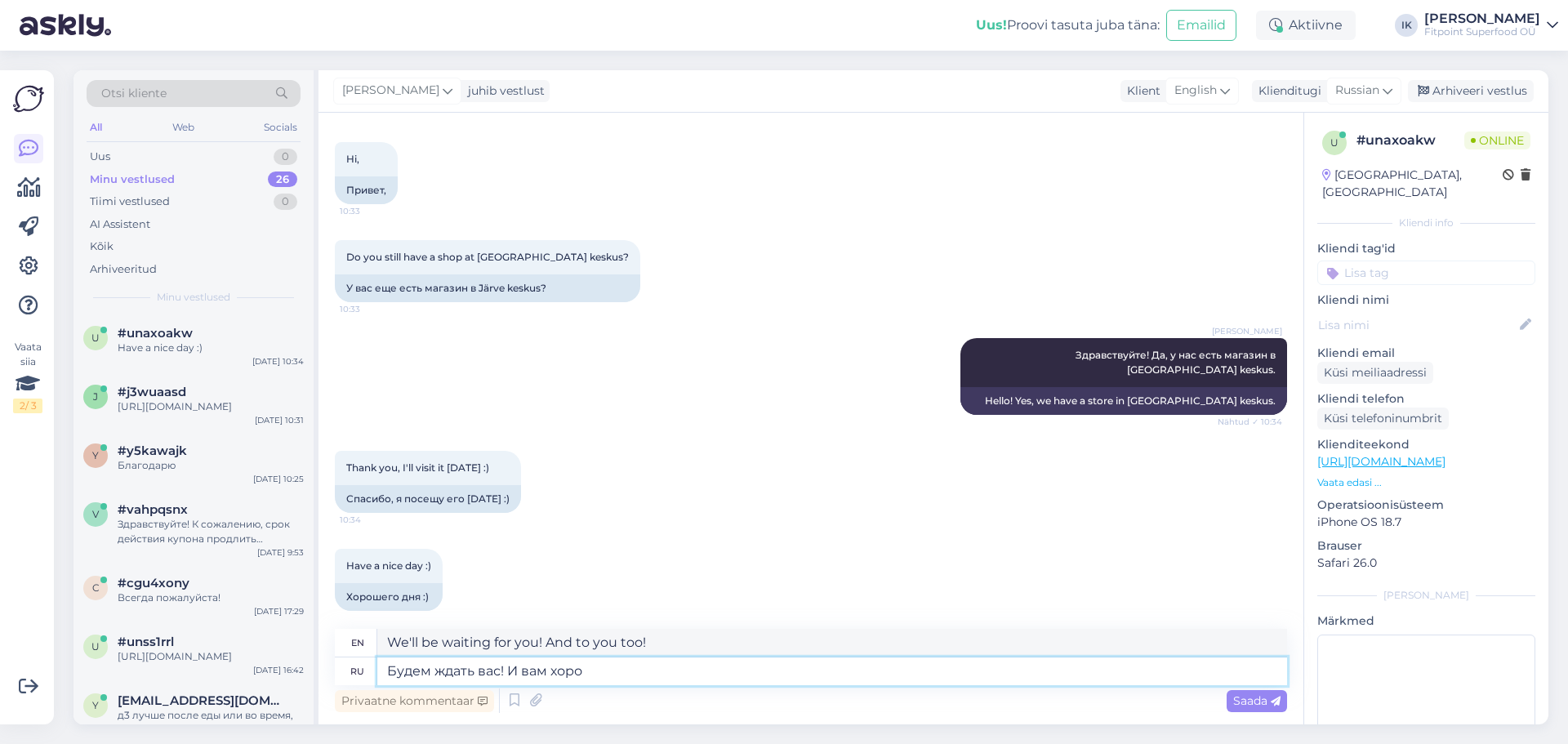
type textarea "Будем ждать вас! И вам хорош"
type textarea "We'll be waiting for you! And good luck to you too!"
type textarea "Будем ждать вас! И вам хорошего дн"
type textarea "We'll be waiting for you! Have a nice day!"
click at [1068, 674] on textarea "Будем ждать вас! И вам хорошего дня!" at bounding box center [833, 671] width 910 height 27
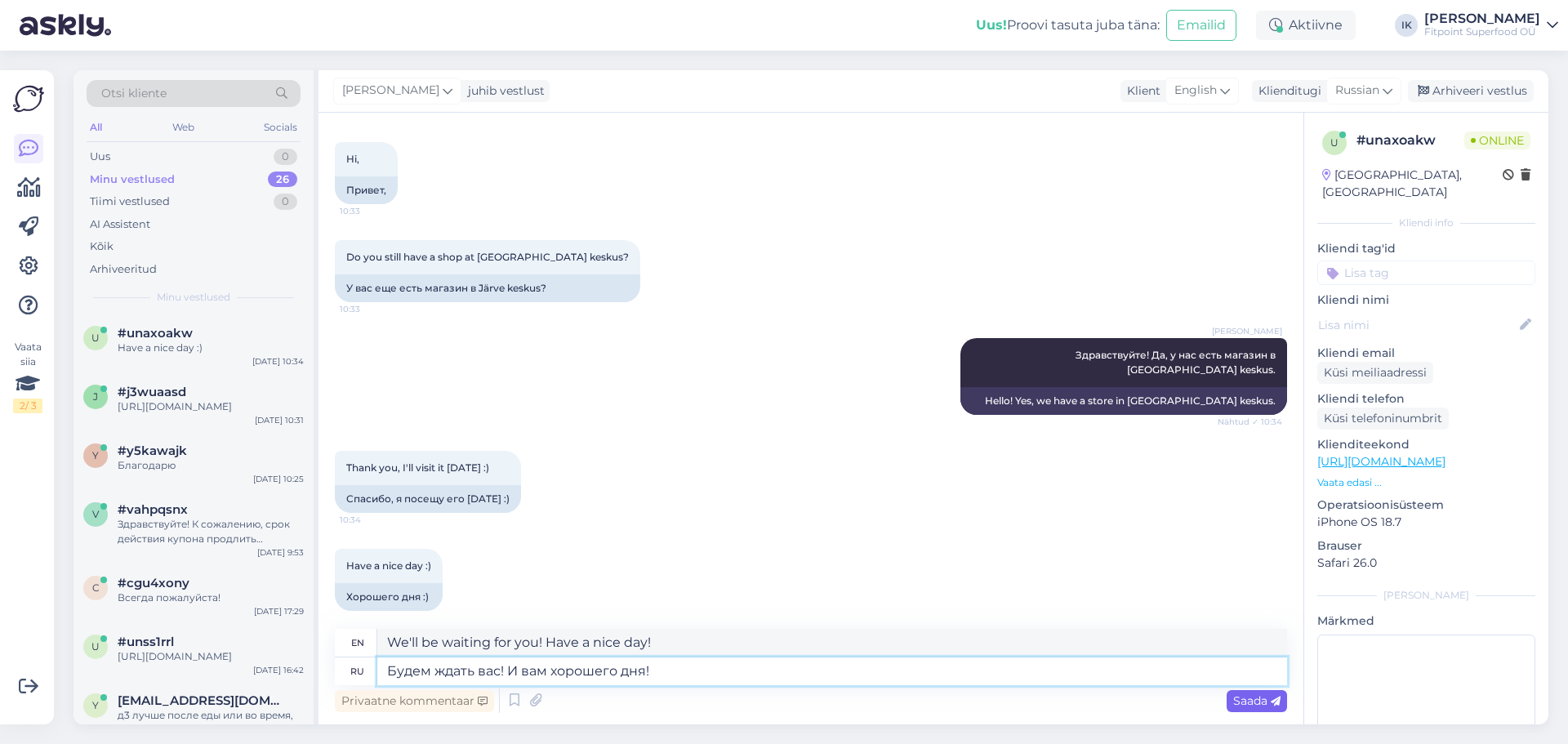
type textarea "Будем ждать вас! И вам хорошего дня!"
click at [1263, 696] on span "Saada" at bounding box center [1257, 700] width 48 height 15
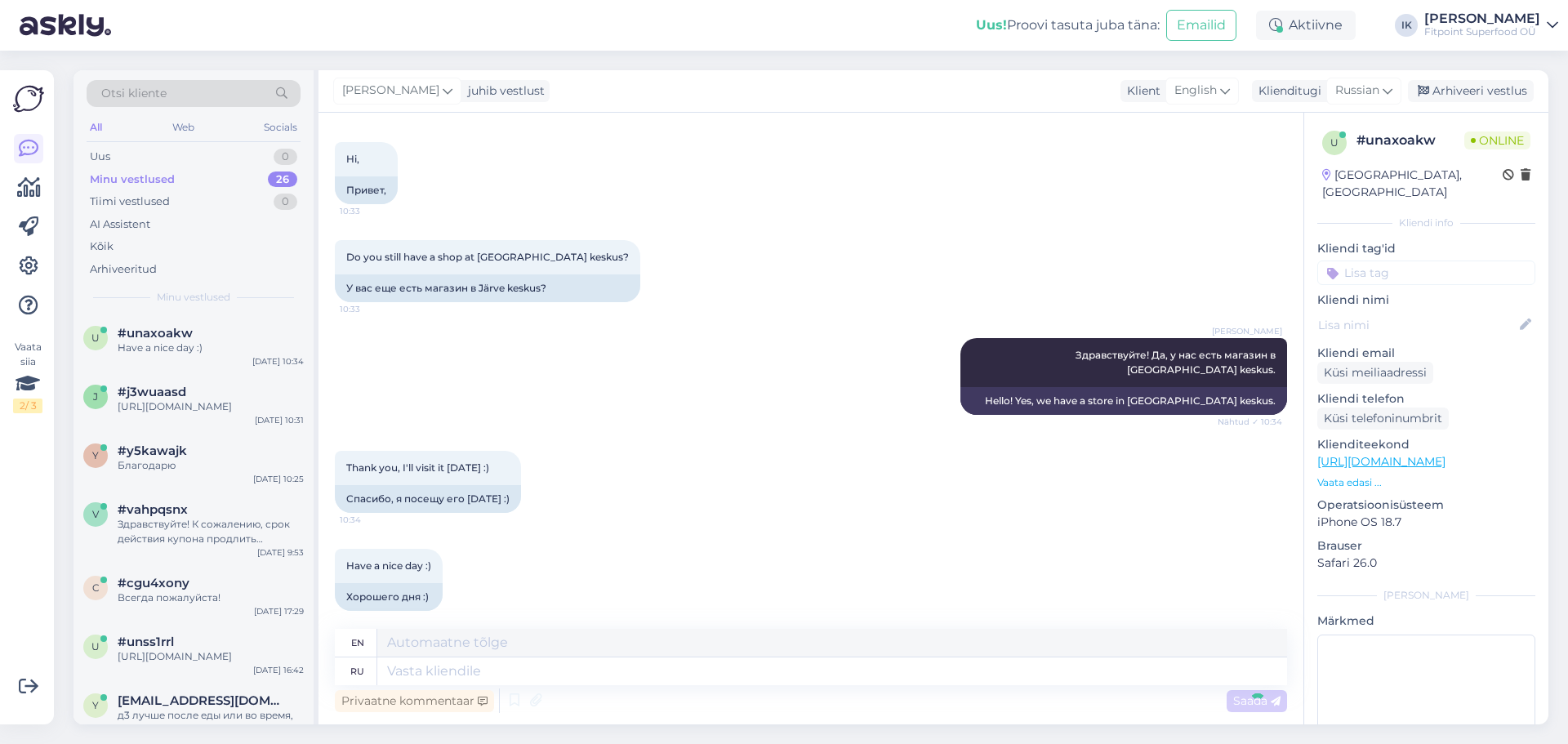
scroll to position [172, 0]
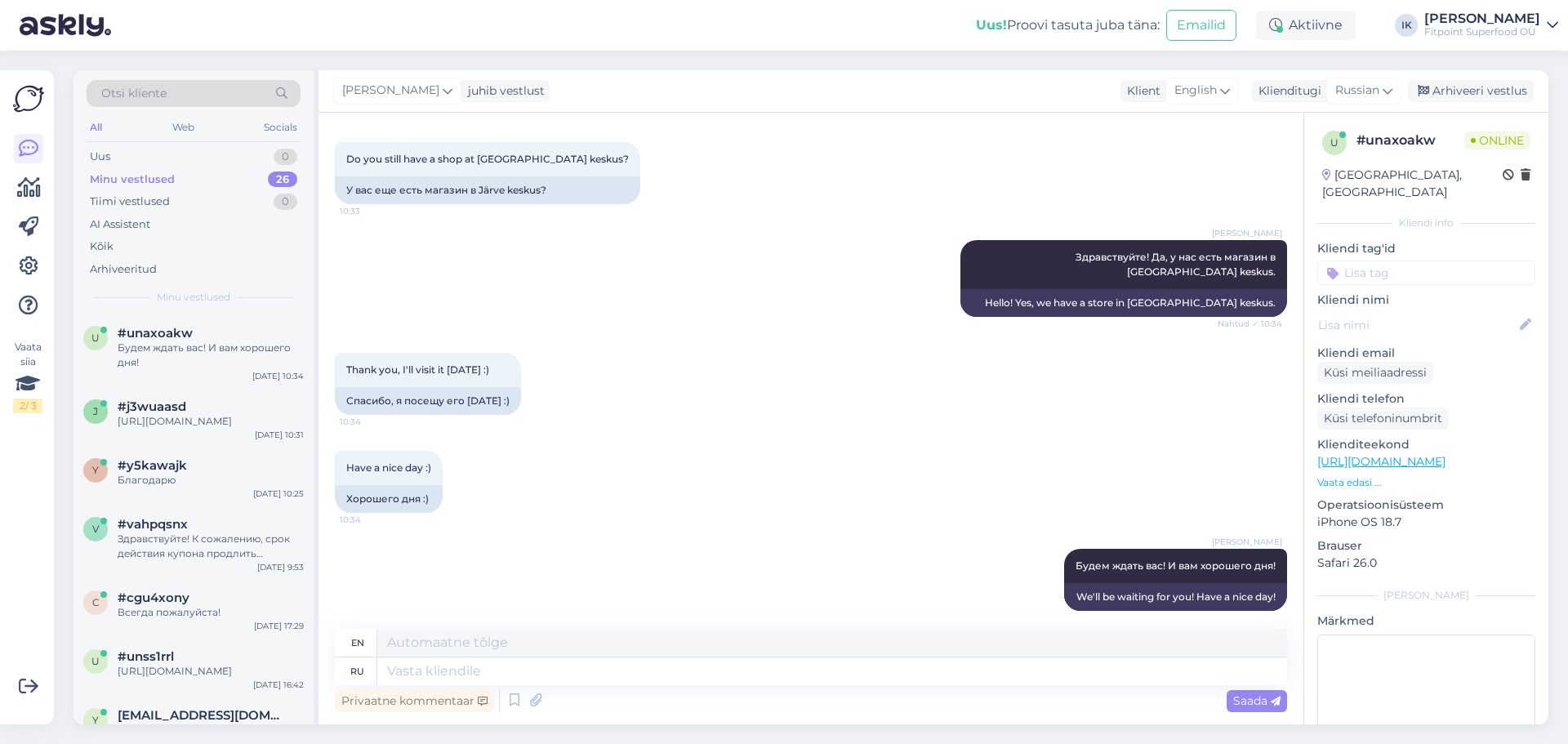
click at [1034, 473] on div "Have a nice day :) 10:34 Хорошего дня :)" at bounding box center [810, 481] width 952 height 98
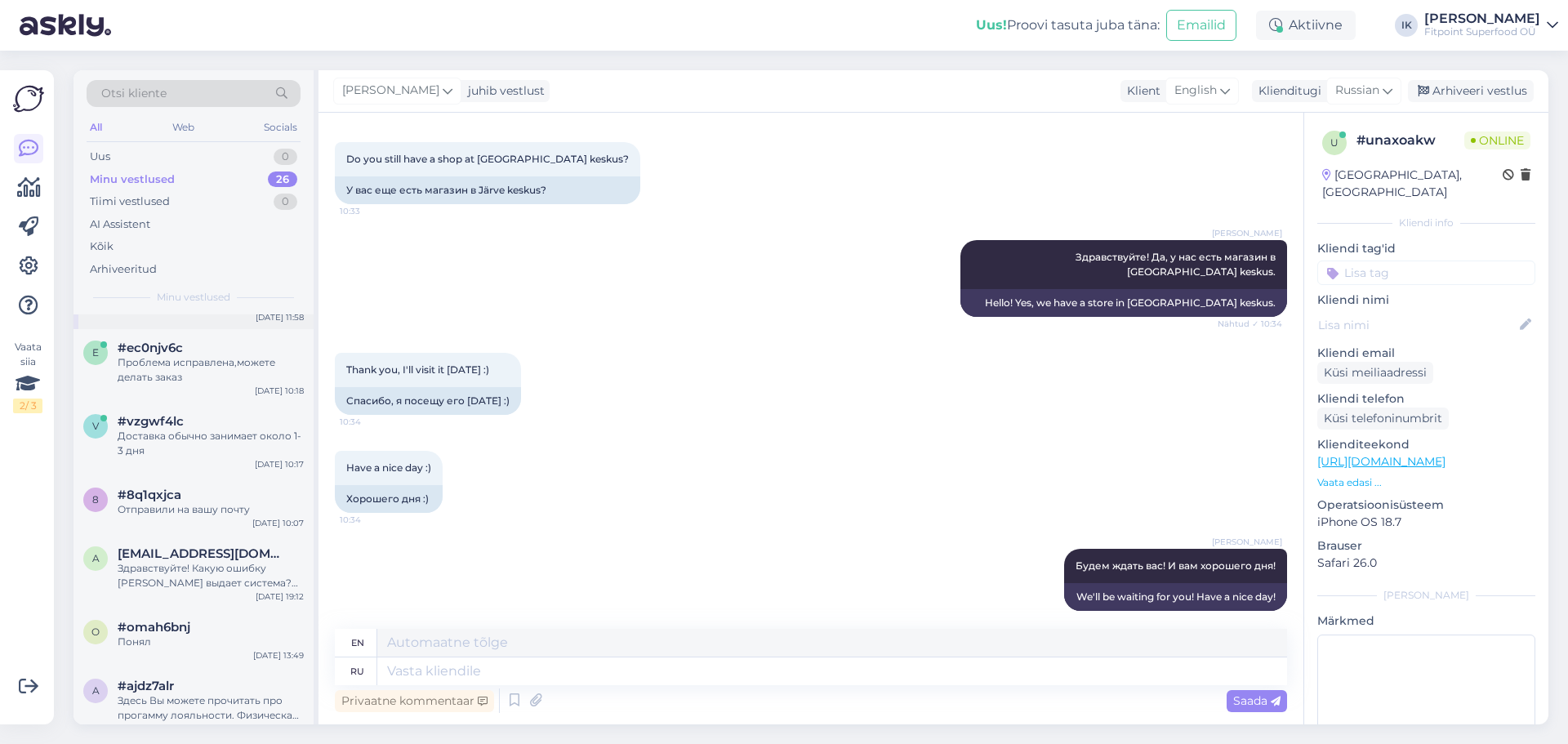
scroll to position [653, 0]
click at [258, 584] on div "Здравствуйте! Какую ошибку [PERSON_NAME] выдает система? Если хотите узнать ста…" at bounding box center [210, 569] width 186 height 29
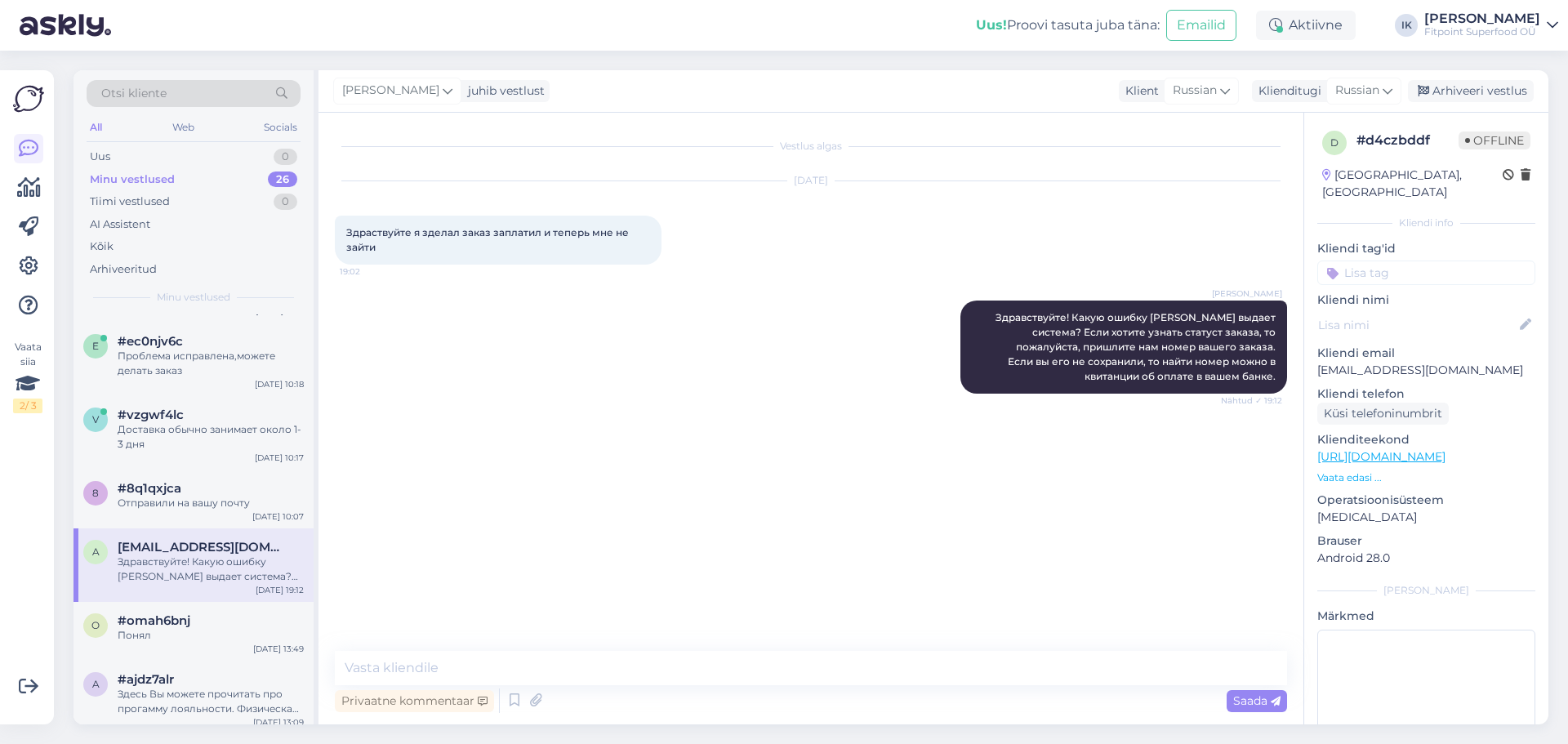
scroll to position [735, 0]
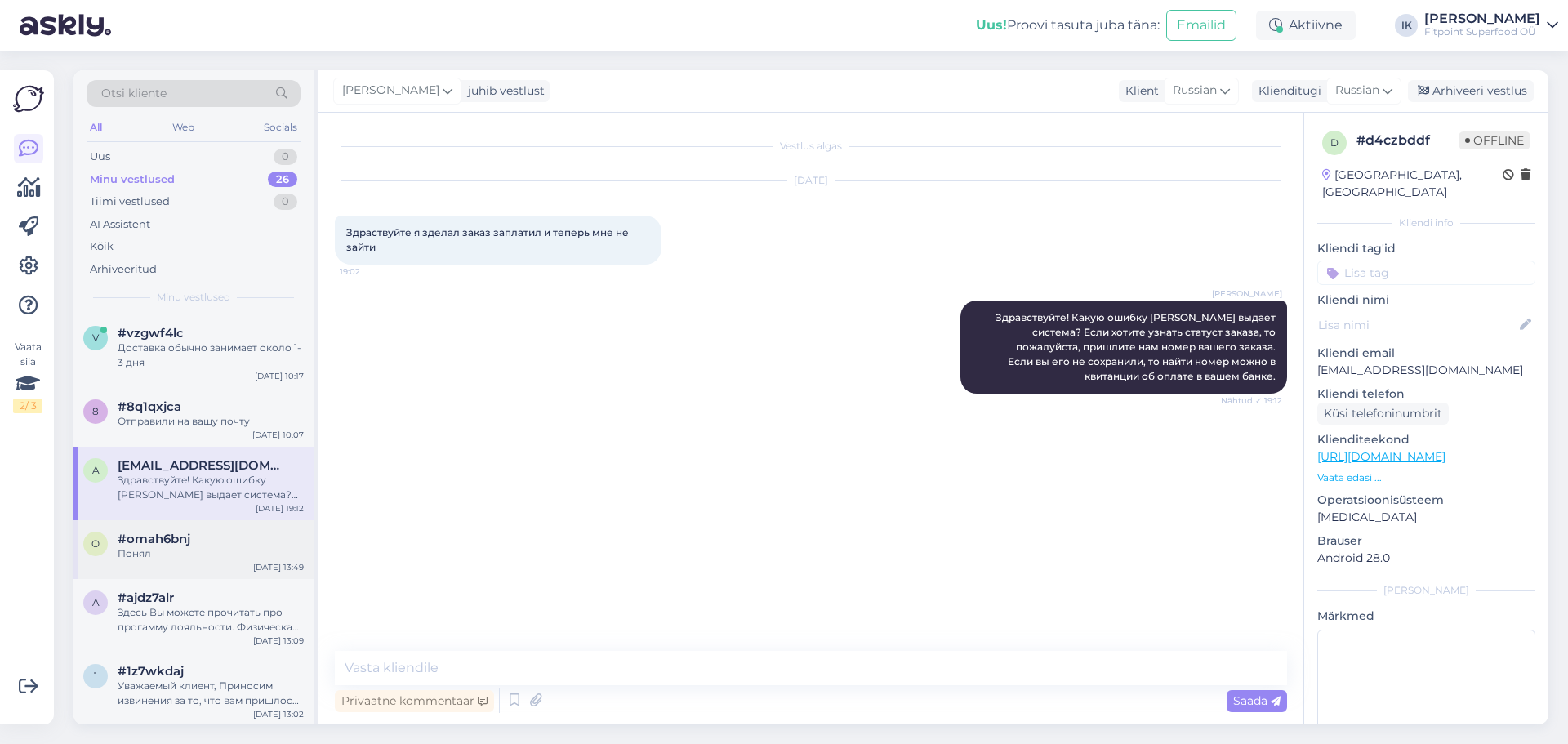
click at [263, 547] on div "#omah6bnj" at bounding box center [210, 539] width 186 height 15
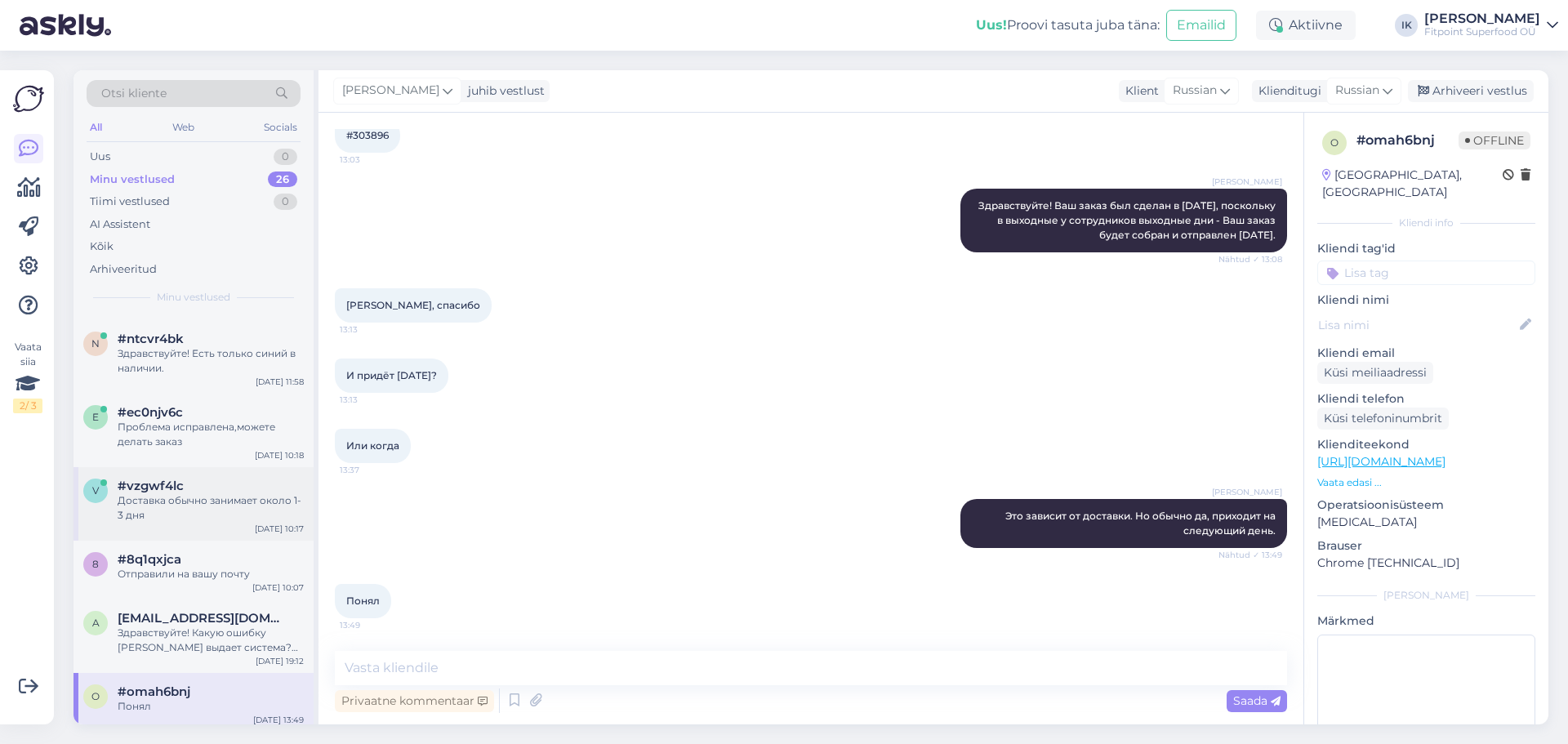
scroll to position [572, 0]
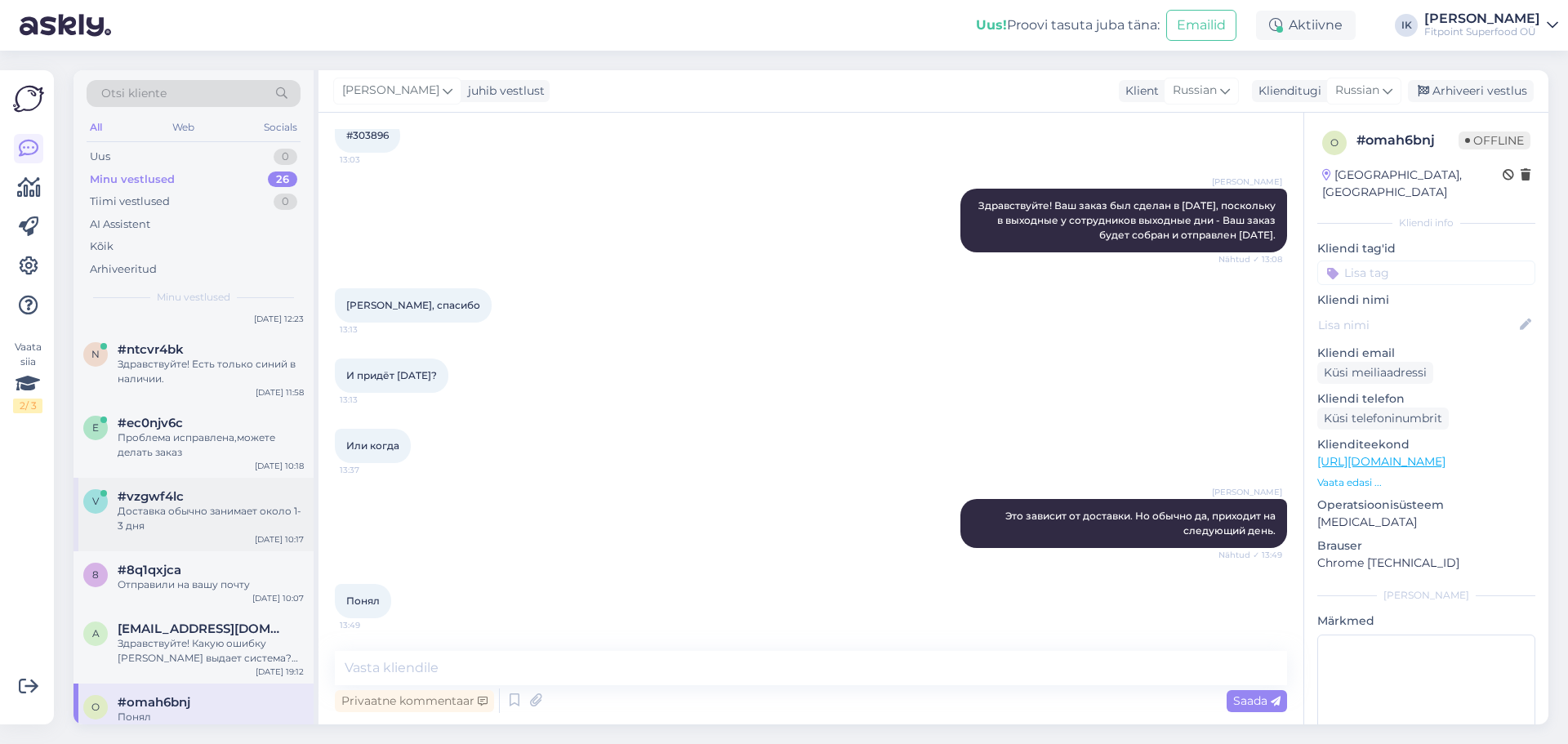
click at [197, 504] on div "#vzgwf4lc" at bounding box center [210, 496] width 186 height 15
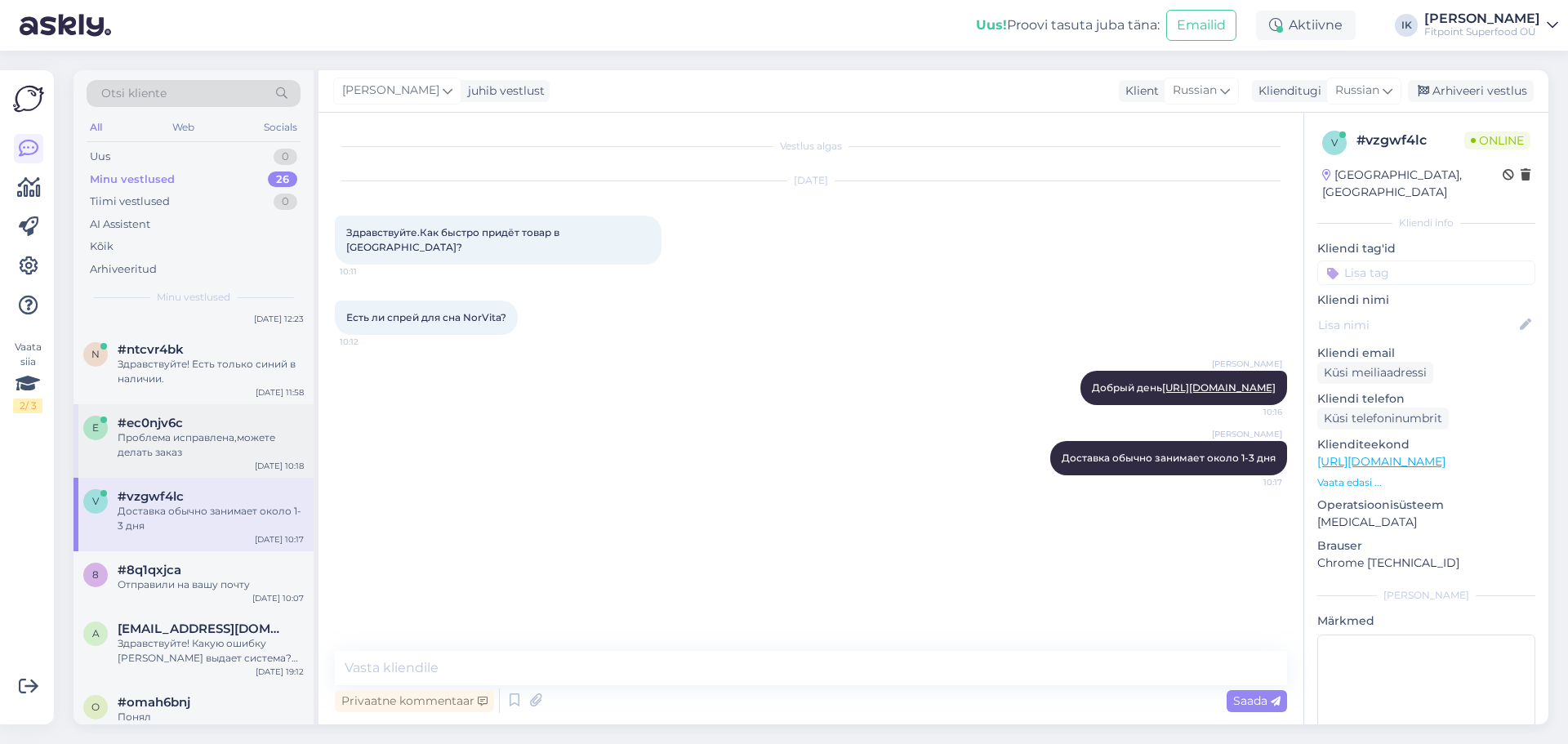
click at [212, 460] on div "Проблема исправлена,можете делать заказ" at bounding box center [210, 445] width 186 height 29
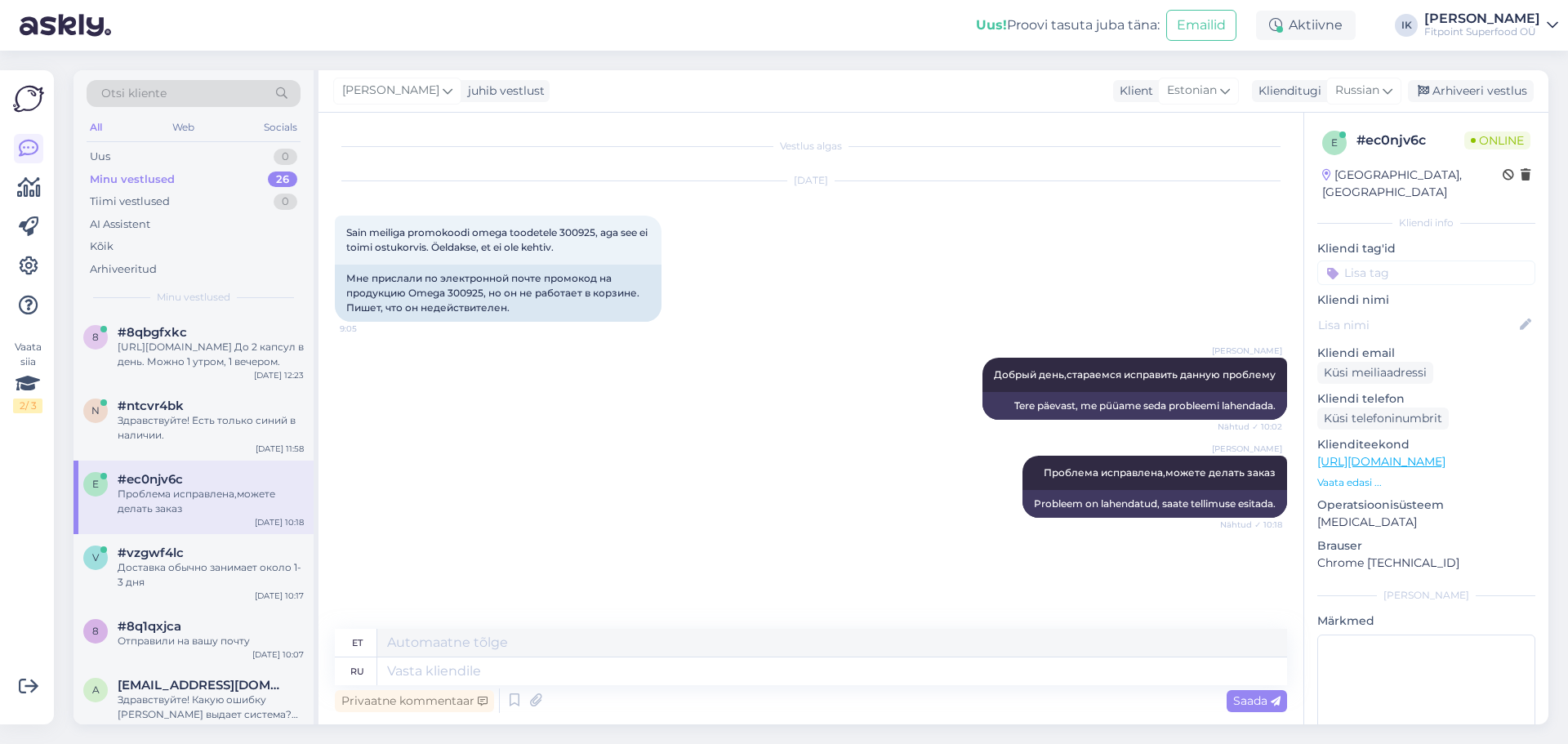
scroll to position [490, 0]
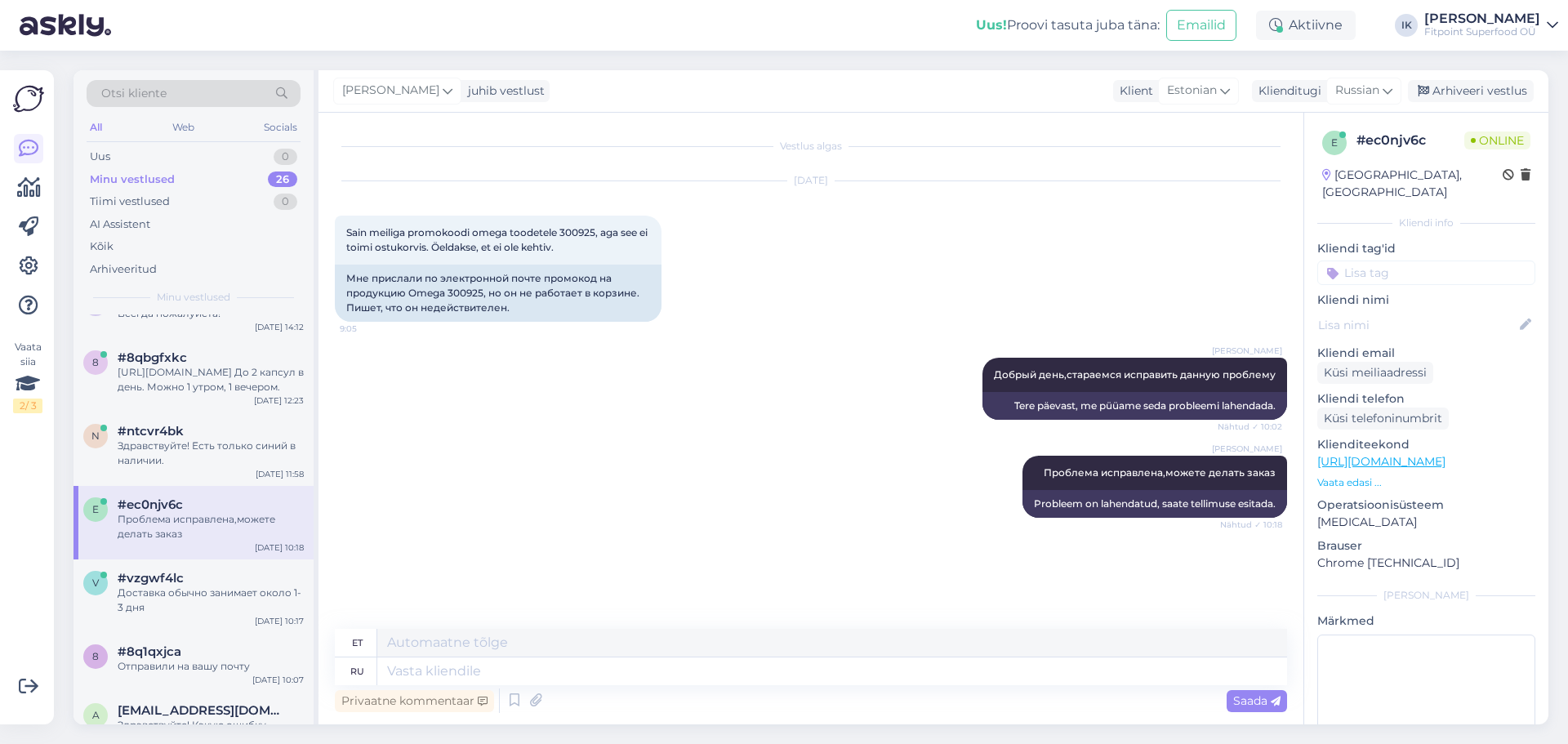
click at [212, 463] on div "Здравствуйте! Есть только синий в наличии." at bounding box center [210, 453] width 186 height 29
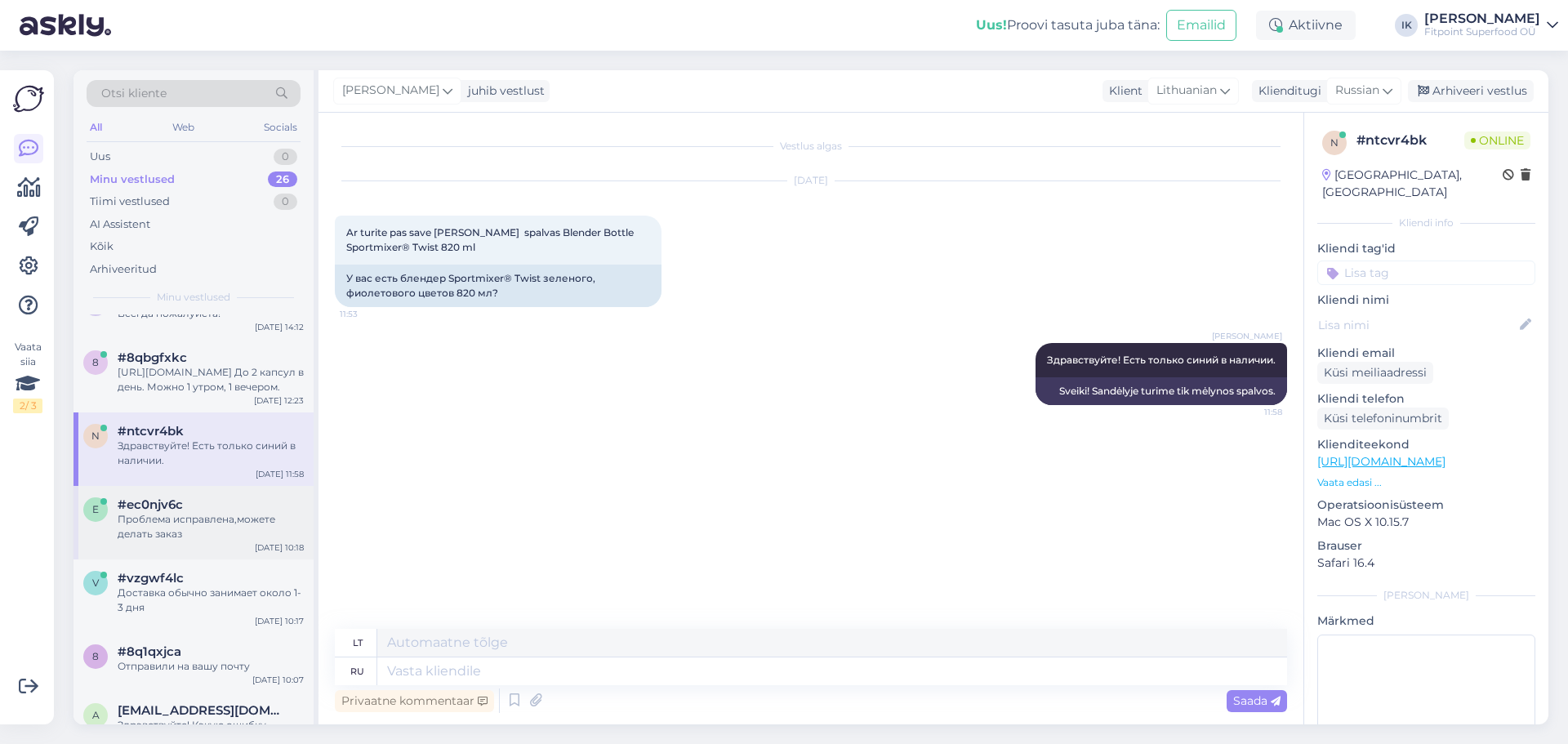
scroll to position [408, 0]
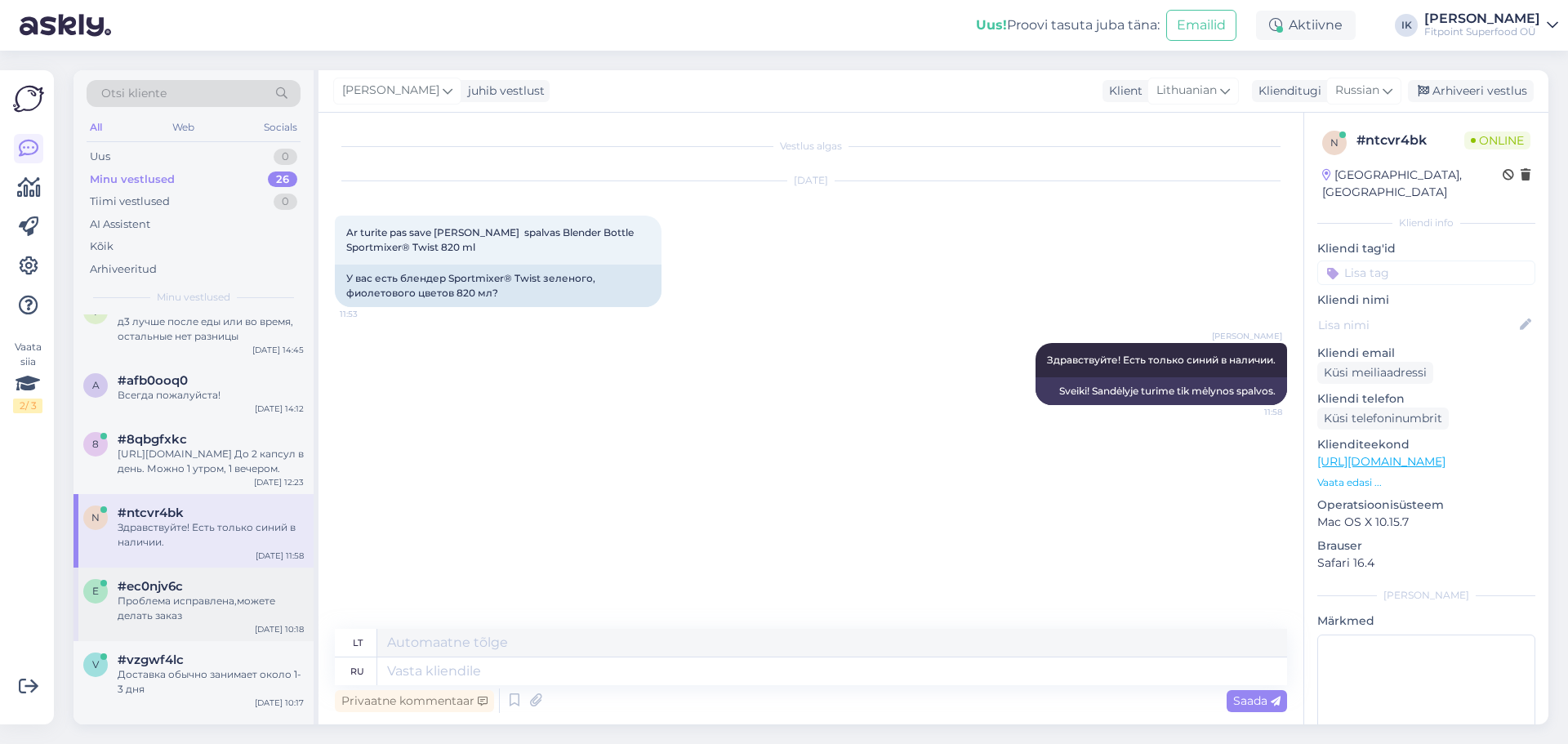
click at [212, 463] on div "[URL][DOMAIN_NAME] До 2 капсул в день. Можно 1 утром, 1 вечером." at bounding box center [210, 462] width 186 height 29
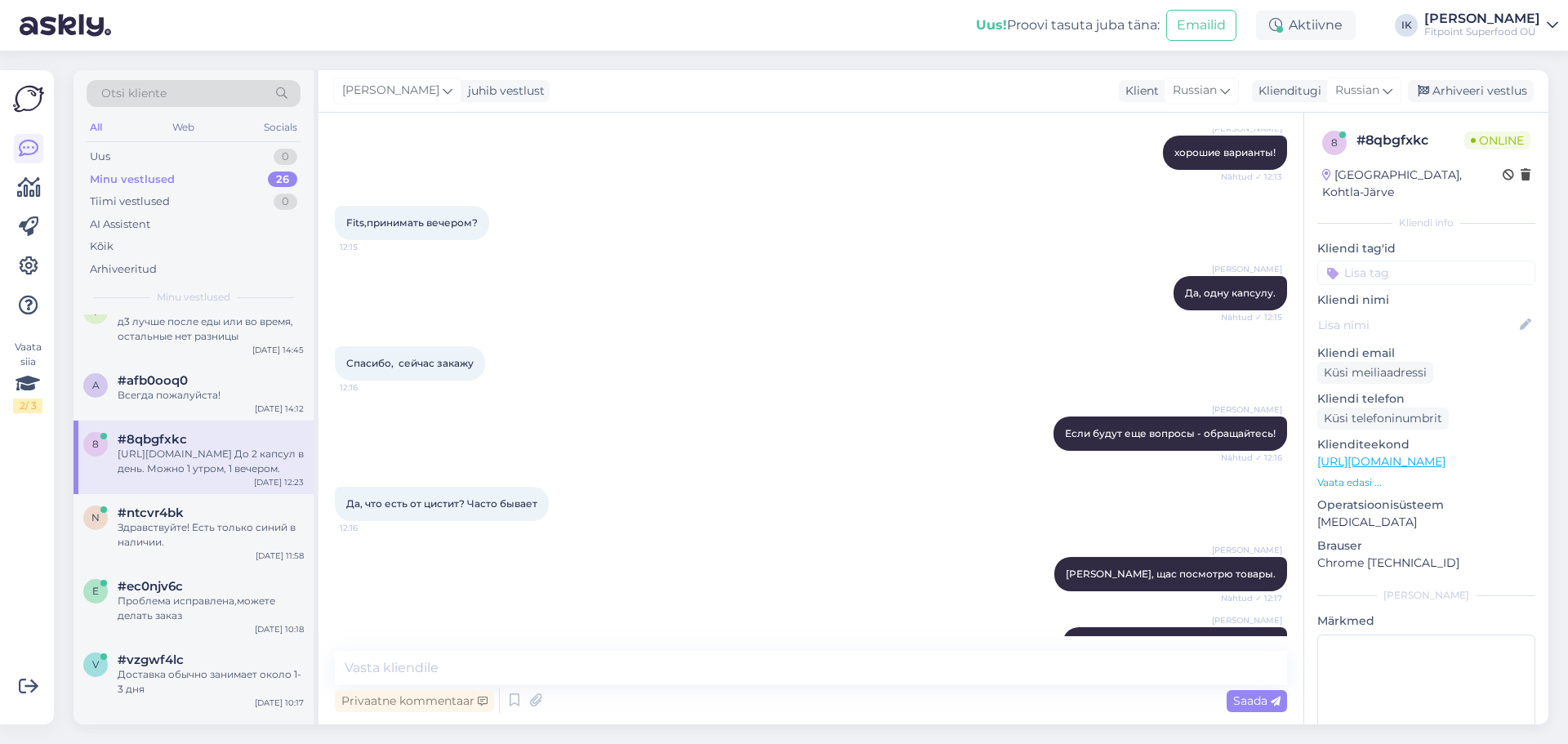
scroll to position [898, 0]
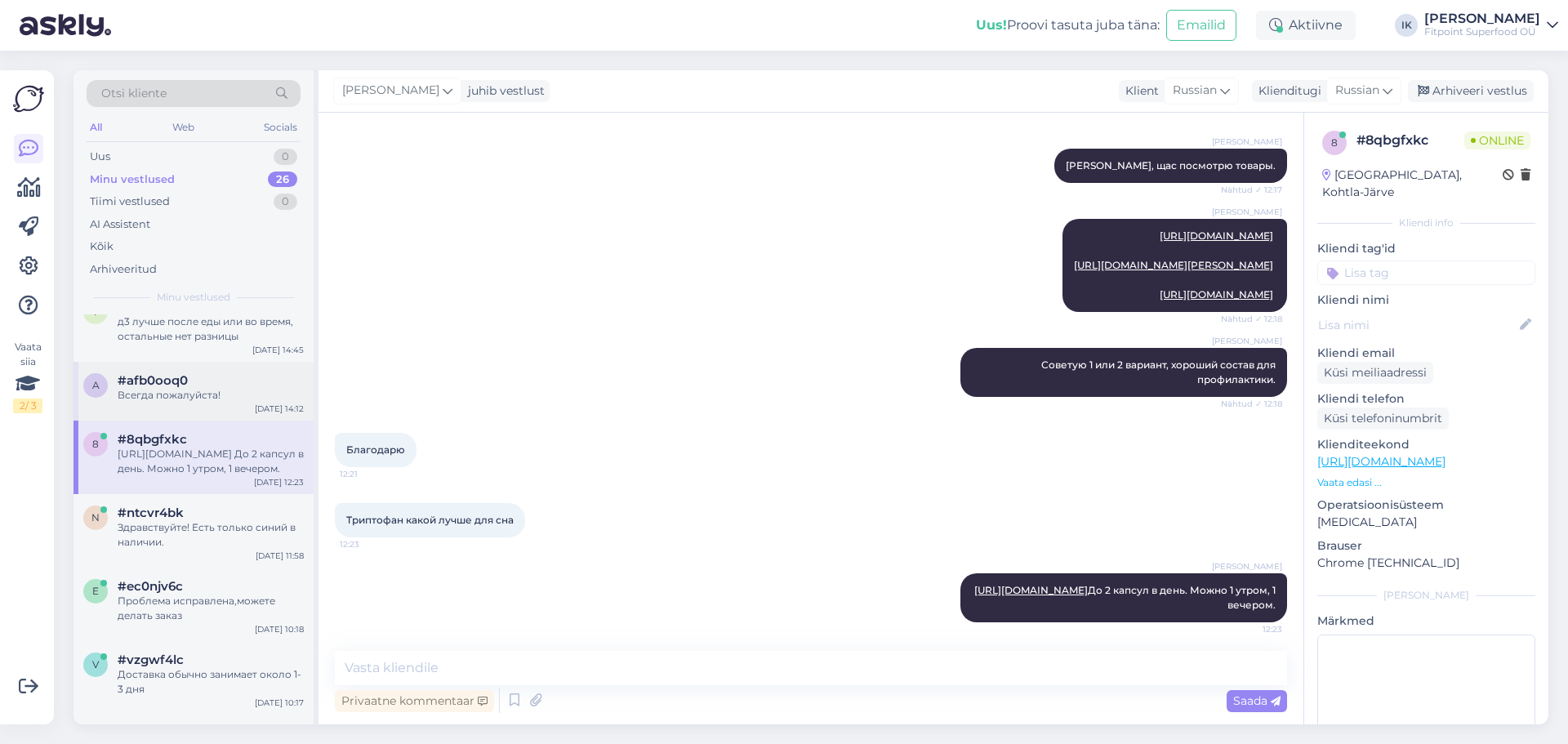
click at [249, 418] on div "a #afb0ooq0 Всегда пожалуйста! [DATE] 14:12" at bounding box center [193, 392] width 240 height 59
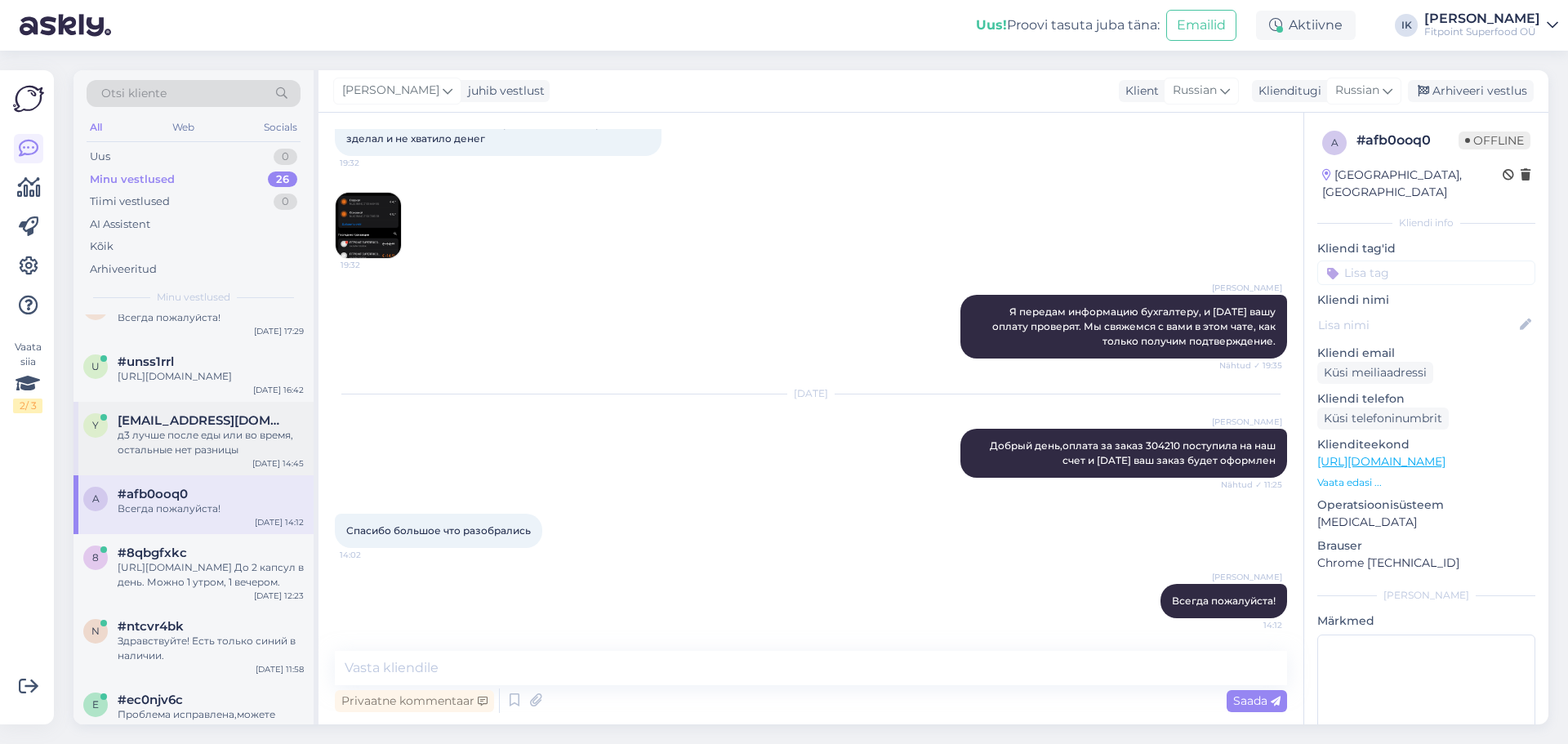
scroll to position [0, 0]
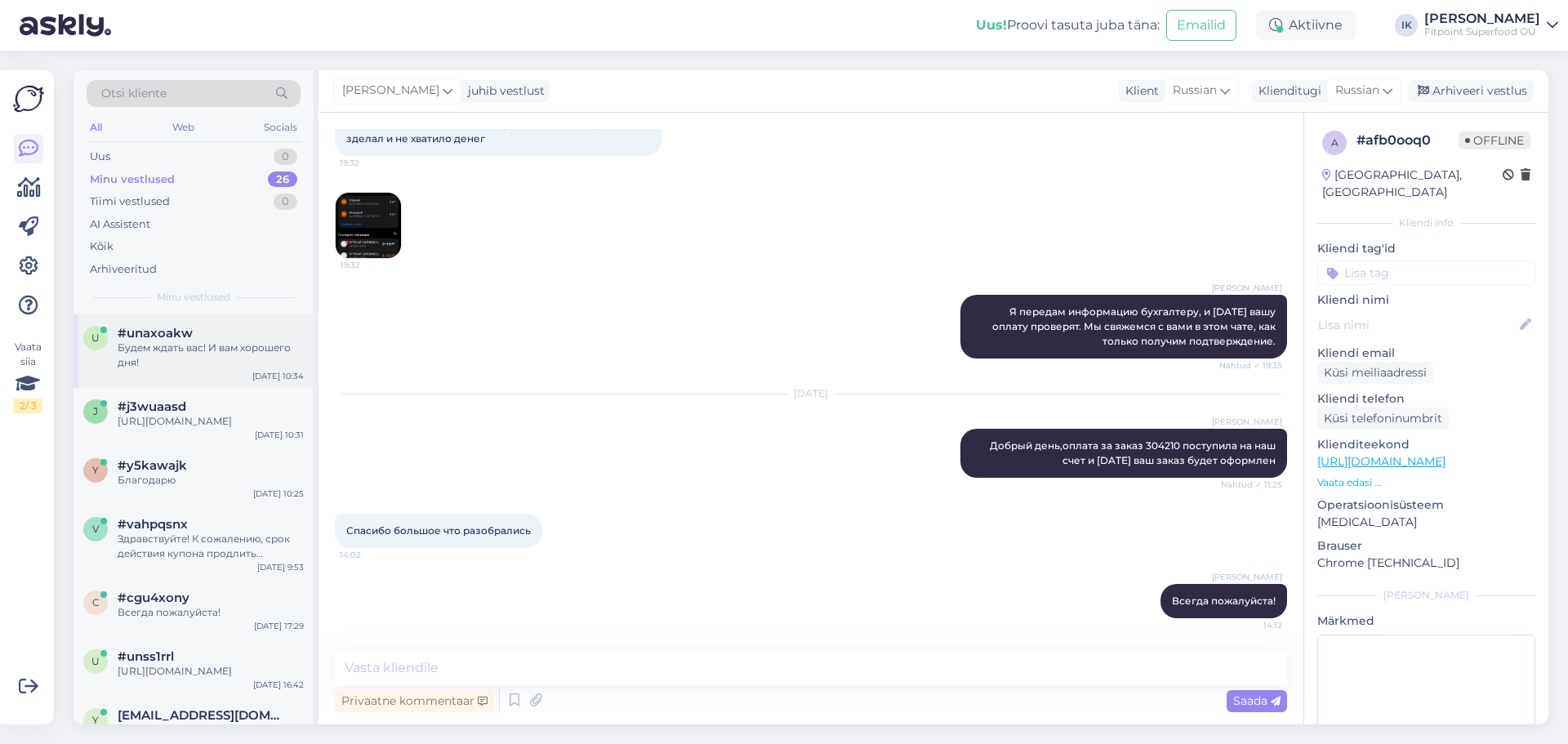
click at [231, 363] on div "Будем ждать вас! И вам хорошего дня!" at bounding box center [210, 355] width 186 height 29
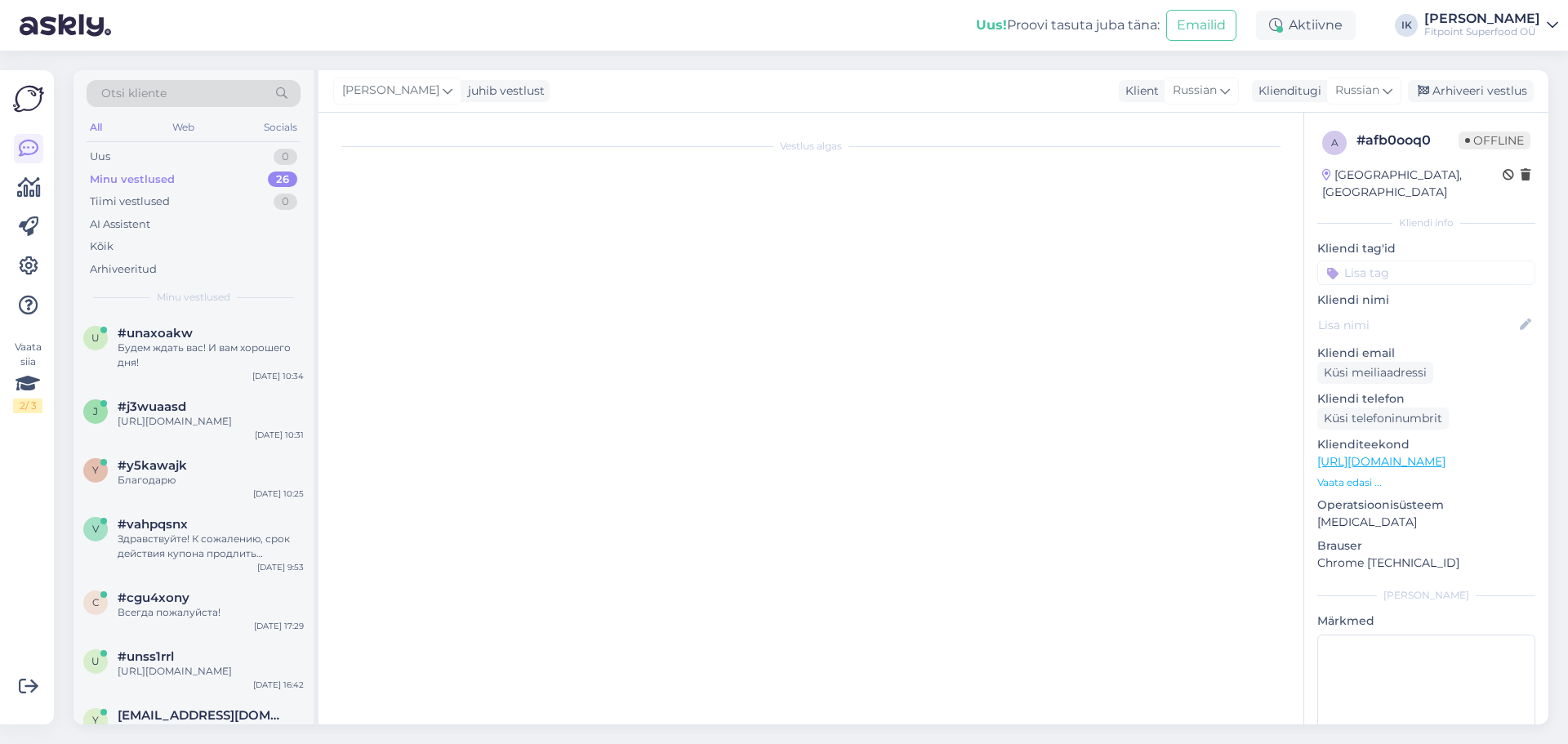
scroll to position [172, 0]
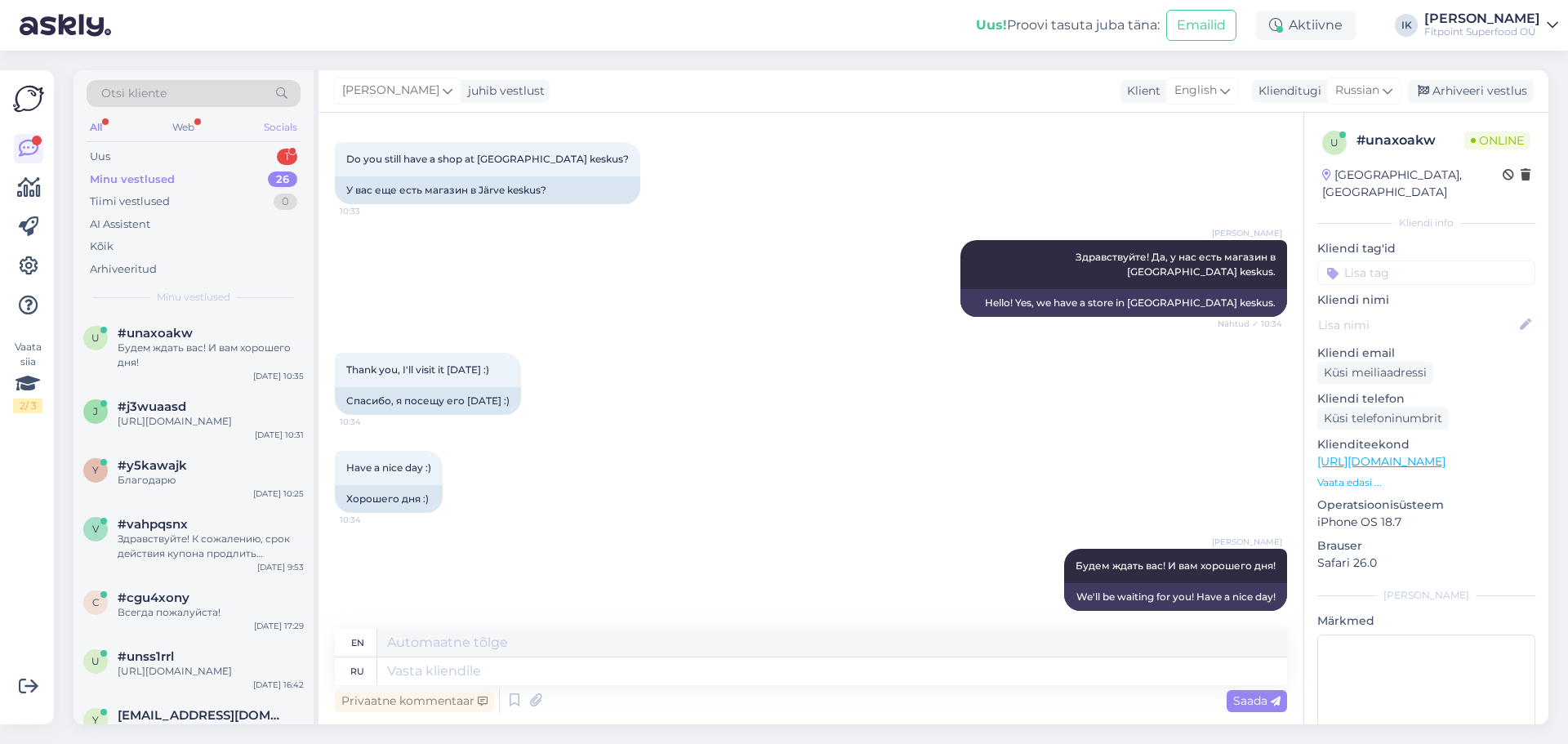
click at [270, 134] on div "Socials" at bounding box center [280, 128] width 40 height 21
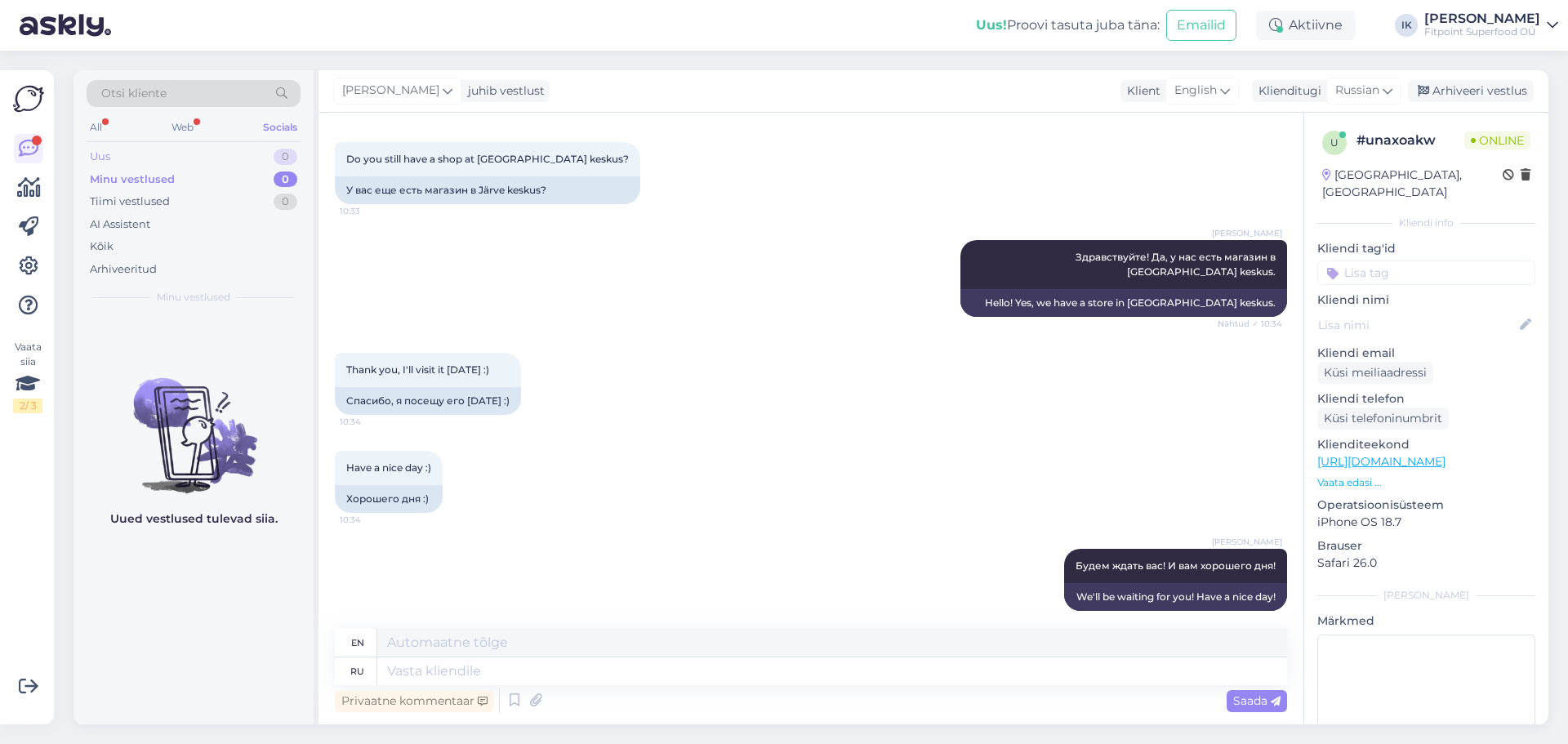
click at [270, 149] on div "Uus 0" at bounding box center [193, 156] width 214 height 22
click at [287, 155] on div "0" at bounding box center [285, 156] width 23 height 17
click at [282, 178] on div "0" at bounding box center [285, 180] width 23 height 17
click at [282, 157] on div "0" at bounding box center [285, 156] width 23 height 17
click at [278, 174] on div "0" at bounding box center [285, 180] width 23 height 17
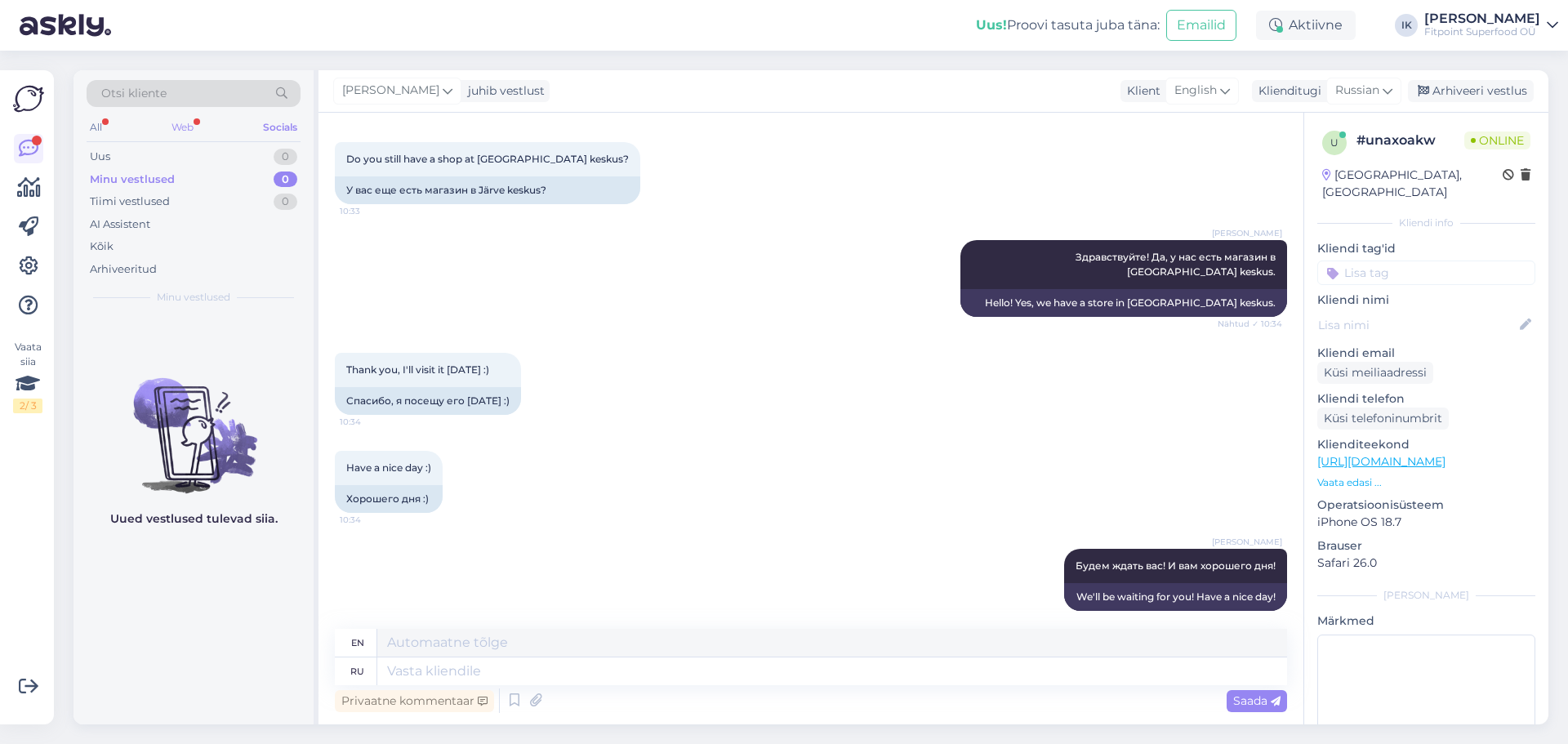
click at [186, 125] on div "Web" at bounding box center [182, 128] width 28 height 21
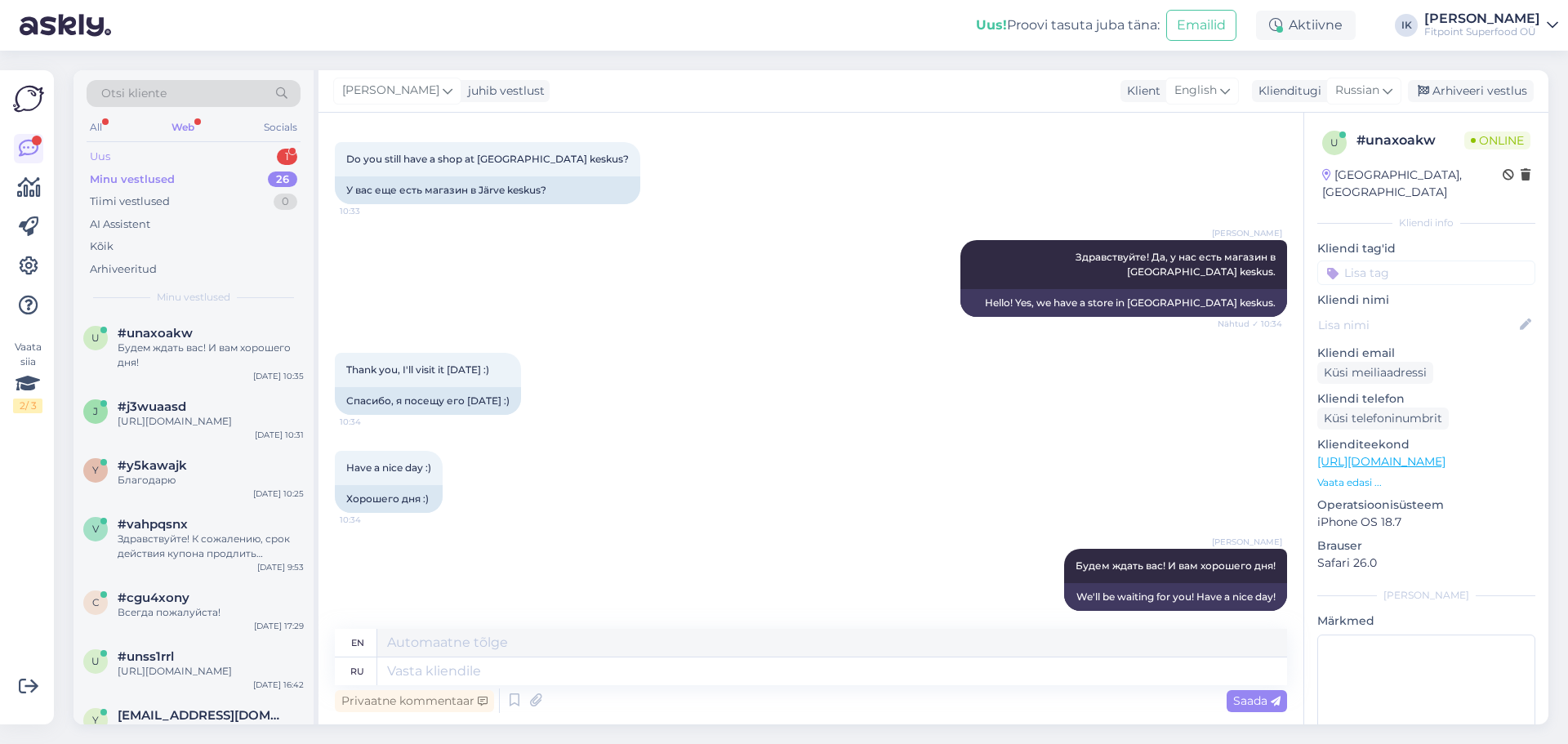
click at [169, 153] on div "Uus 1" at bounding box center [193, 156] width 214 height 22
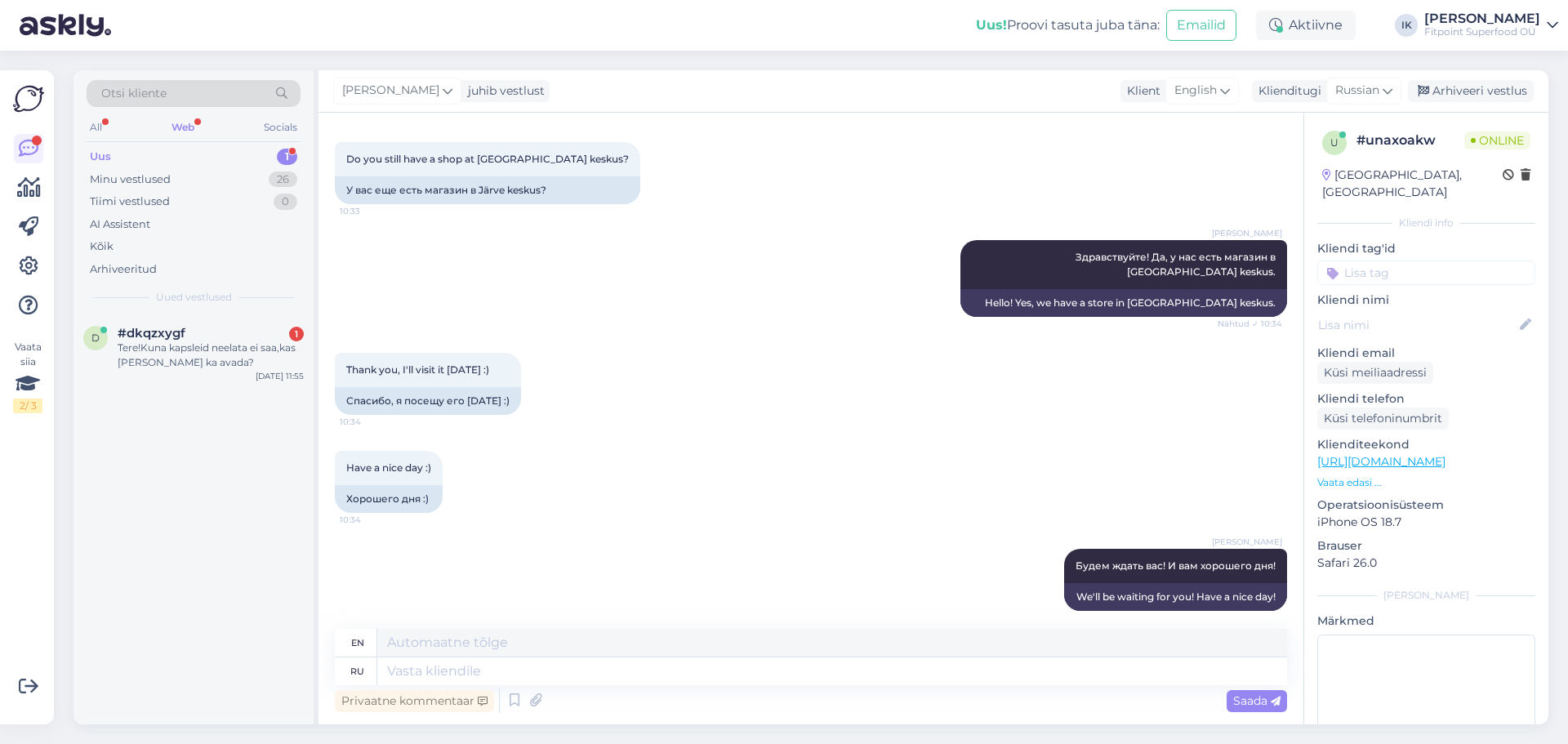
click at [107, 125] on div "All Web Socials" at bounding box center [193, 130] width 214 height 25
click at [100, 123] on div "All" at bounding box center [96, 128] width 19 height 21
click at [181, 123] on div "Web" at bounding box center [183, 128] width 28 height 21
click at [104, 122] on div "All" at bounding box center [96, 128] width 19 height 21
click at [225, 335] on div "#dkqzxygf 1" at bounding box center [210, 333] width 186 height 15
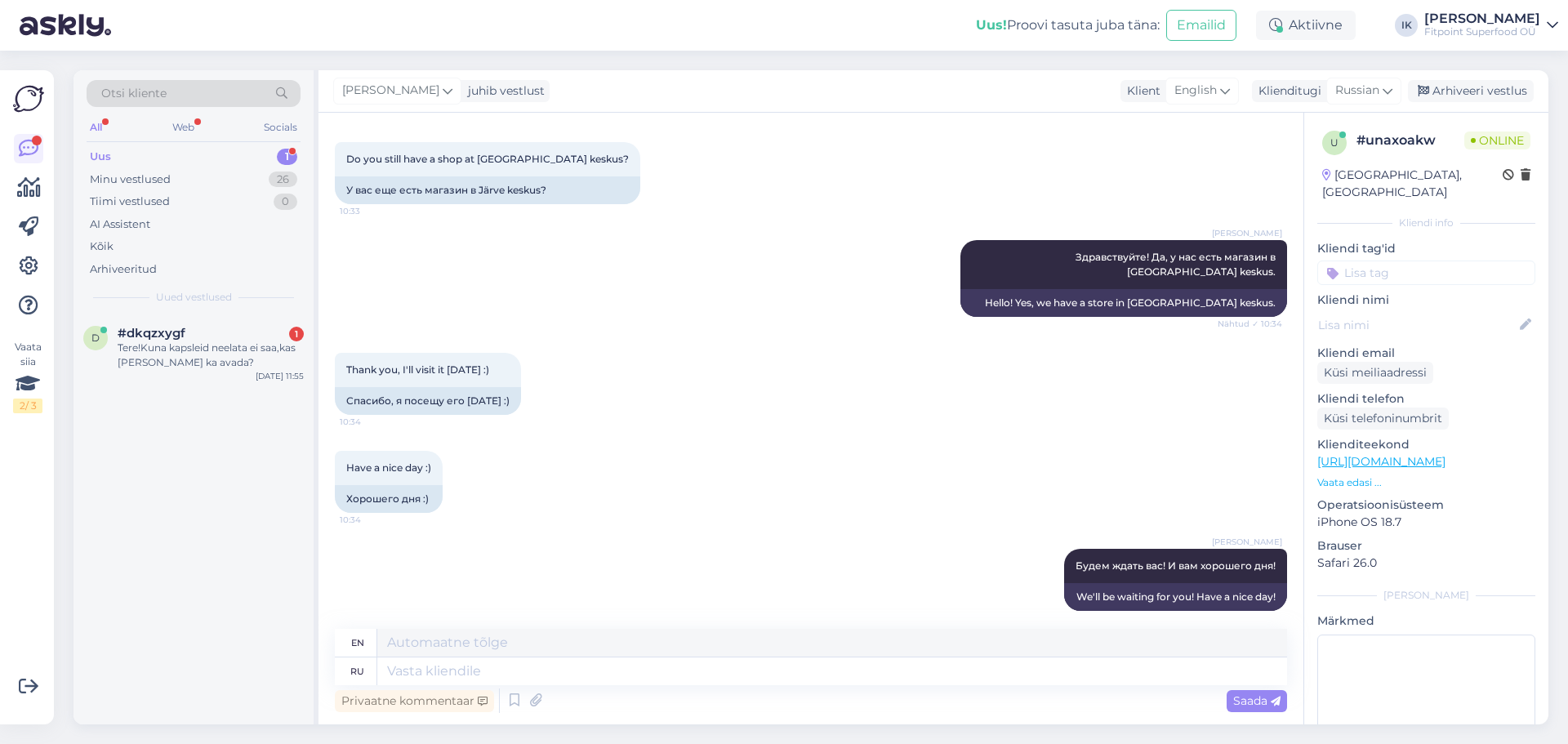
scroll to position [0, 0]
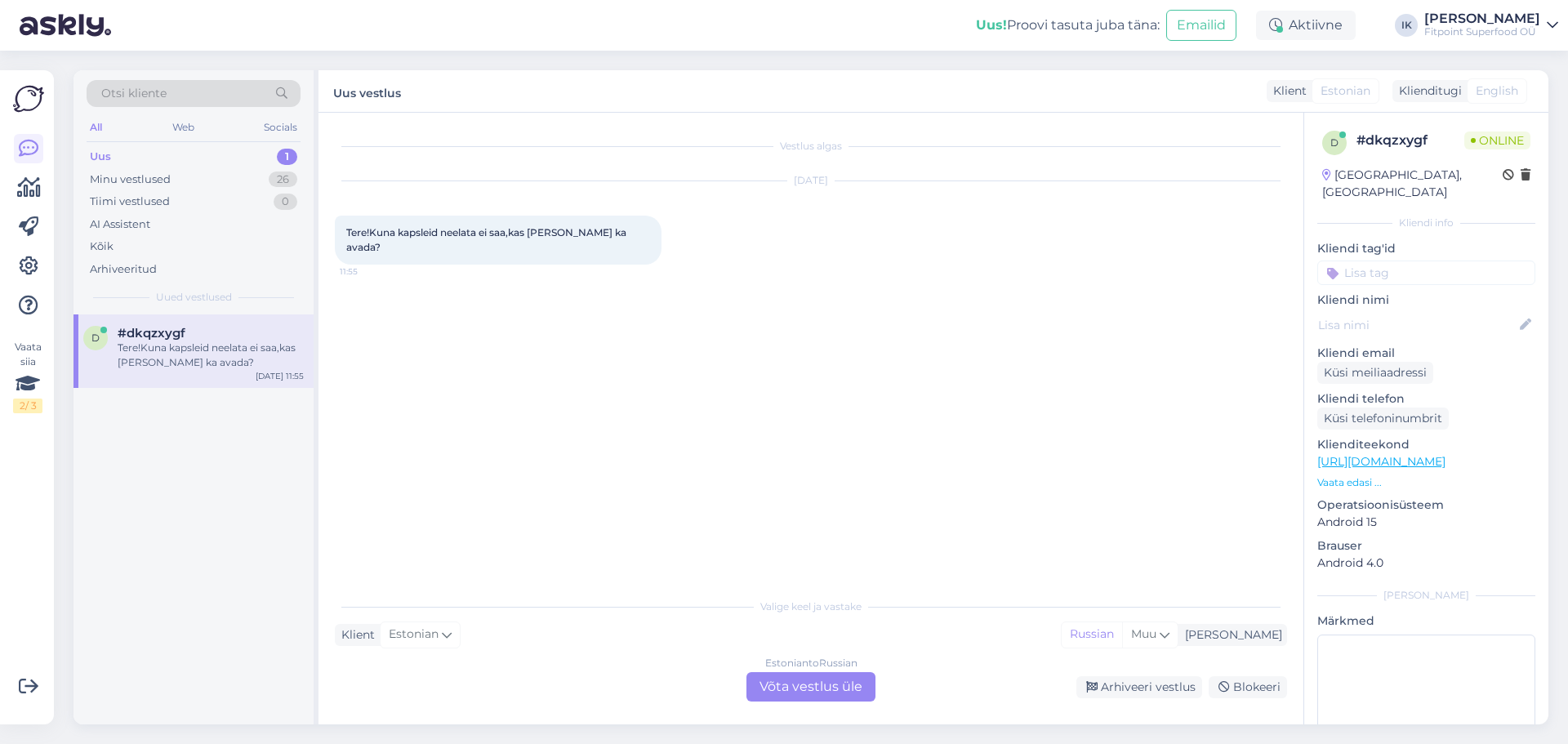
click at [836, 692] on div "Estonian to Russian Võta vestlus üle" at bounding box center [811, 687] width 129 height 29
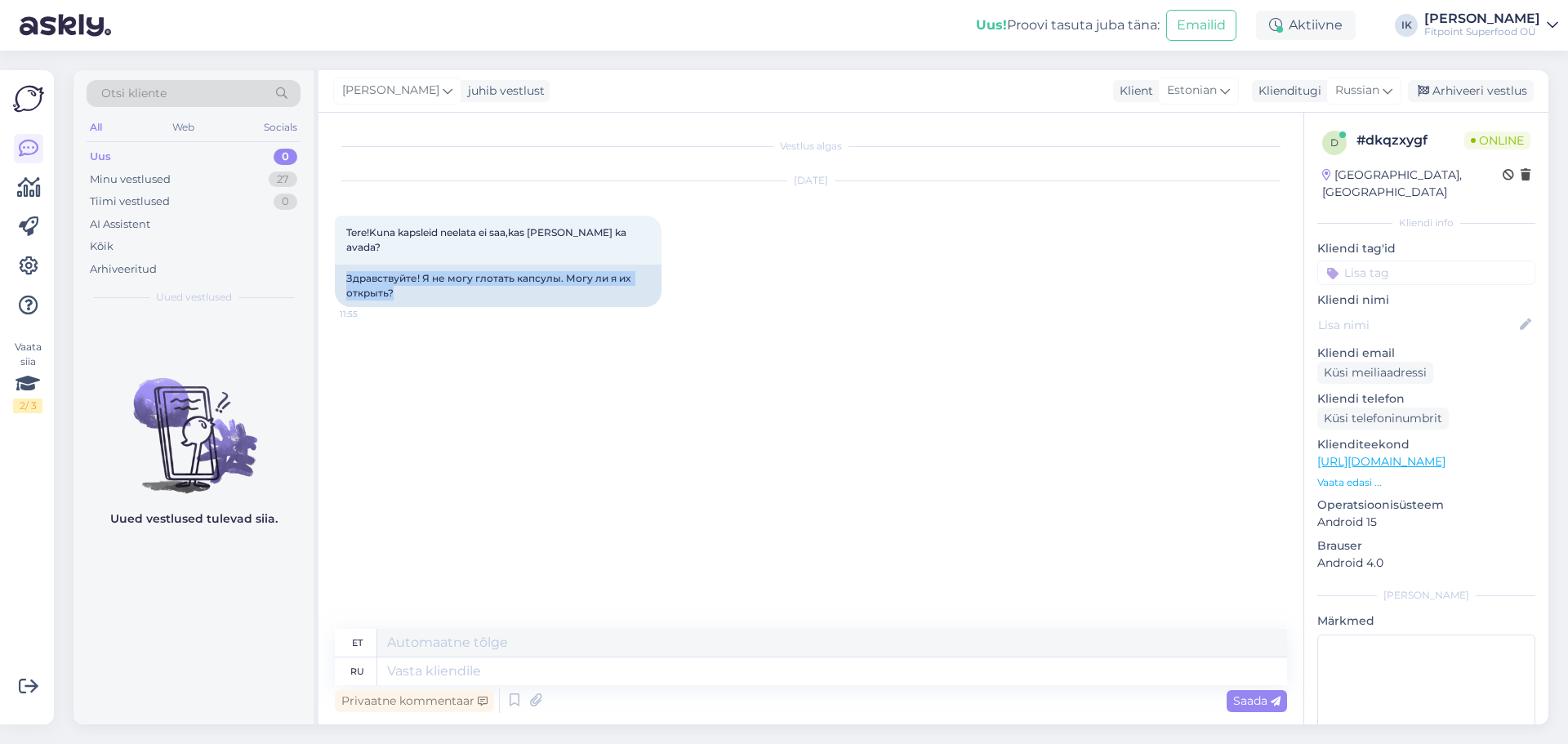
drag, startPoint x: 425, startPoint y: 281, endPoint x: 321, endPoint y: 260, distance: 106.1
click at [321, 260] on div "Vestlus algas [DATE] Tere!Kuna kapsleid neelata ei saa,kas [PERSON_NAME] ka ava…" at bounding box center [810, 418] width 985 height 612
copy div "Здравствуйте! Я не могу глотать капсулы. Могу ли я их открыть?"
click at [748, 679] on textarea at bounding box center [833, 671] width 910 height 27
paste textarea "Здравствуйте! Это зависит от конкретного товара и вида капсул. Если капсулы доп…"
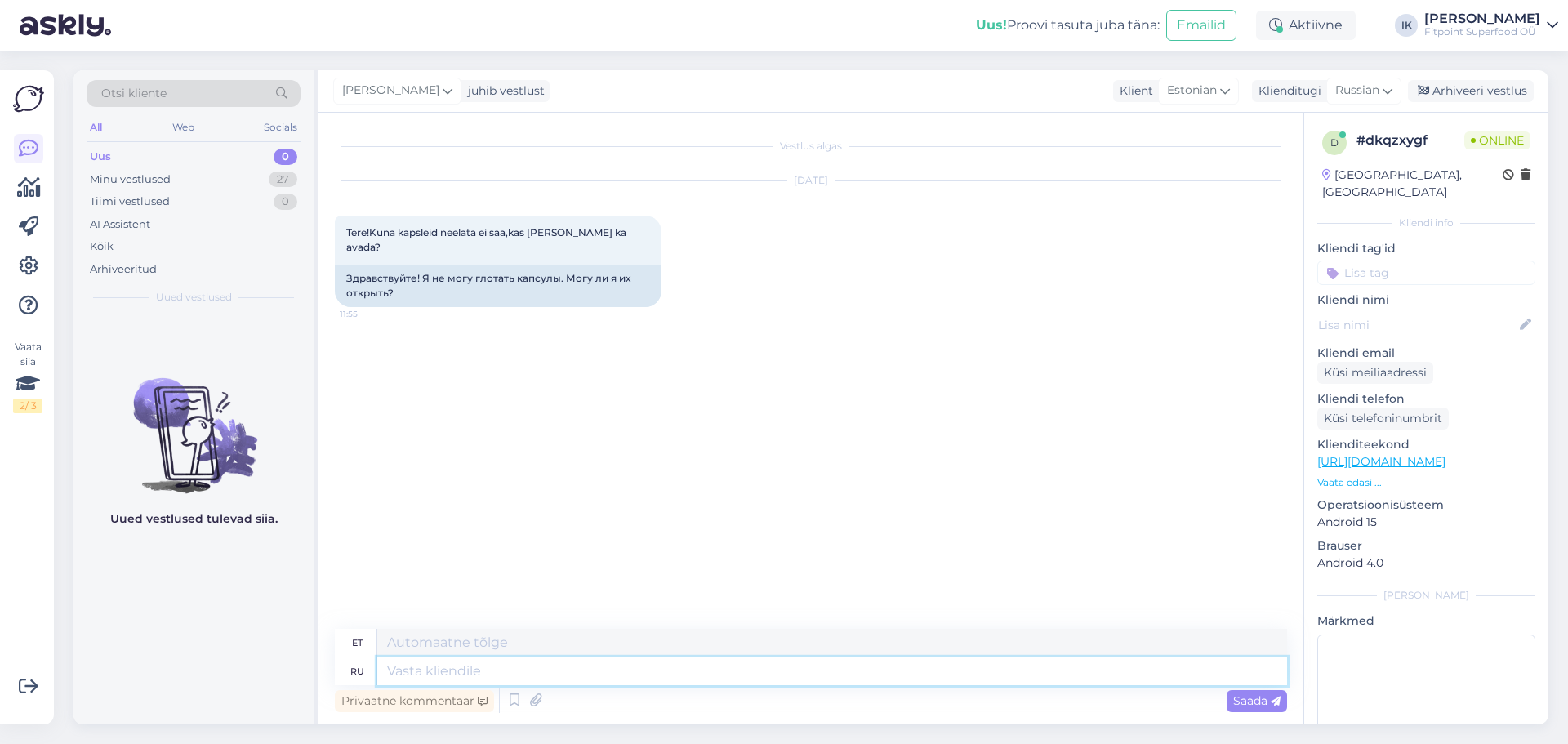
type textarea "Здравствуйте! Это зависит от конкретного товара и вида капсул. Если капсулы доп…"
type textarea "Tere! See sõltub konkreetsest tootest ja kapsli tüübist. Kui kapslid on mõeldud…"
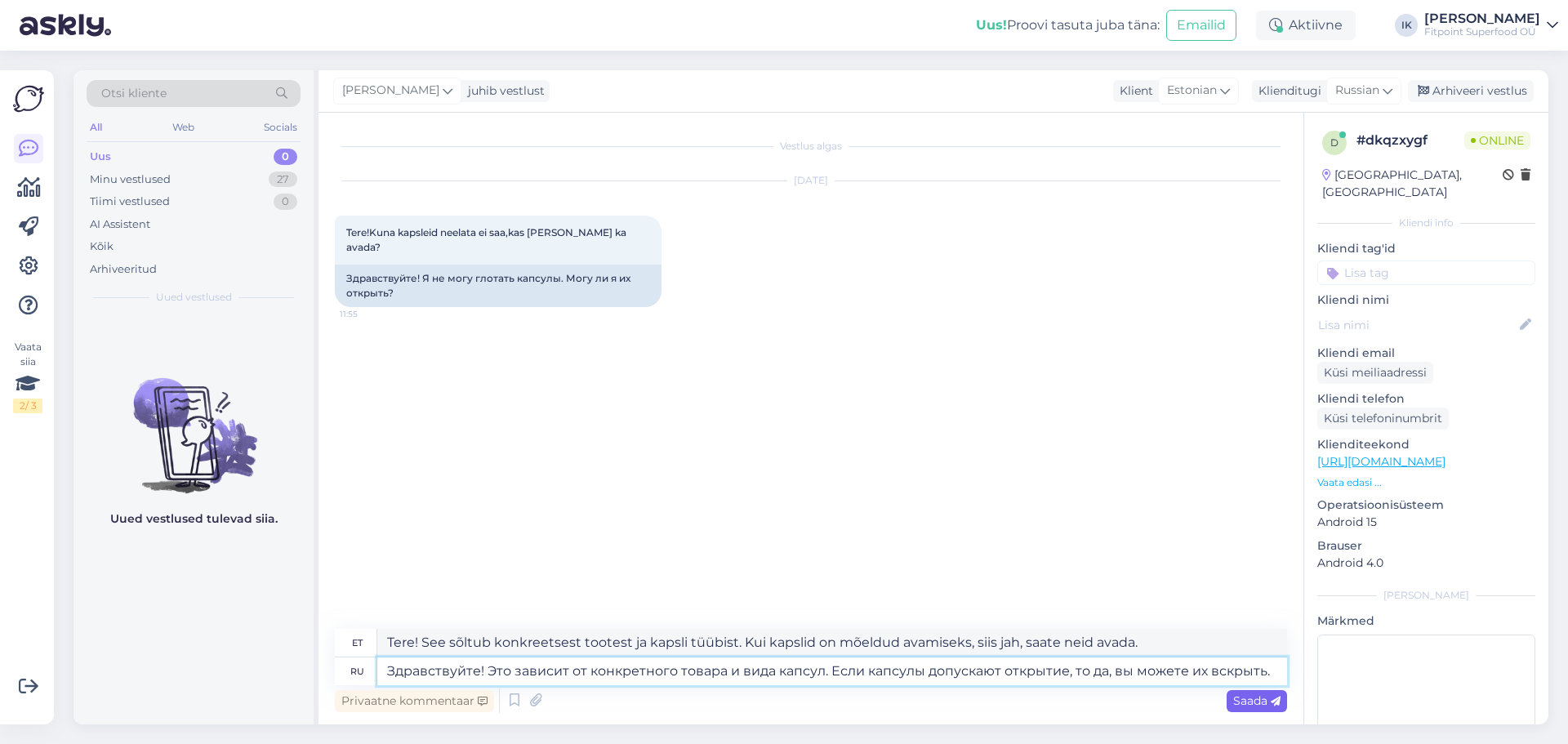
type textarea "Здравствуйте! Это зависит от конкретного товара и вида капсул. Если капсулы доп…"
click at [1262, 697] on span "Saada" at bounding box center [1257, 700] width 48 height 15
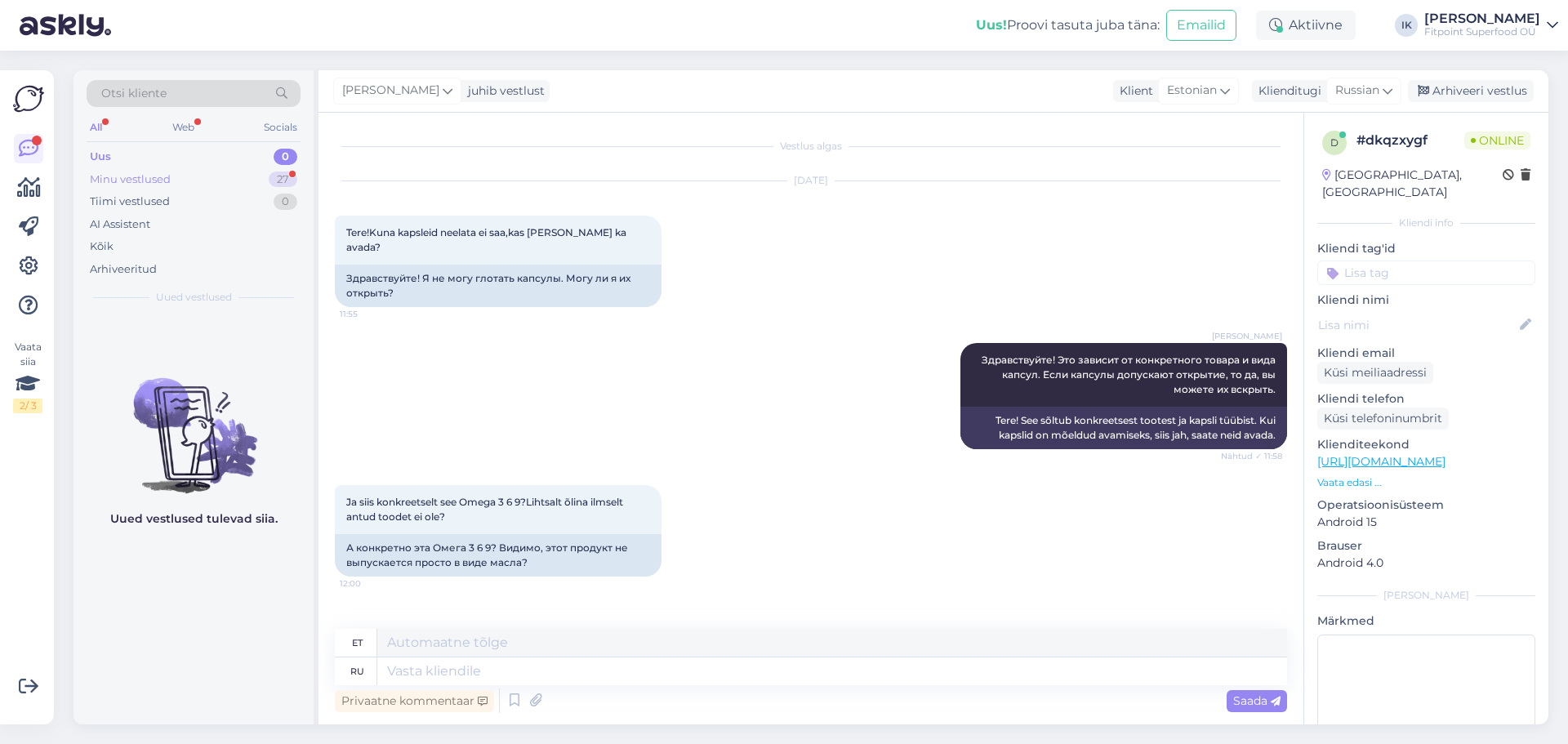
click at [226, 183] on div "Minu vestlused 27" at bounding box center [193, 179] width 214 height 22
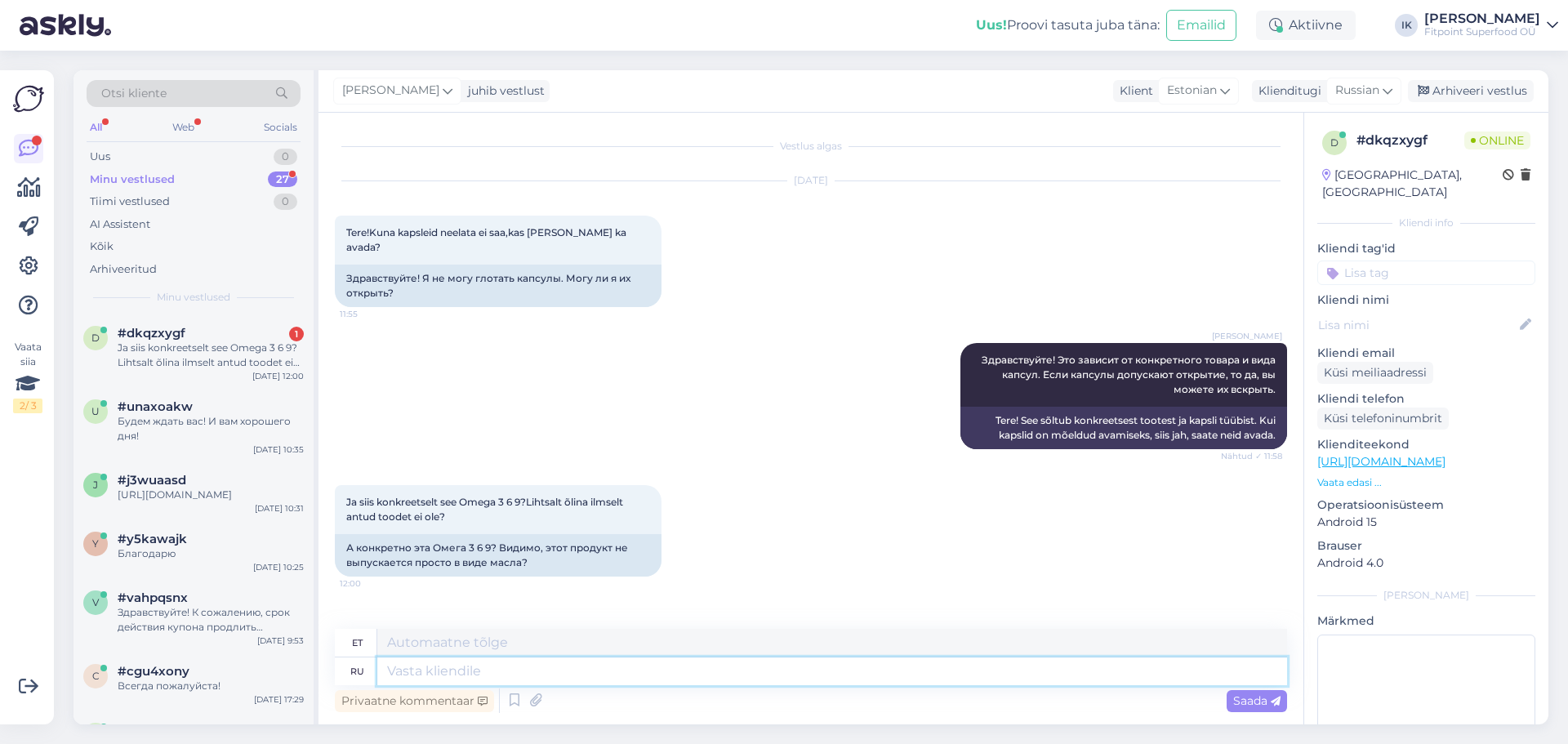
click at [611, 671] on textarea at bounding box center [833, 671] width 910 height 27
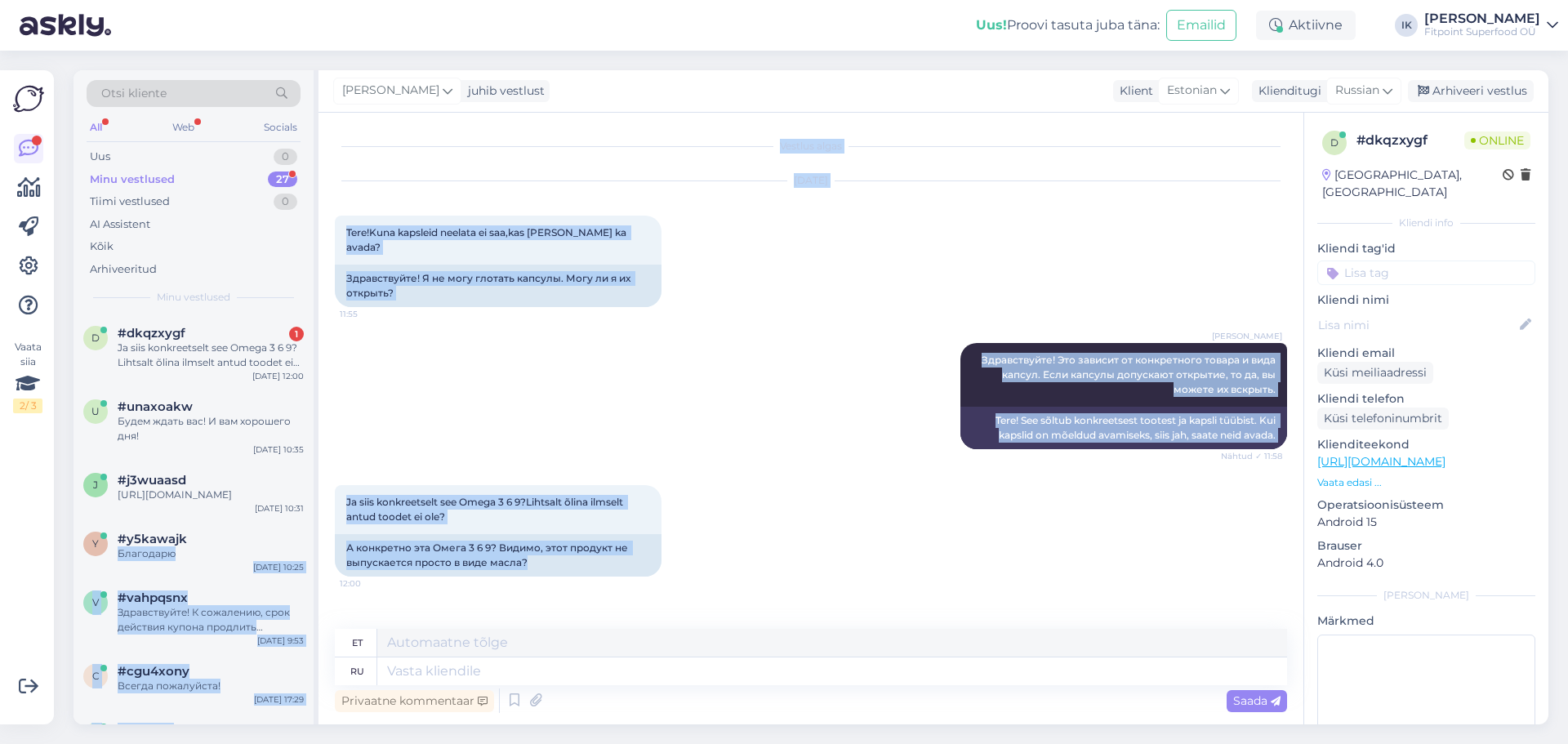
drag, startPoint x: 559, startPoint y: 548, endPoint x: 317, endPoint y: 524, distance: 243.2
click at [317, 524] on div "Otsi kliente All Web Socials Uus 0 Minu vestlused 27 Tiimi vestlused 0 AI Assis…" at bounding box center [810, 397] width 1475 height 654
click at [975, 609] on div "Vestlus algas [DATE] Tere!Kuna kapsleid neelata ei saa,kas [PERSON_NAME] ka ava…" at bounding box center [818, 371] width 968 height 485
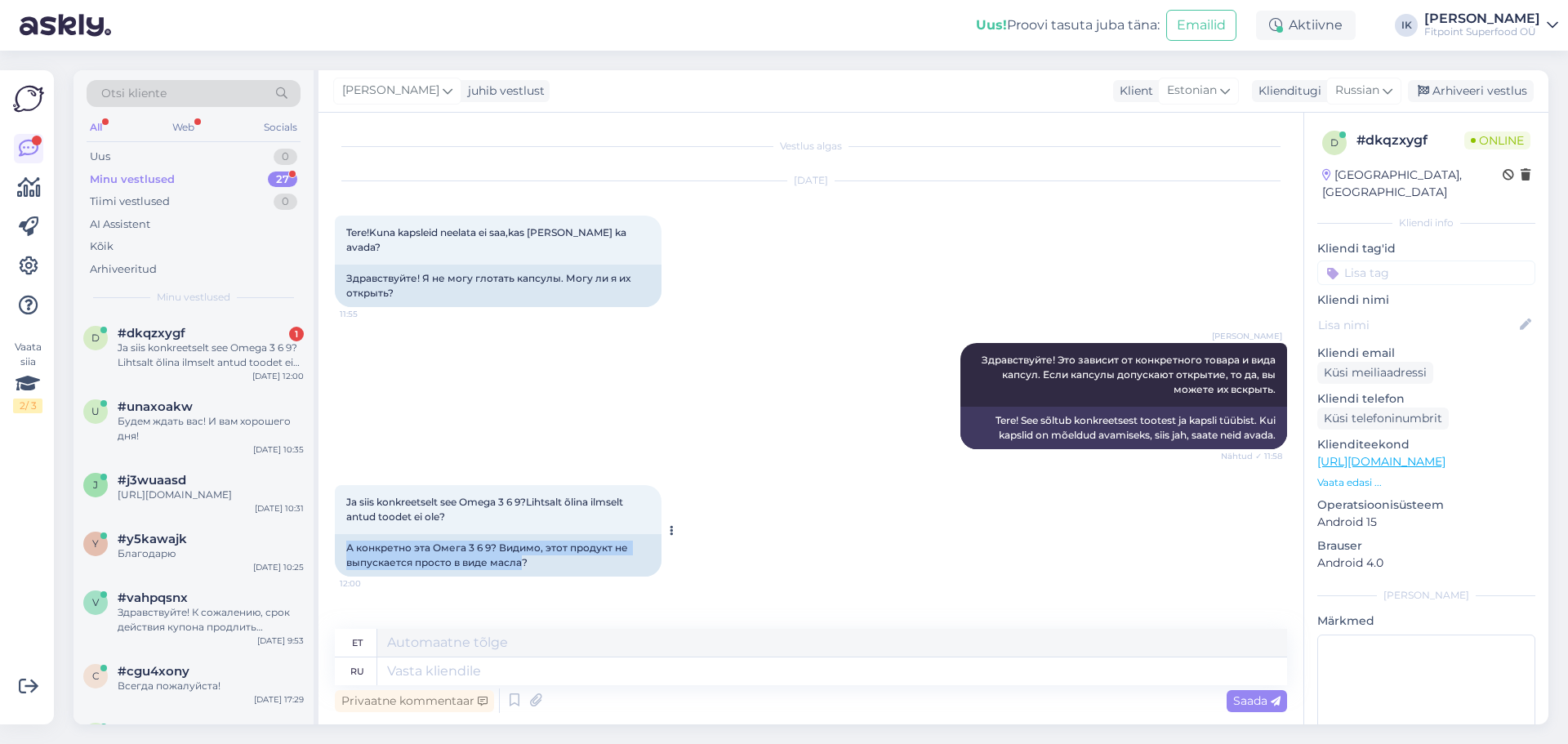
drag, startPoint x: 521, startPoint y: 546, endPoint x: 338, endPoint y: 534, distance: 183.4
click at [338, 534] on div "А конкретно эта Омега 3 6 9? Видимо, этот продукт не выпускается просто в виде …" at bounding box center [498, 556] width 327 height 43
click at [563, 556] on div "А конкретно эта Омега 3 6 9? Видимо, этот продукт не выпускается просто в виде …" at bounding box center [498, 556] width 327 height 43
drag, startPoint x: 533, startPoint y: 540, endPoint x: 339, endPoint y: 542, distance: 194.0
click at [339, 542] on div "А конкретно эта Омега 3 6 9? Видимо, этот продукт не выпускается просто в виде …" at bounding box center [498, 556] width 327 height 43
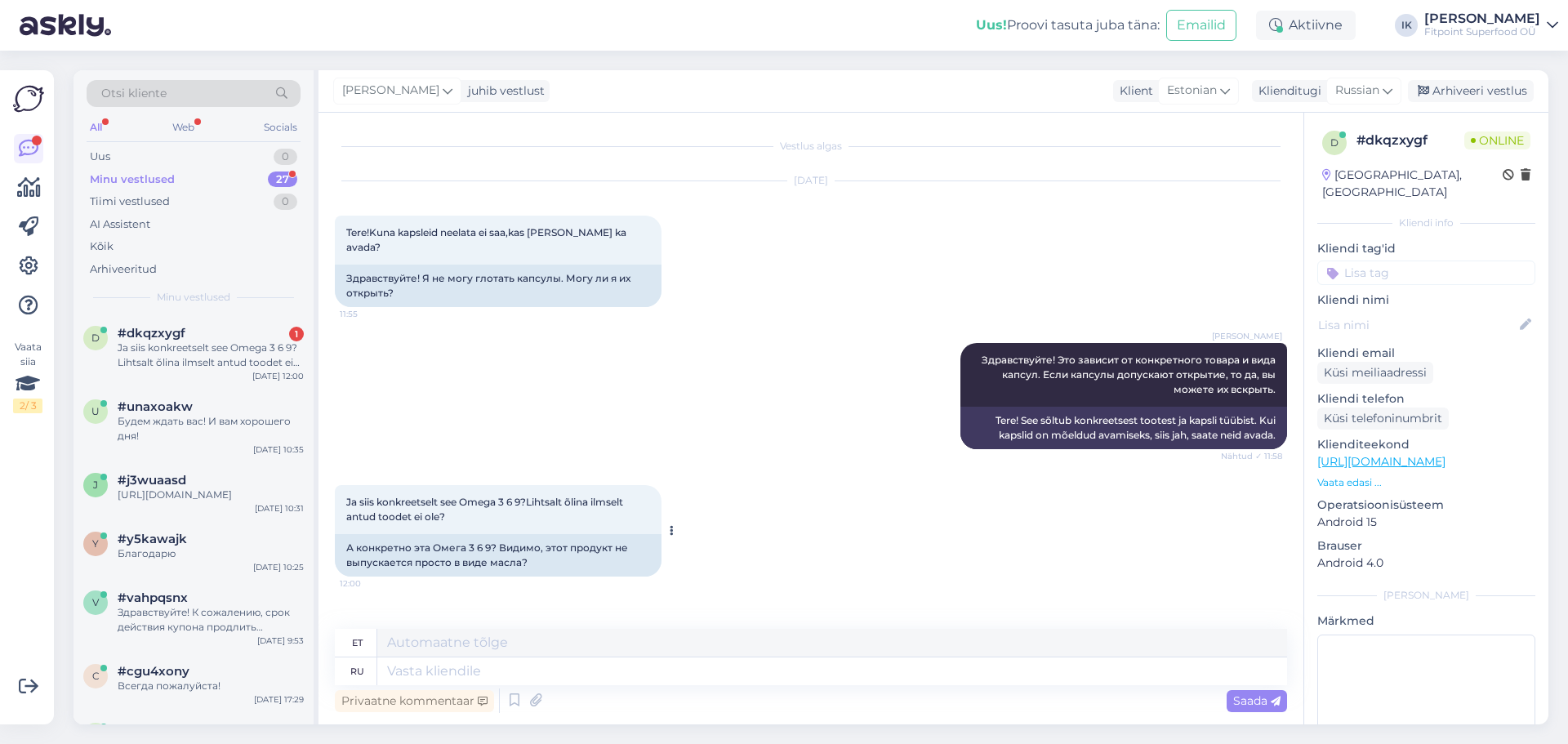
click at [575, 558] on div "А конкретно эта Омега 3 6 9? Видимо, этот продукт не выпускается просто в виде …" at bounding box center [498, 556] width 327 height 43
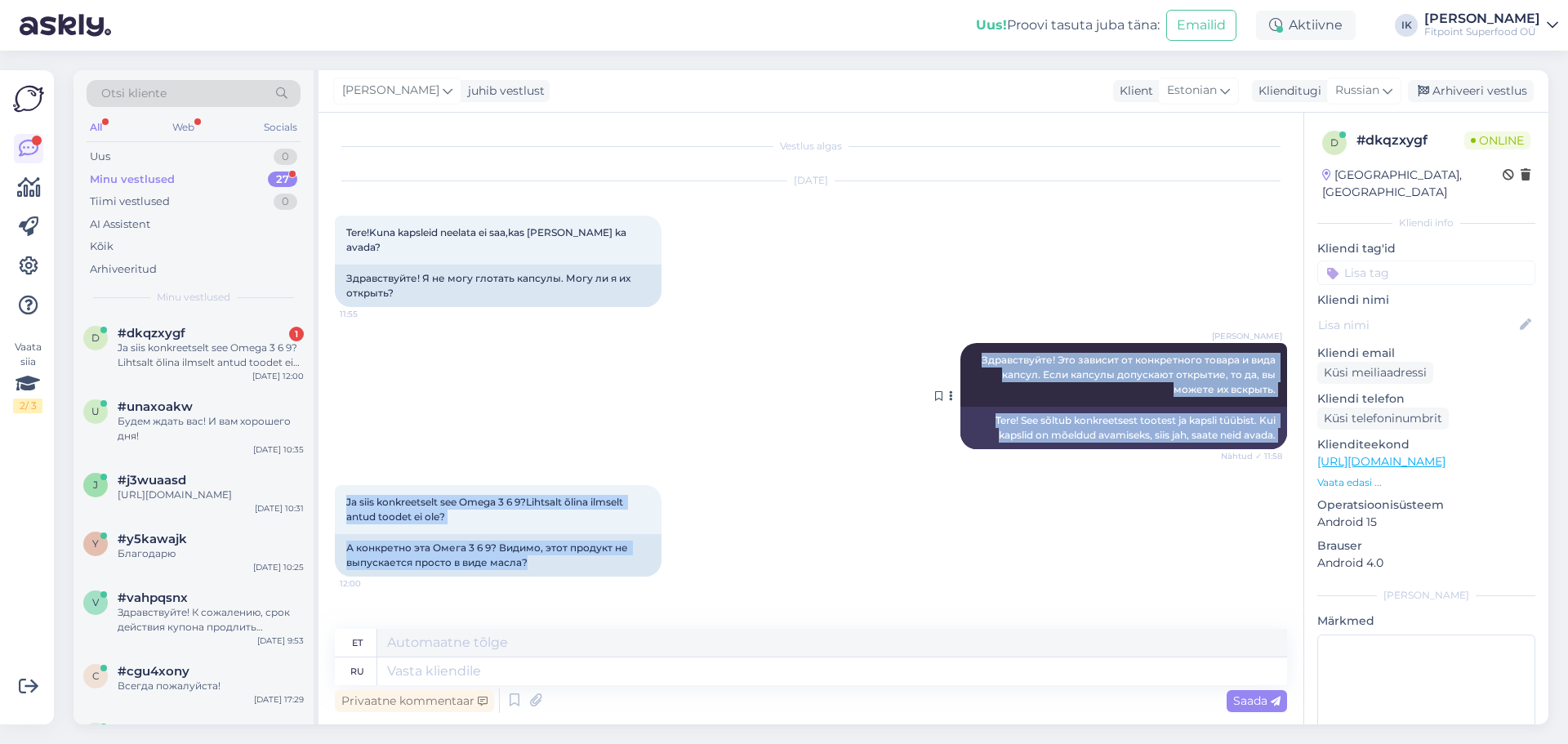
drag, startPoint x: 481, startPoint y: 550, endPoint x: 968, endPoint y: 343, distance: 529.2
click at [968, 343] on div "Vestlus algas [DATE] Tere!Kuna kapsleid neelata ei saa,kas [PERSON_NAME] ka ava…" at bounding box center [818, 371] width 968 height 485
copy div "Здравствуйте! Это зависит от конкретного товара и вида капсул. Если капсулы доп…"
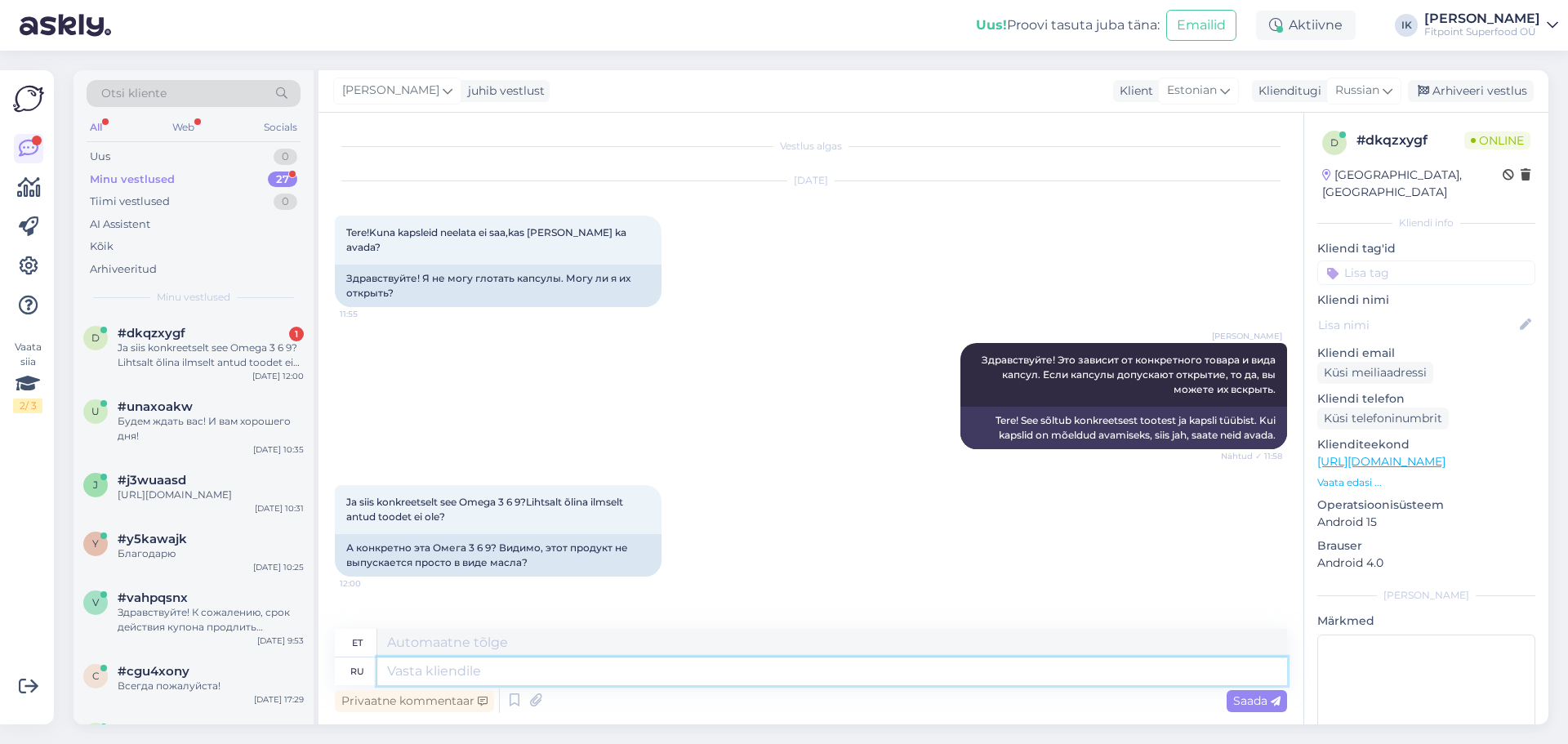
click at [665, 670] on textarea at bounding box center [833, 671] width 910 height 27
paste textarea "Если у тебя именно Омега-3-6-9 в капсулах, то вскрыть и выпить масло можно, но …"
type textarea "Если у тебя именно Омега-3-6-9 в капсулах, то вскрыть и выпить масло можно, но …"
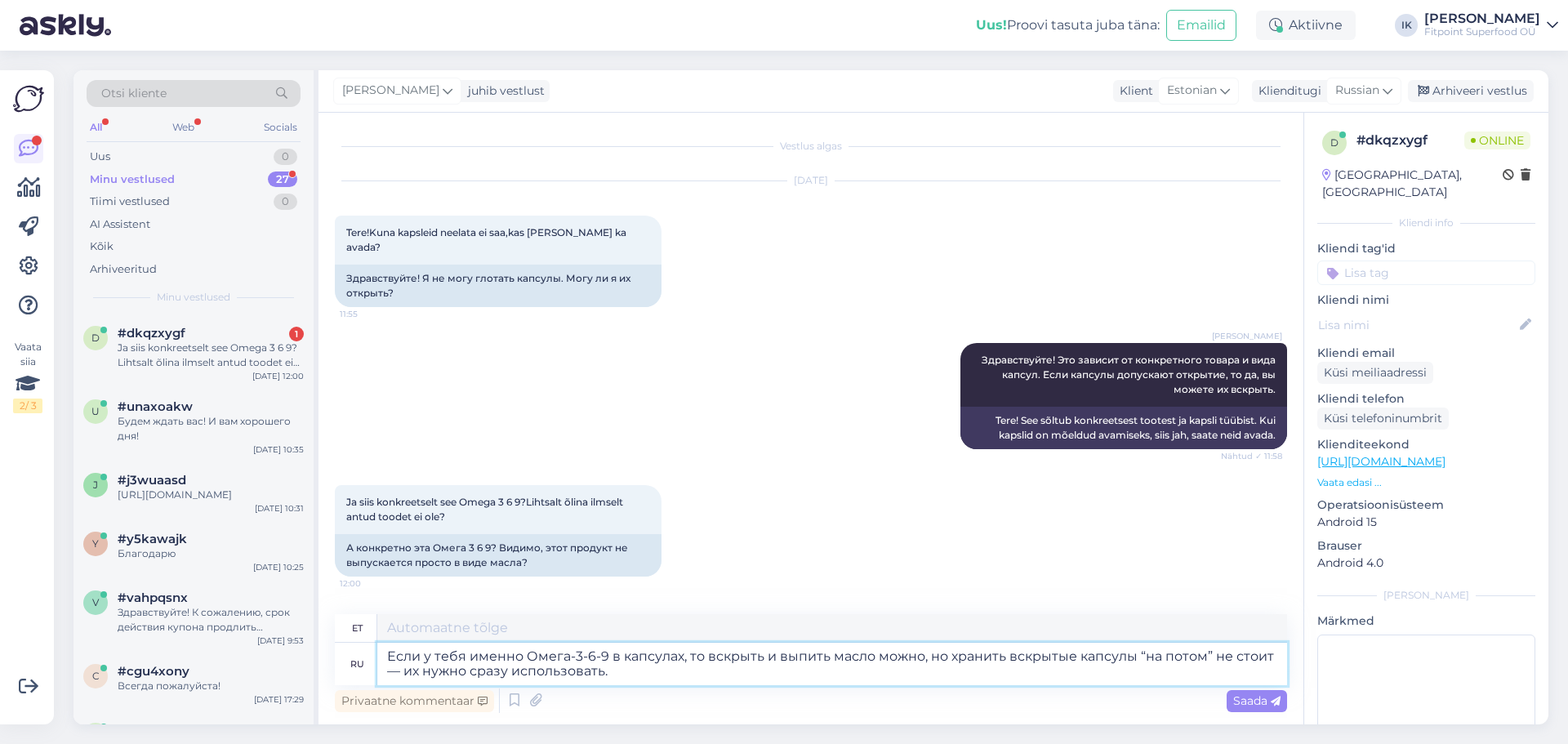
type textarea "Kui teil on oomega-3-6-9 kapslites, võite õli avada ja [DEMOGRAPHIC_DATA], kuid…"
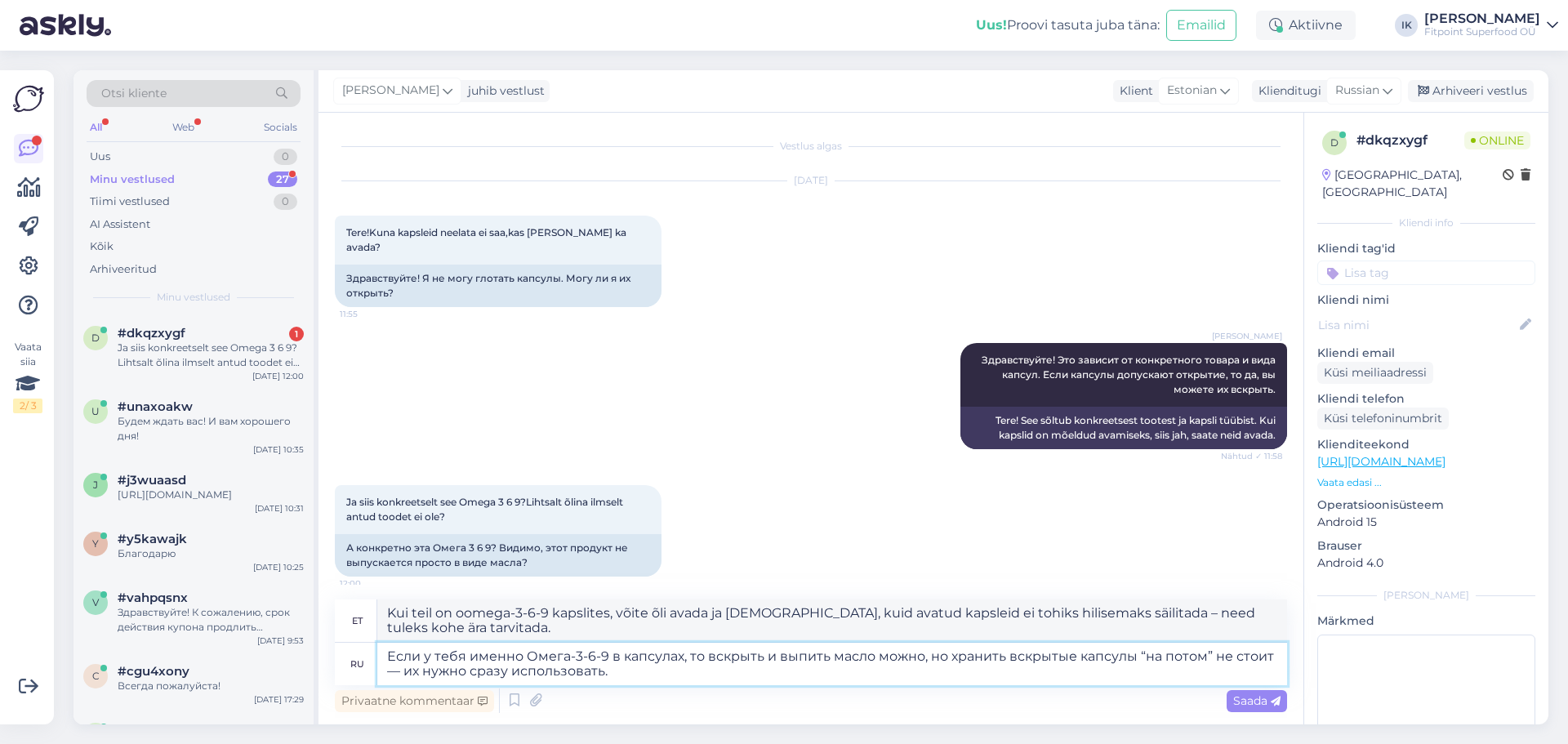
drag, startPoint x: 465, startPoint y: 652, endPoint x: 435, endPoint y: 652, distance: 30.0
click at [435, 652] on textarea "Если у тебя именно Омега-3-6-9 в капсулах, то вскрыть и выпить масло можно, но …" at bounding box center [833, 664] width 910 height 43
click at [601, 662] on textarea "Если у тебя именно Омега-3-6-9 в капсулах, то вскрыть и выпить масло можно, но …" at bounding box center [833, 664] width 910 height 43
drag, startPoint x: 464, startPoint y: 650, endPoint x: 421, endPoint y: 645, distance: 43.3
click at [421, 645] on textarea "Если у тебя именно Омега-3-6-9 в капсулах, то вскрыть и выпить масло можно, но …" at bounding box center [833, 664] width 910 height 43
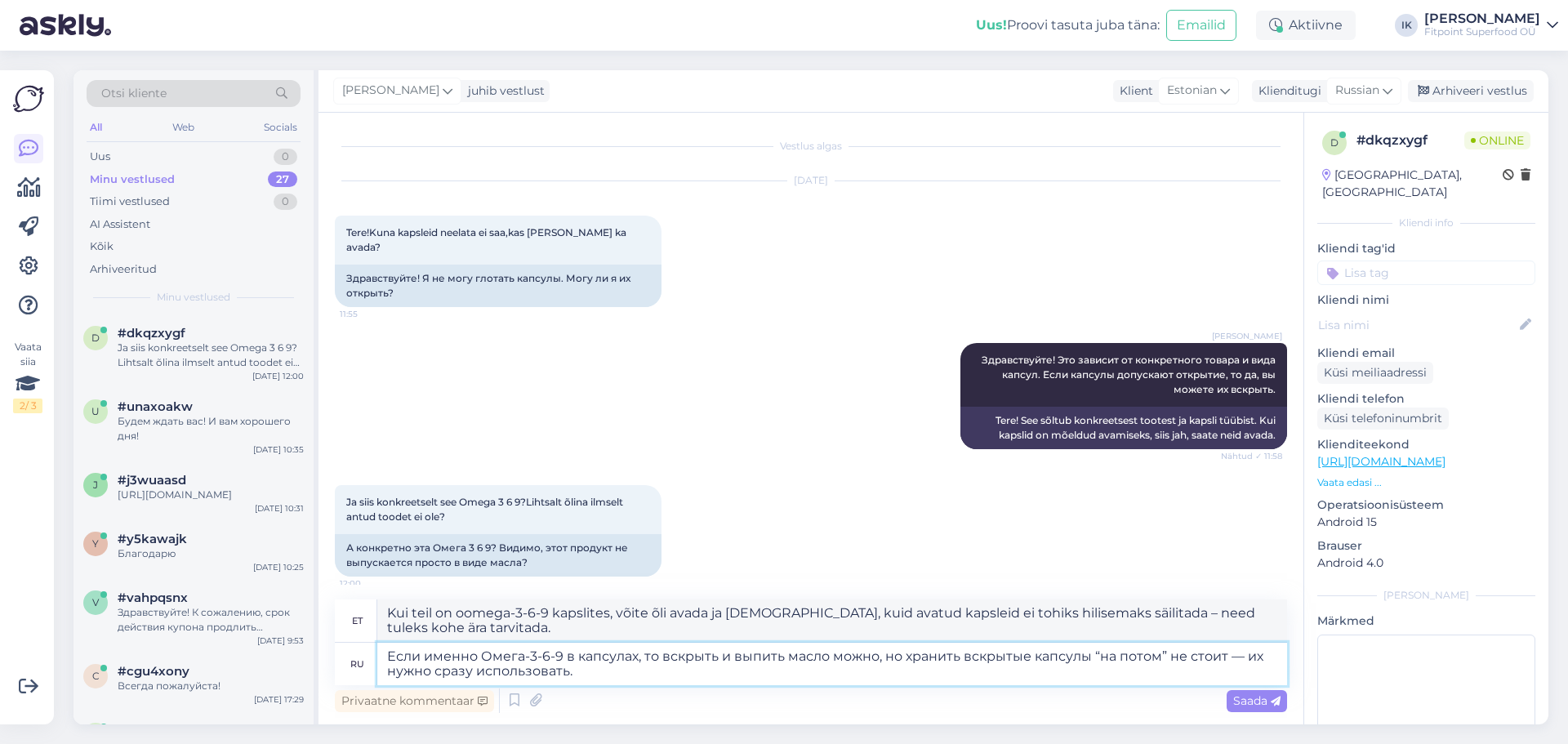
type textarea "Если именно Омега-3-6-9 в капсулах, то вскрыть и выпить масло можно, но хранить…"
type textarea "Kui teil on Omega-3-6-9 kapslites, võite need avada ja õli [DEMOGRAPHIC_DATA], …"
type textarea "Если у вас именно Омега-3-6-9 в капсулах, то вскрыть и выпить масло можно, но х…"
type textarea "Kui teil on oomega-3-6-9 kapslites, võite õli avada ja [DEMOGRAPHIC_DATA], kuid…"
click at [907, 682] on textarea "Если у вас именно Омега-3-6-9 в капсулах, то вскрыть и выпить масло можно, но х…" at bounding box center [833, 664] width 910 height 43
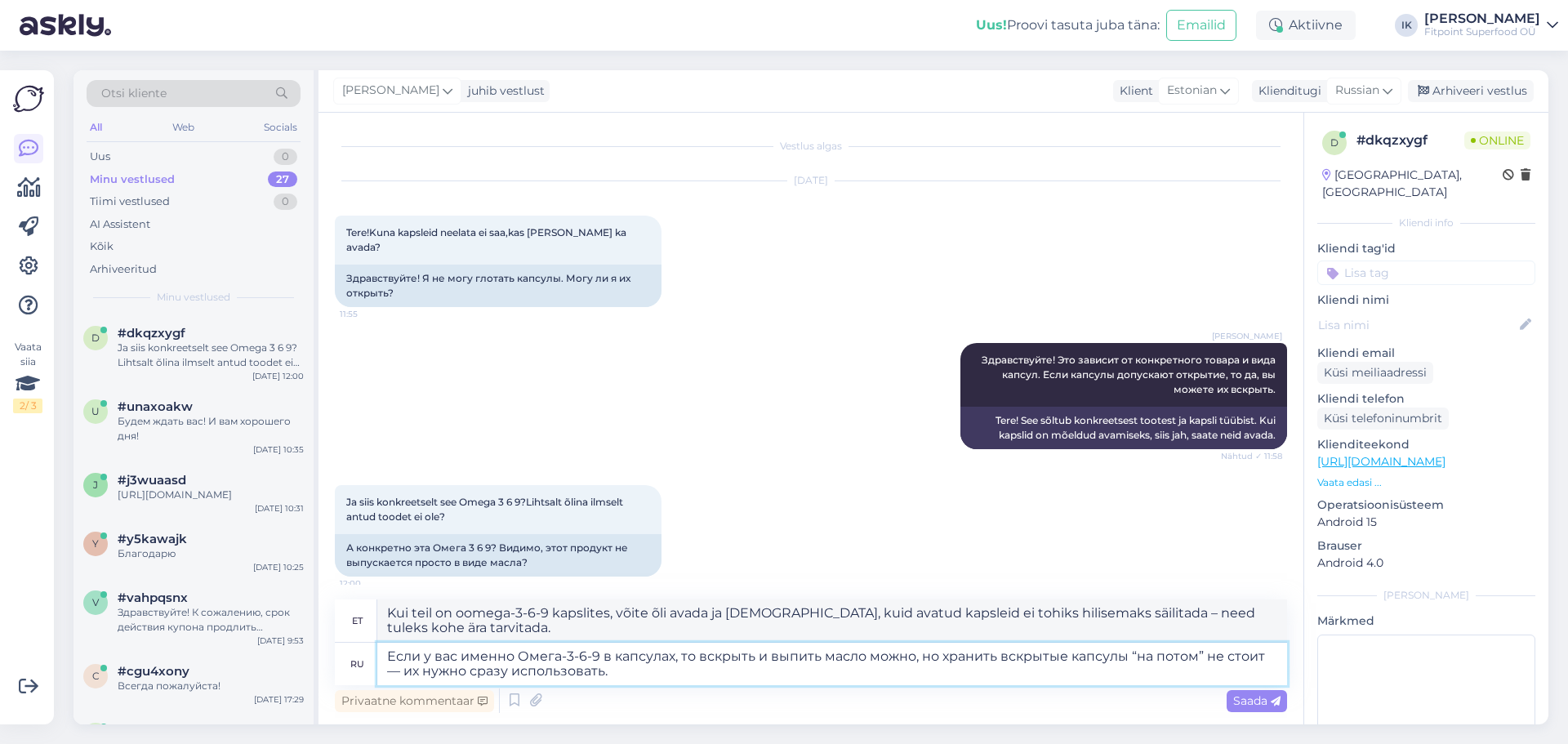
click at [1167, 673] on textarea "Если у вас именно Омега-3-6-9 в капсулах, то вскрыть и выпить масло можно, но х…" at bounding box center [833, 664] width 910 height 43
type textarea "Если у вас именно Омега-3-6-9 в капсулах, то вскрыть и выпить масло можно, но х…"
click at [1267, 695] on span "Saada" at bounding box center [1257, 700] width 48 height 15
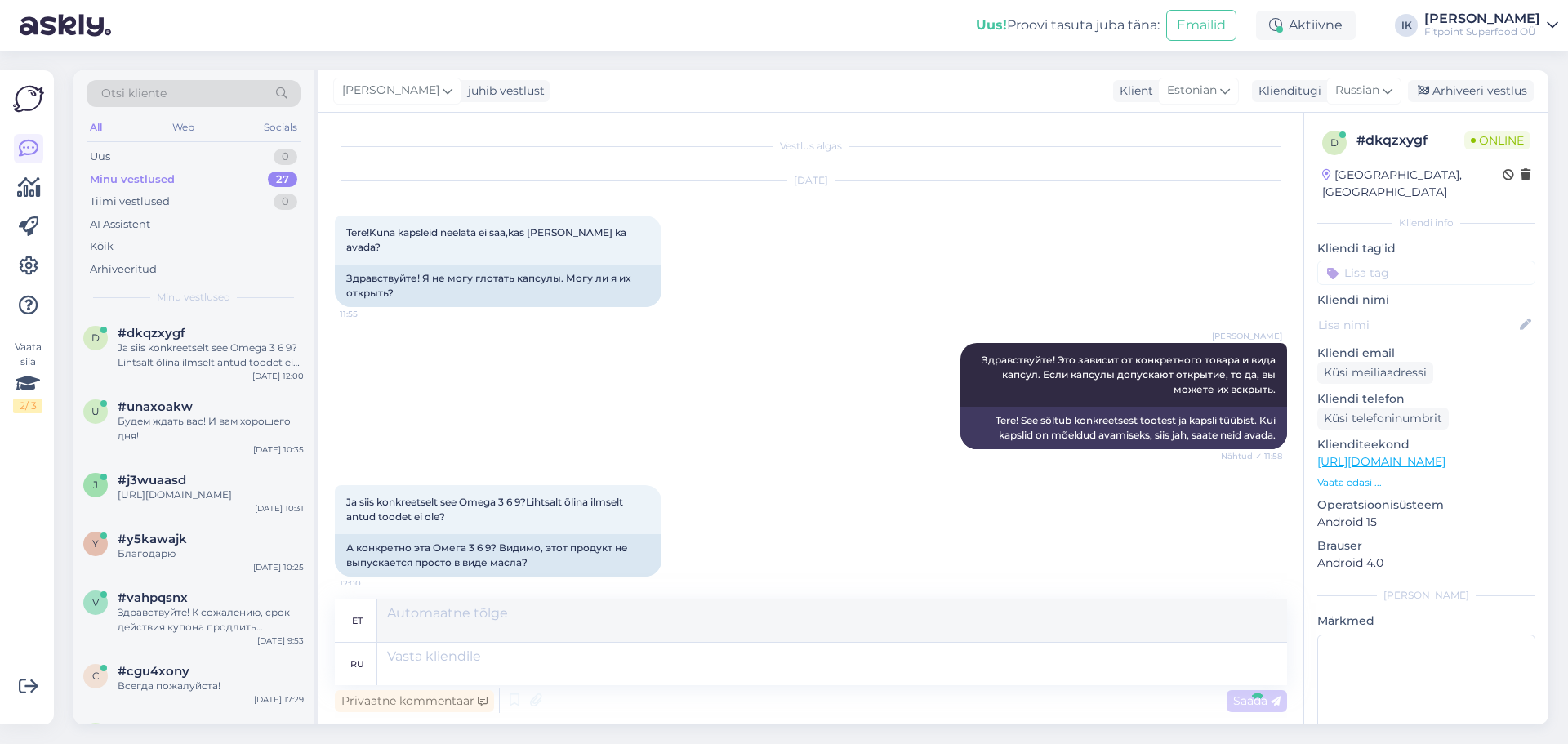
scroll to position [122, 0]
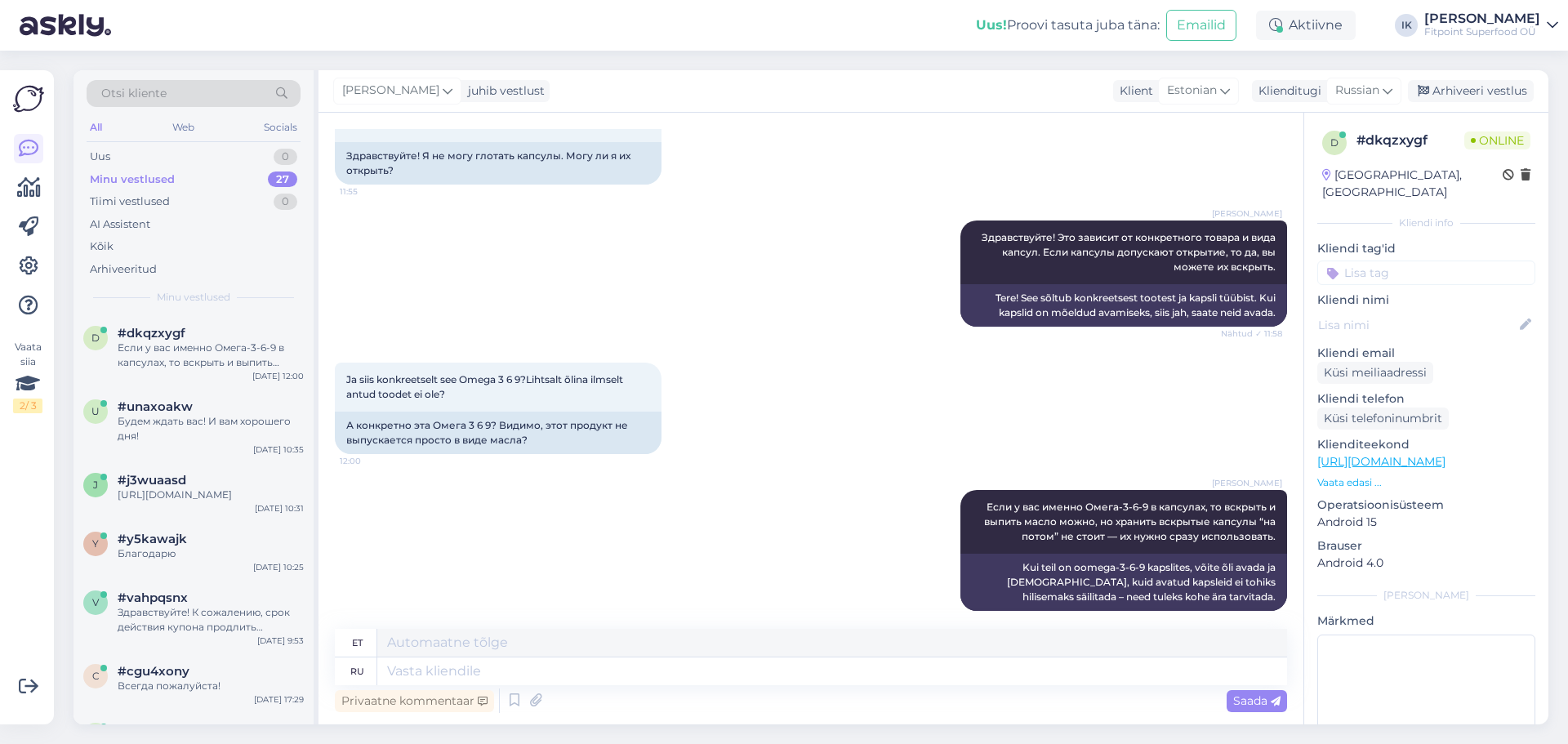
drag, startPoint x: 775, startPoint y: 183, endPoint x: 675, endPoint y: 100, distance: 130.0
click at [775, 183] on div "[DATE] Tere!Kuna kapsleid neelata ei saa,kas [PERSON_NAME] ka avada? 11:55 Здра…" at bounding box center [810, 122] width 952 height 162
click at [265, 150] on div "Uus 1" at bounding box center [193, 156] width 214 height 22
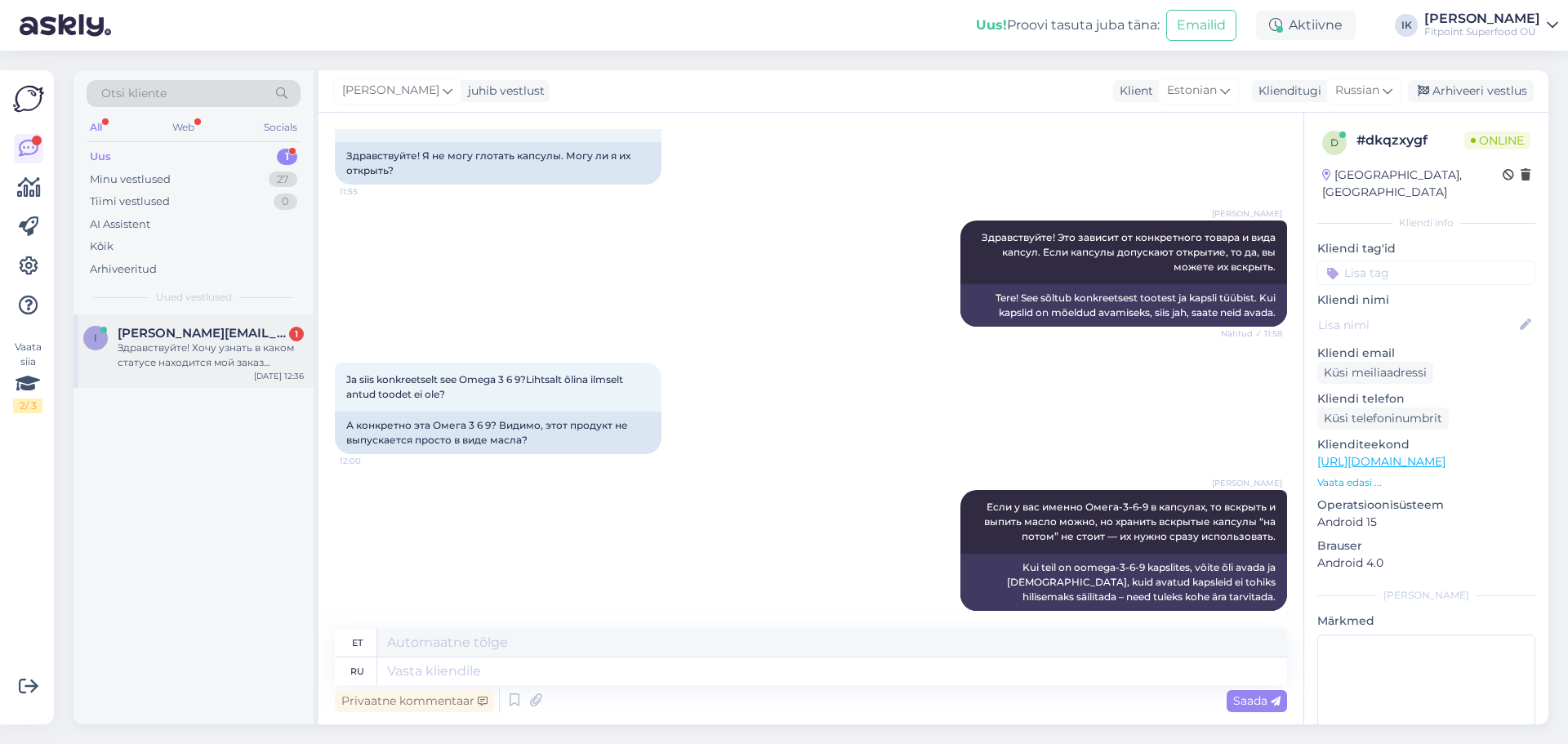
click at [248, 332] on span "[PERSON_NAME][EMAIL_ADDRESS][DOMAIN_NAME]" at bounding box center [202, 333] width 170 height 15
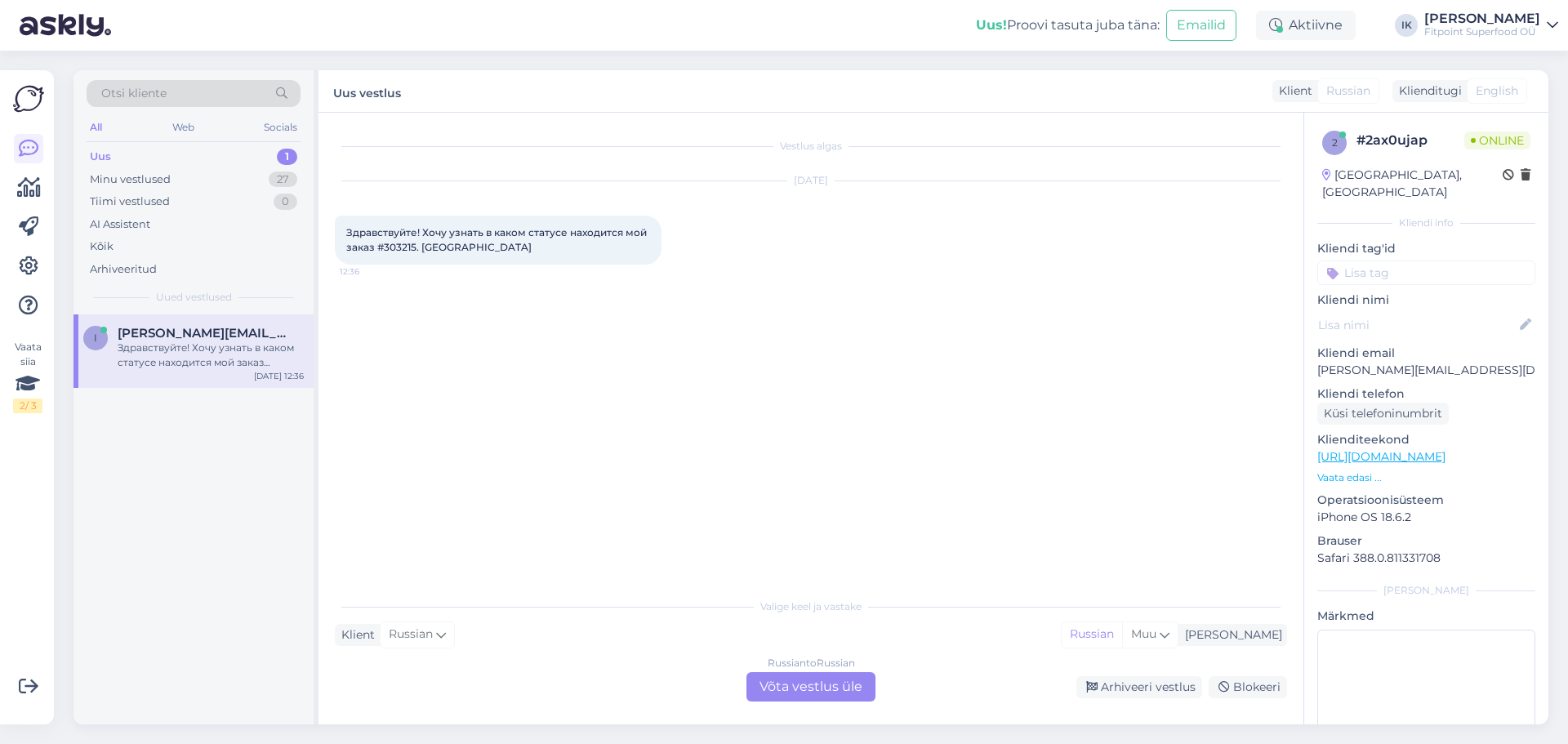
click at [398, 242] on span "Здравствуйте! Хочу узнать в каком статусе находится мой заказ #303215. [GEOGRAP…" at bounding box center [498, 240] width 303 height 27
copy span "303215"
click at [839, 688] on div "Russian to Russian Võta vestlus üle" at bounding box center [811, 687] width 129 height 29
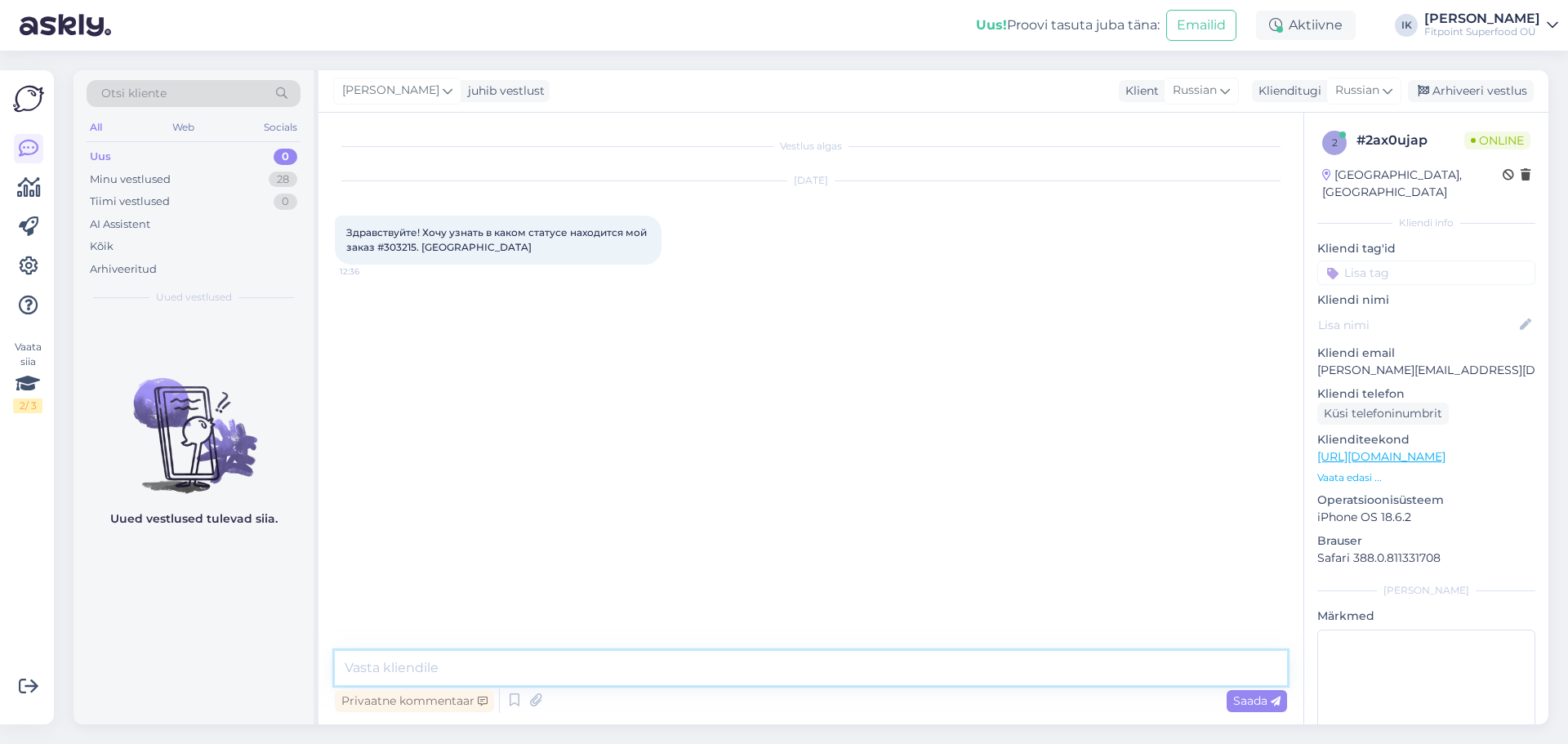
click at [849, 676] on textarea at bounding box center [810, 668] width 952 height 34
click at [689, 673] on textarea "Здравствуйте! Сейчас узнаю у работников, которые щанимаются закзами и отвечу ва…" at bounding box center [810, 668] width 952 height 34
click at [685, 676] on textarea "Здравствуйте! Сейчас узнаю у работников, которые щанимаются закзами и отвечу ва…" at bounding box center [810, 668] width 952 height 34
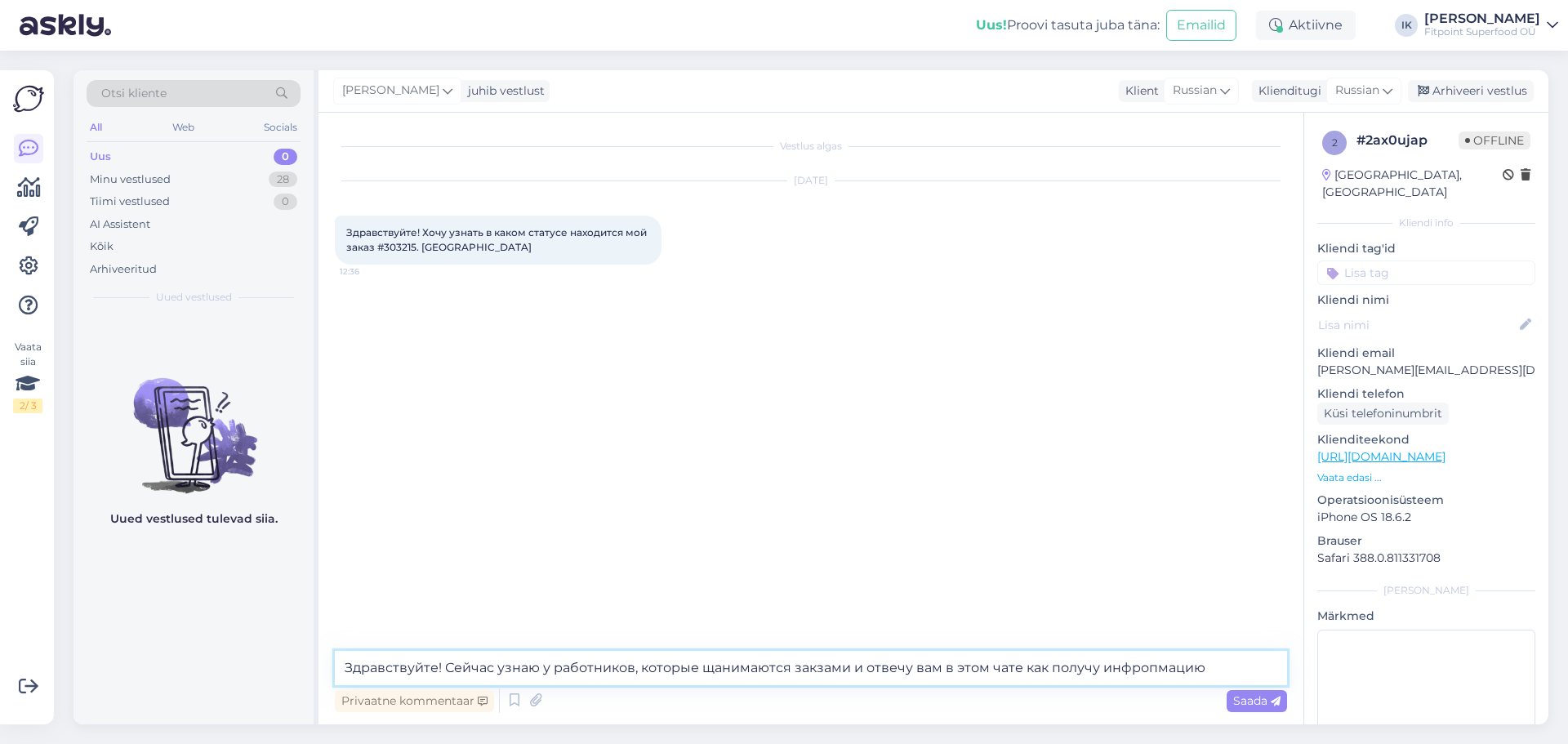
click at [691, 673] on textarea "Здравствуйте! Сейчас узнаю у работников, которые щанимаются закзами и отвечу ва…" at bounding box center [810, 668] width 952 height 34
paste textarea "апросила информацию у сотрудников, отвечающих за оформление заказов. Как только…"
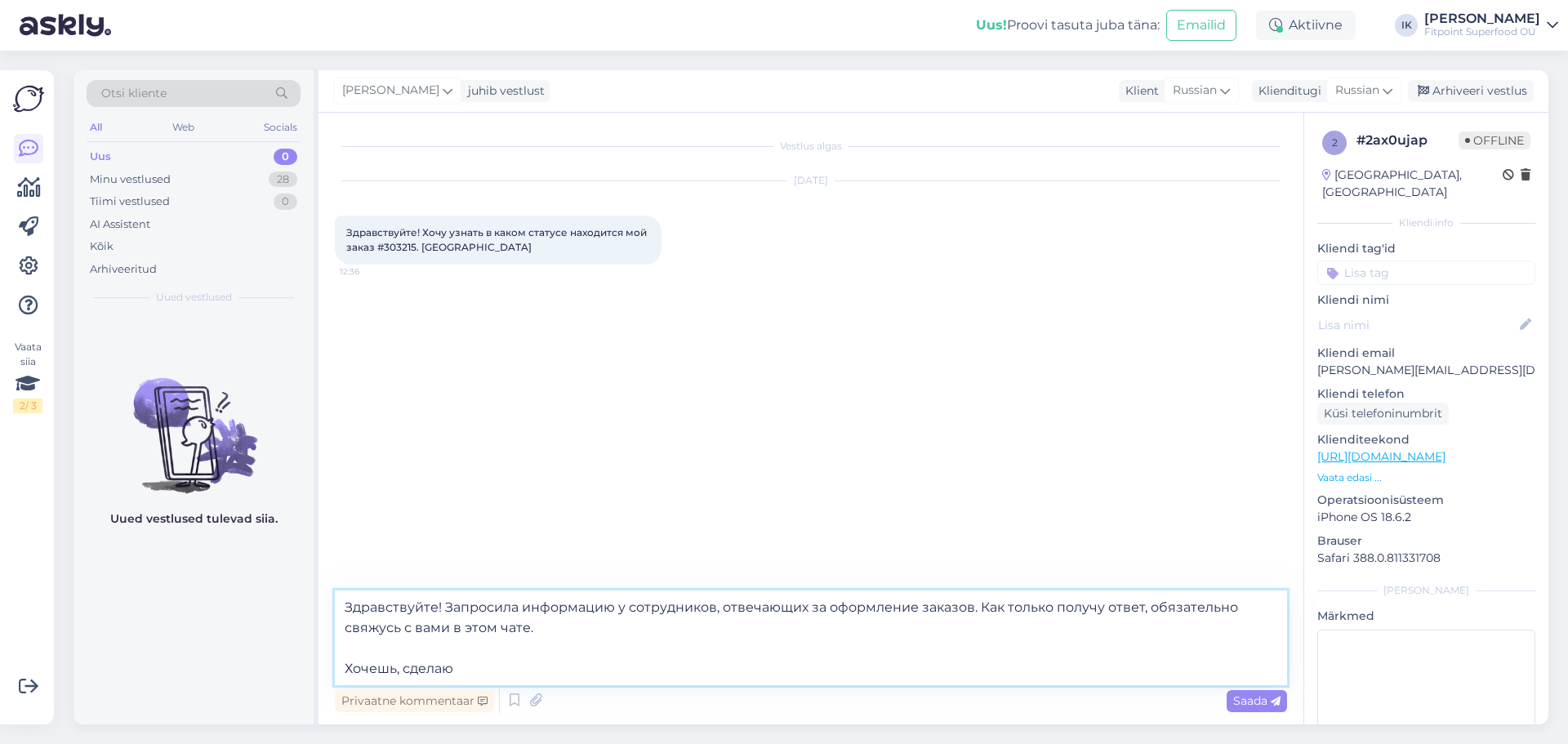
drag, startPoint x: 450, startPoint y: 656, endPoint x: 529, endPoint y: 674, distance: 81.0
click at [355, 652] on textarea "Здравствуйте! Запросила информацию у сотрудников, отвечающих за оформление зака…" at bounding box center [810, 638] width 952 height 95
drag, startPoint x: 540, startPoint y: 674, endPoint x: 330, endPoint y: 655, distance: 210.9
click at [320, 657] on div "Vestlus algas [DATE] Здравствуйте! Хочу узнать в каком статусе находится мой за…" at bounding box center [810, 418] width 985 height 612
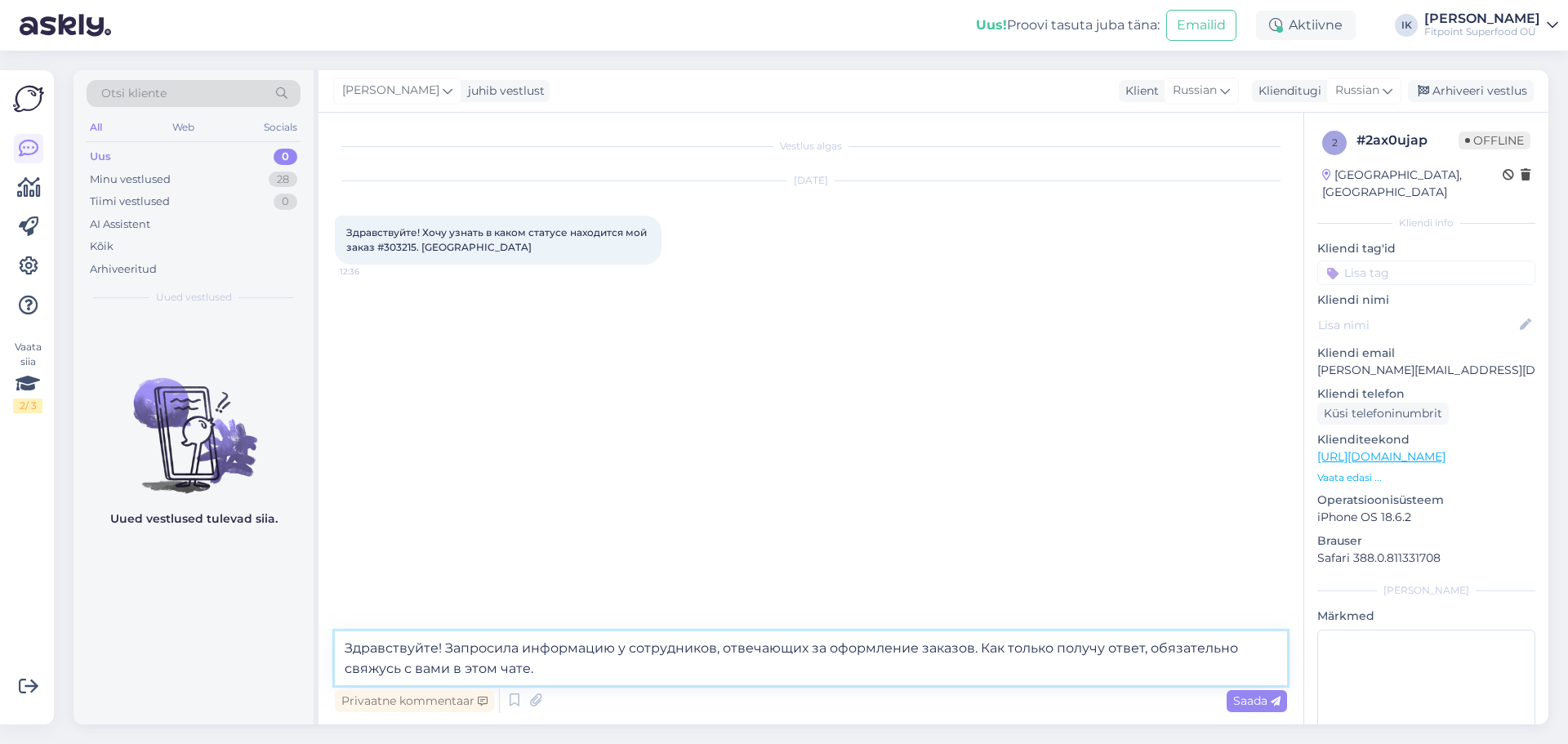
drag, startPoint x: 1243, startPoint y: 649, endPoint x: 1150, endPoint y: 647, distance: 93.0
click at [1150, 647] on textarea "Здравствуйте! Запросила информацию у сотрудников, отвечающих за оформление зака…" at bounding box center [810, 658] width 952 height 54
type textarea "Здравствуйте! Запросила информацию у сотрудников, отвечающих за оформление зака…"
click at [1251, 693] on span "Saada" at bounding box center [1257, 700] width 48 height 15
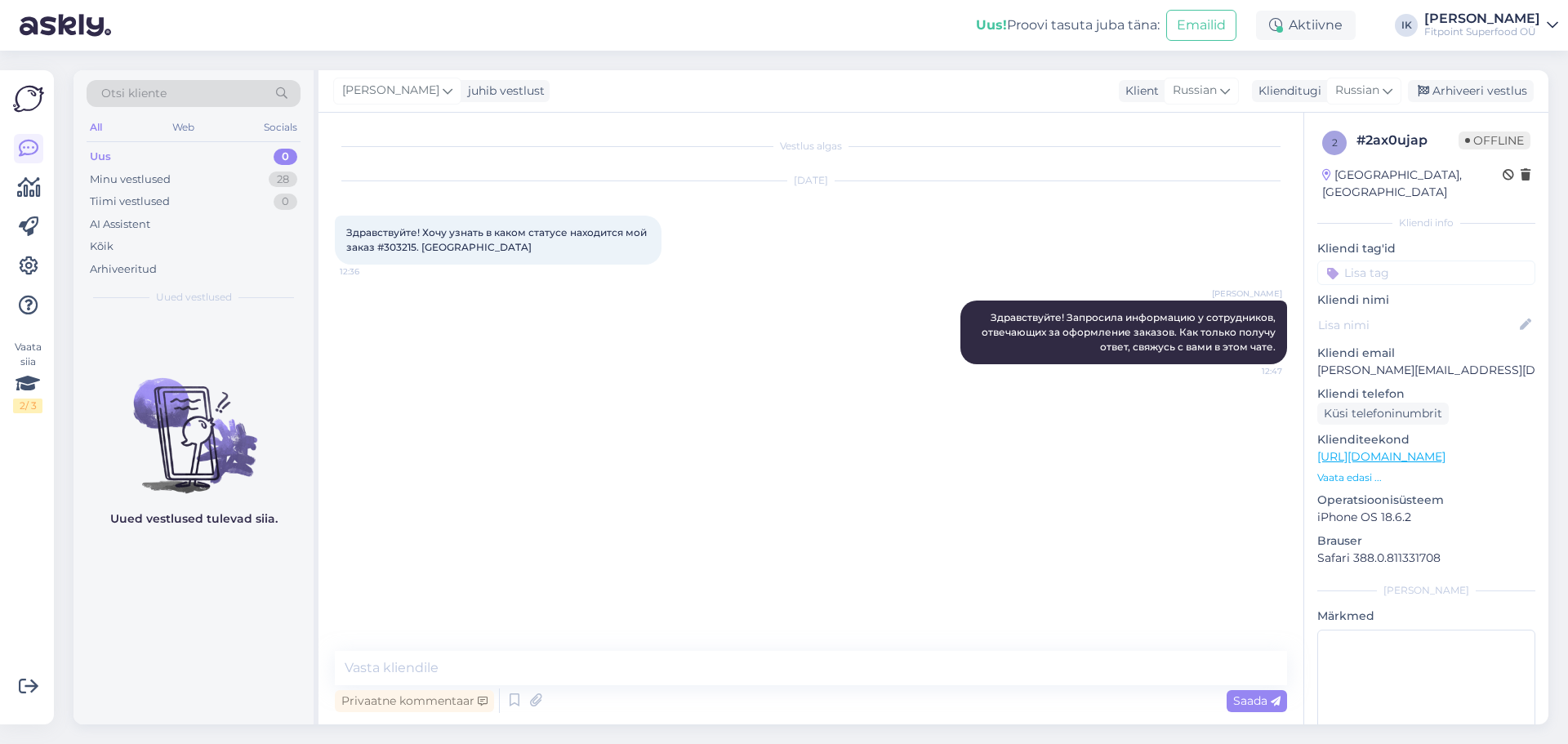
click at [593, 366] on div "[PERSON_NAME] Здравствуйте! Запросила информацию у сотрудников, отвечающих за о…" at bounding box center [810, 332] width 952 height 100
